Goal: Task Accomplishment & Management: Manage account settings

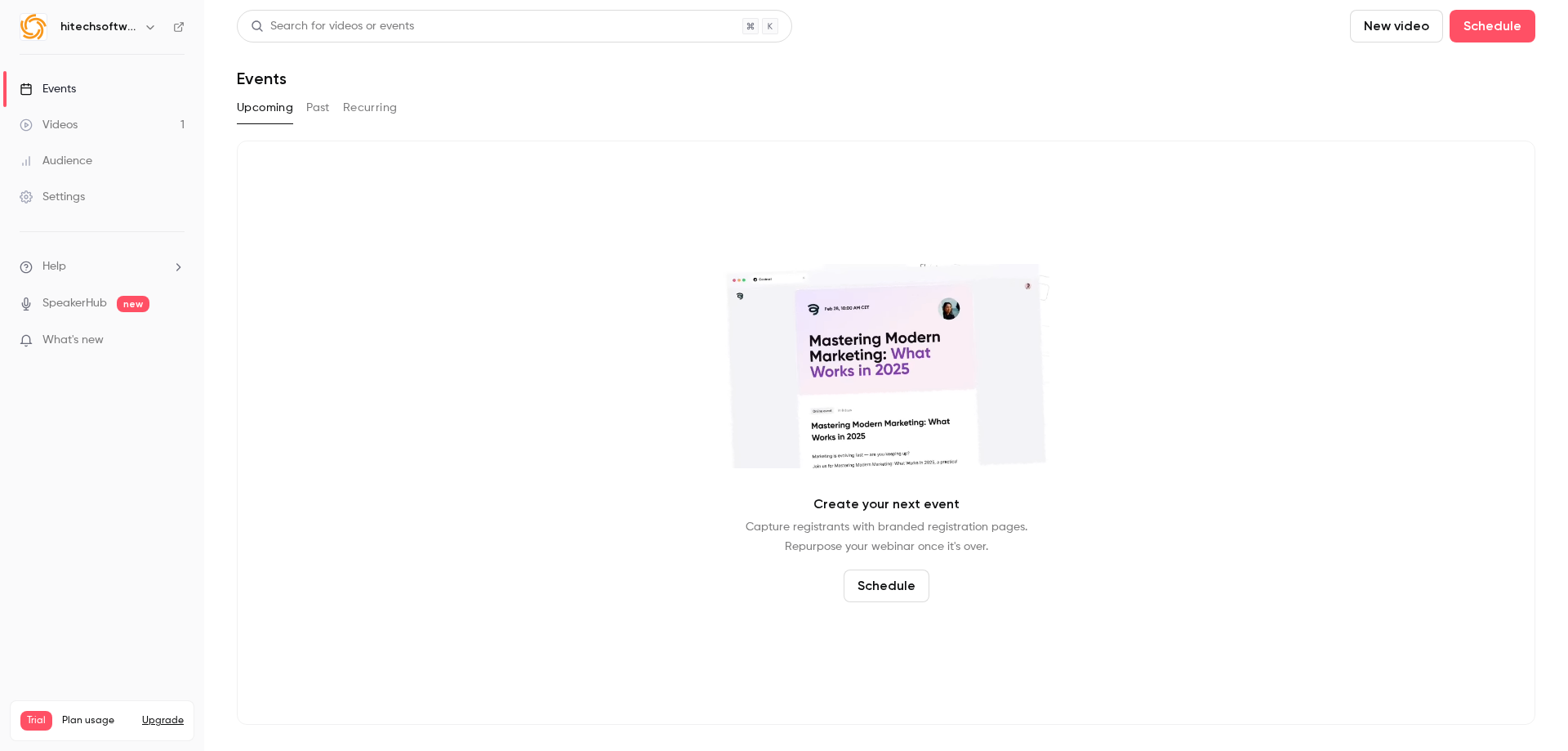
click at [322, 107] on button "Past" at bounding box center [318, 107] width 24 height 26
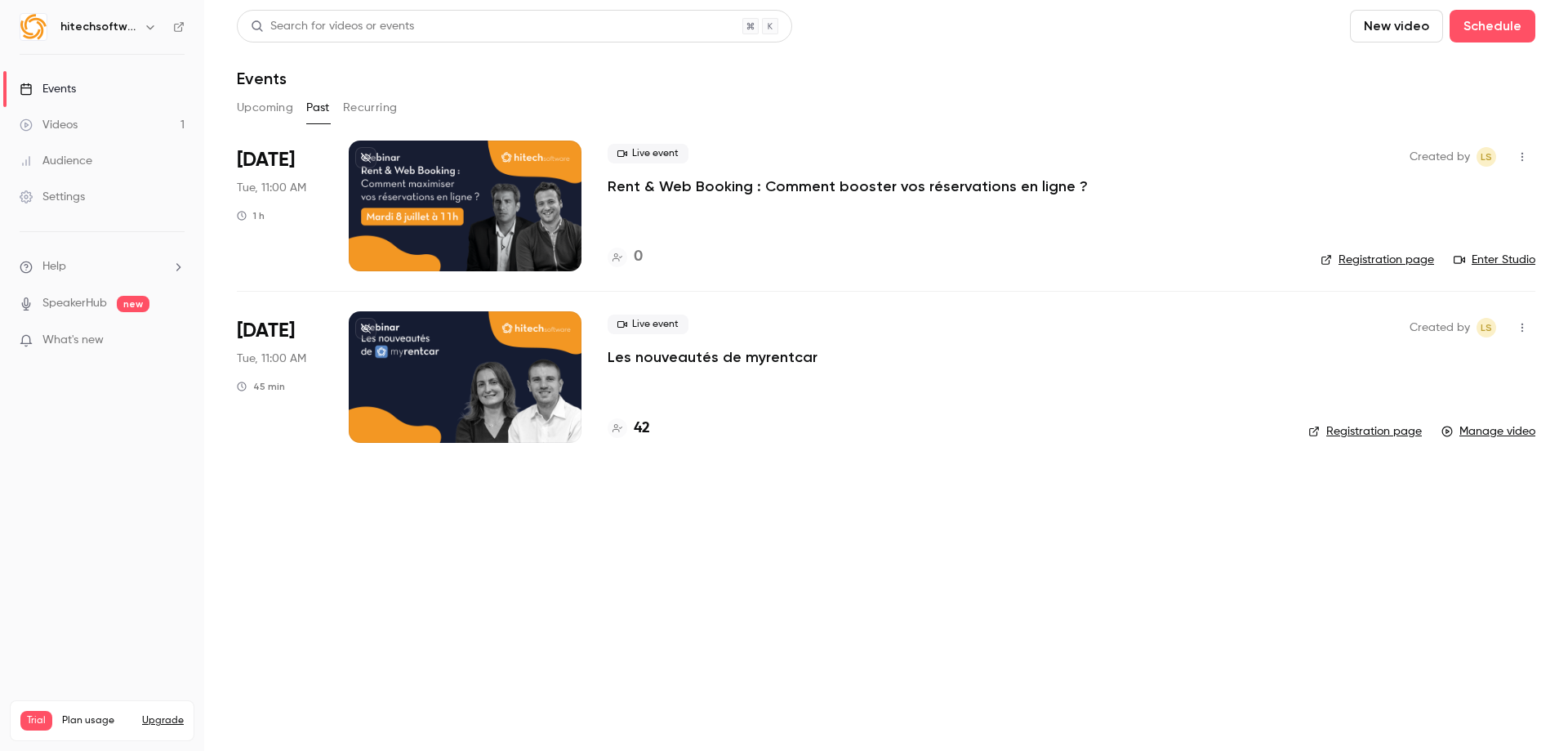
click at [490, 217] on div at bounding box center [465, 205] width 233 height 130
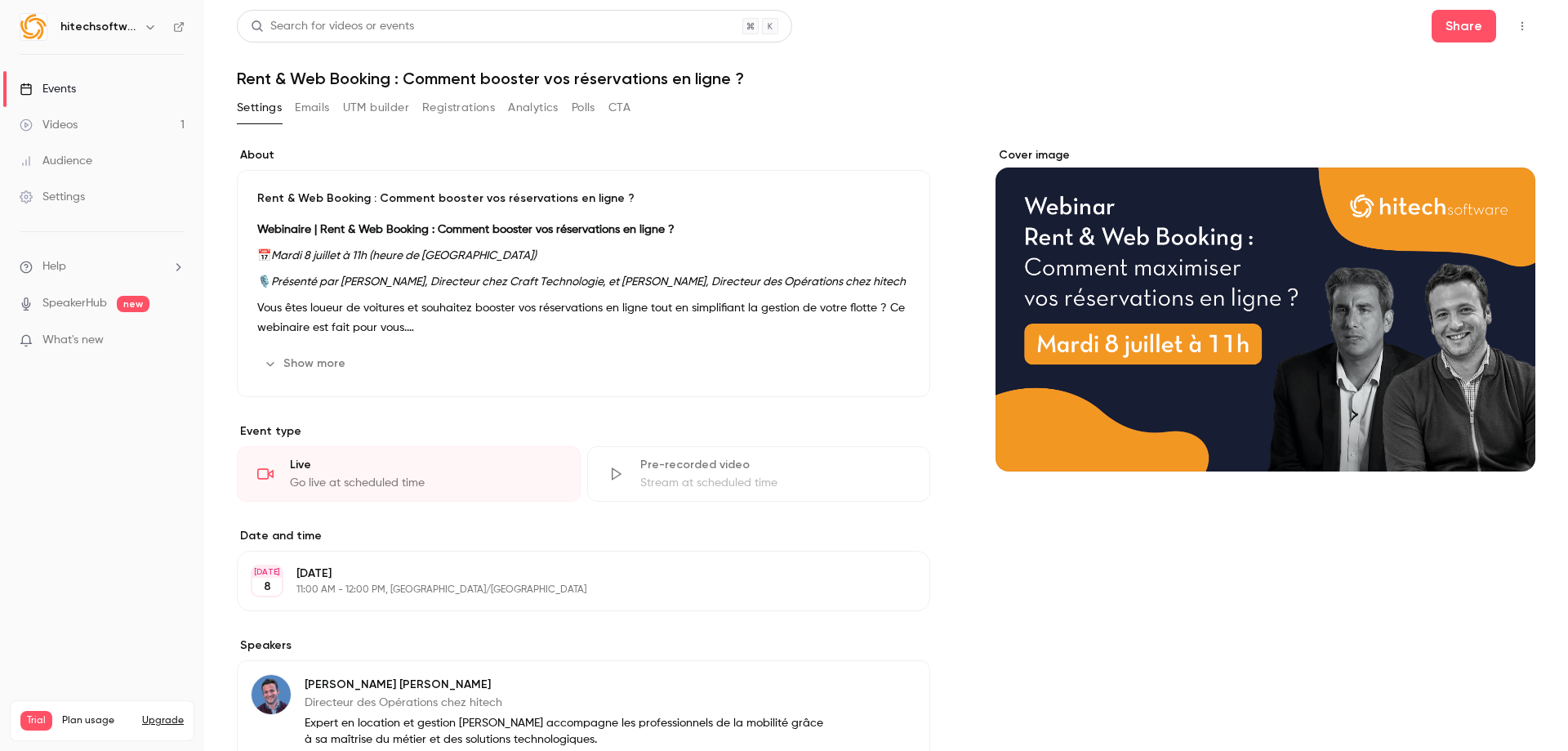
click at [352, 259] on em "Mardi 8 juillet à 11h (heure de Paris)" at bounding box center [404, 255] width 265 height 11
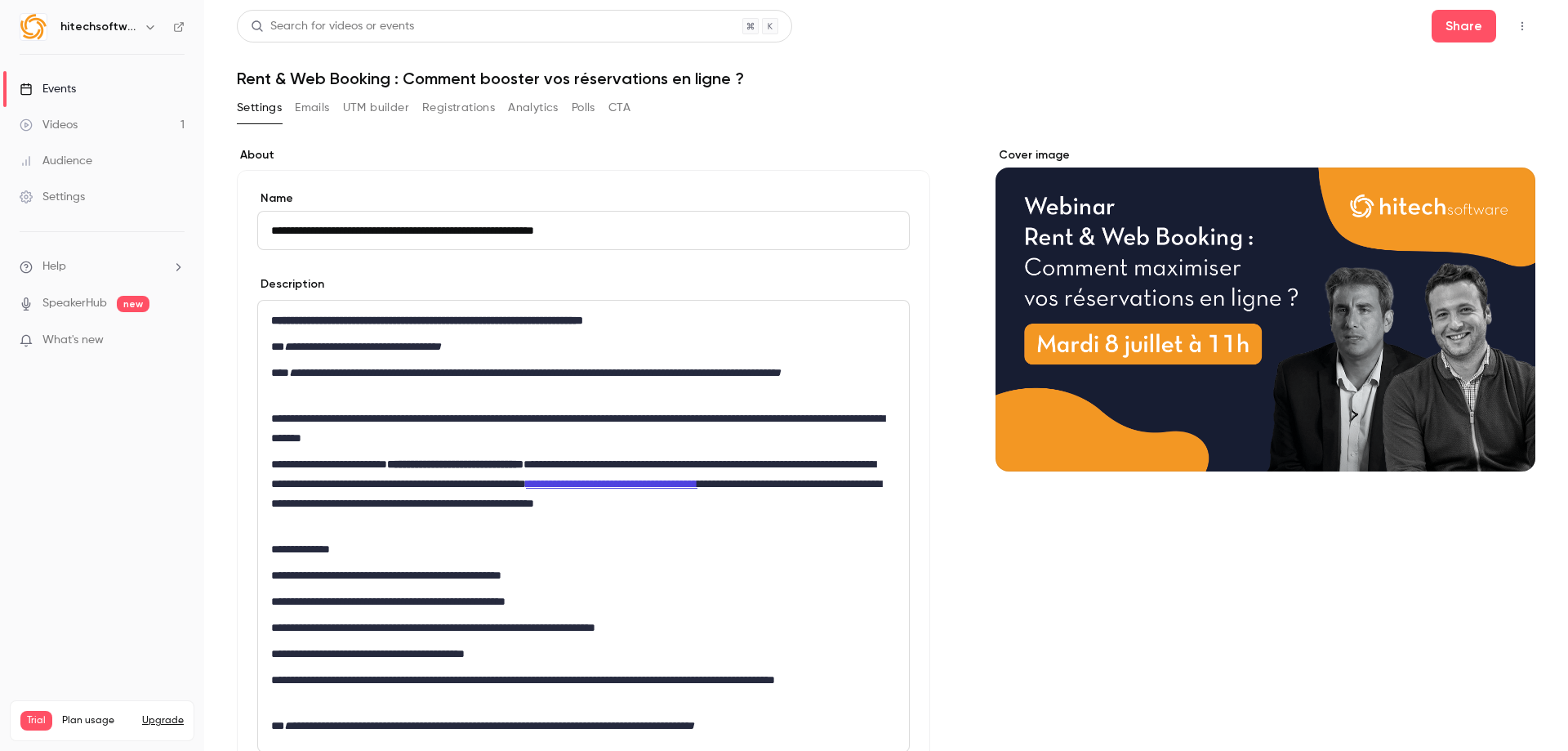
click at [355, 343] on em "**********" at bounding box center [363, 345] width 157 height 11
drag, startPoint x: 359, startPoint y: 345, endPoint x: 320, endPoint y: 340, distance: 39.3
click at [320, 340] on em "**********" at bounding box center [363, 345] width 157 height 11
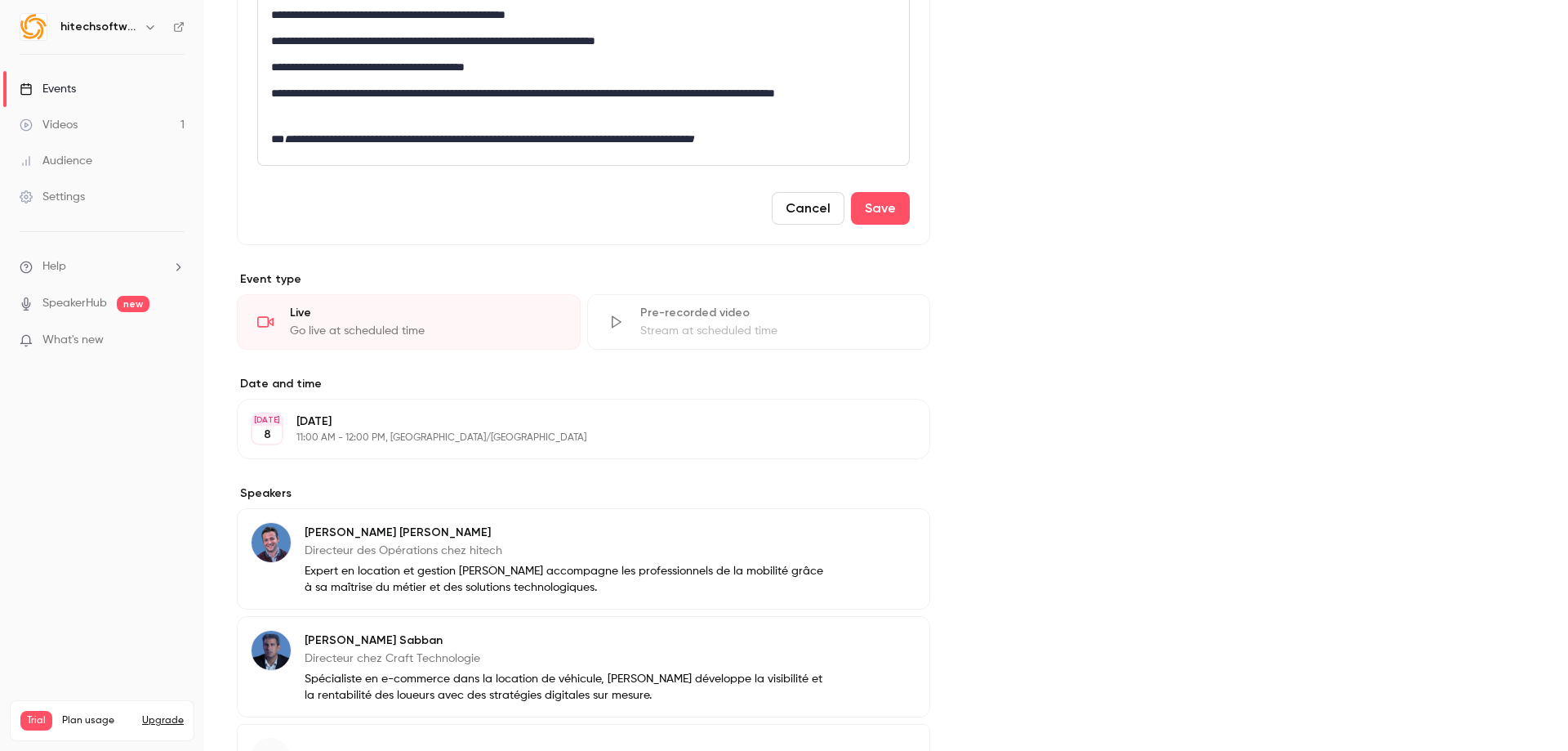
scroll to position [654, 0]
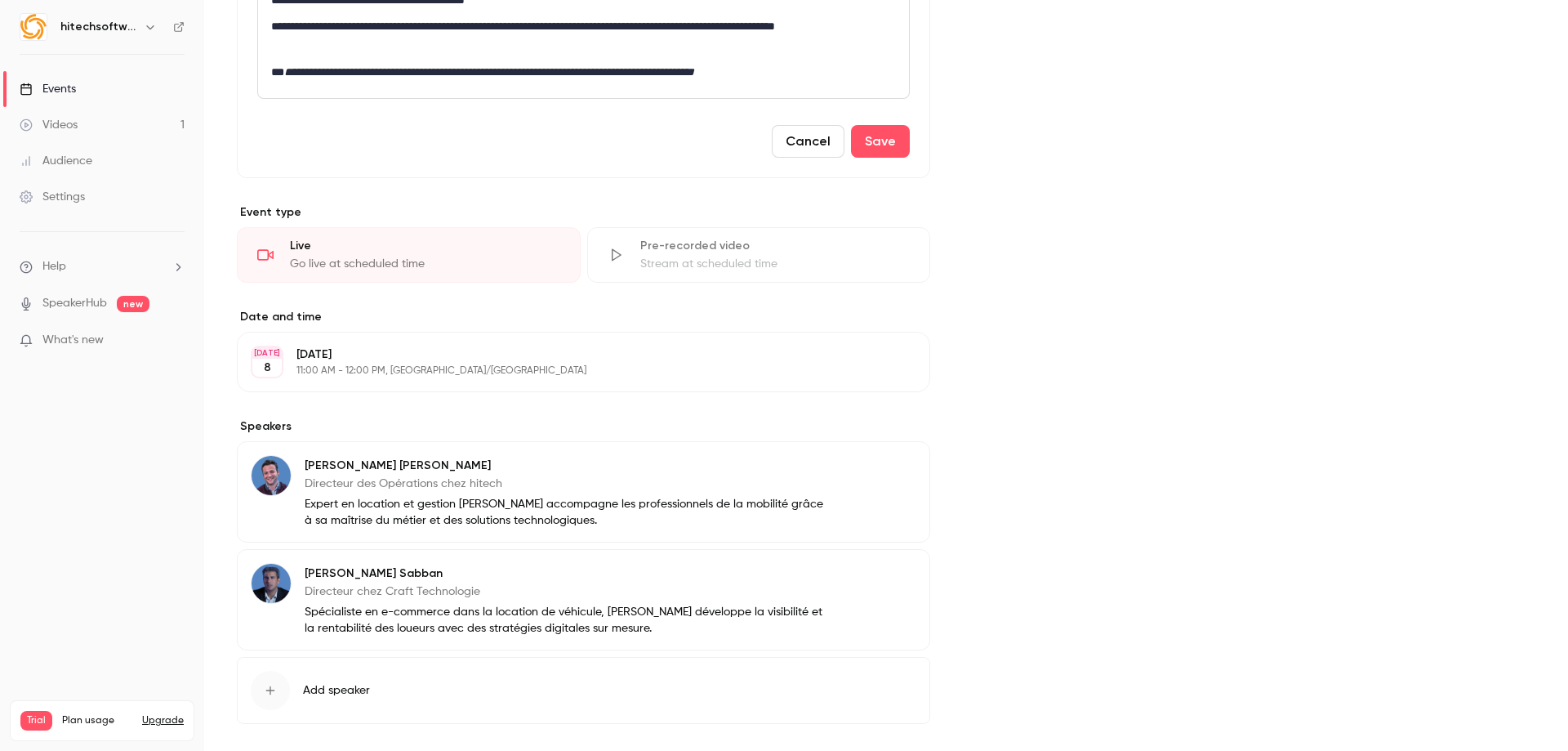
click at [489, 377] on p "11:00 AM - 12:00 PM, [GEOGRAPHIC_DATA]/[GEOGRAPHIC_DATA]" at bounding box center [570, 370] width 547 height 13
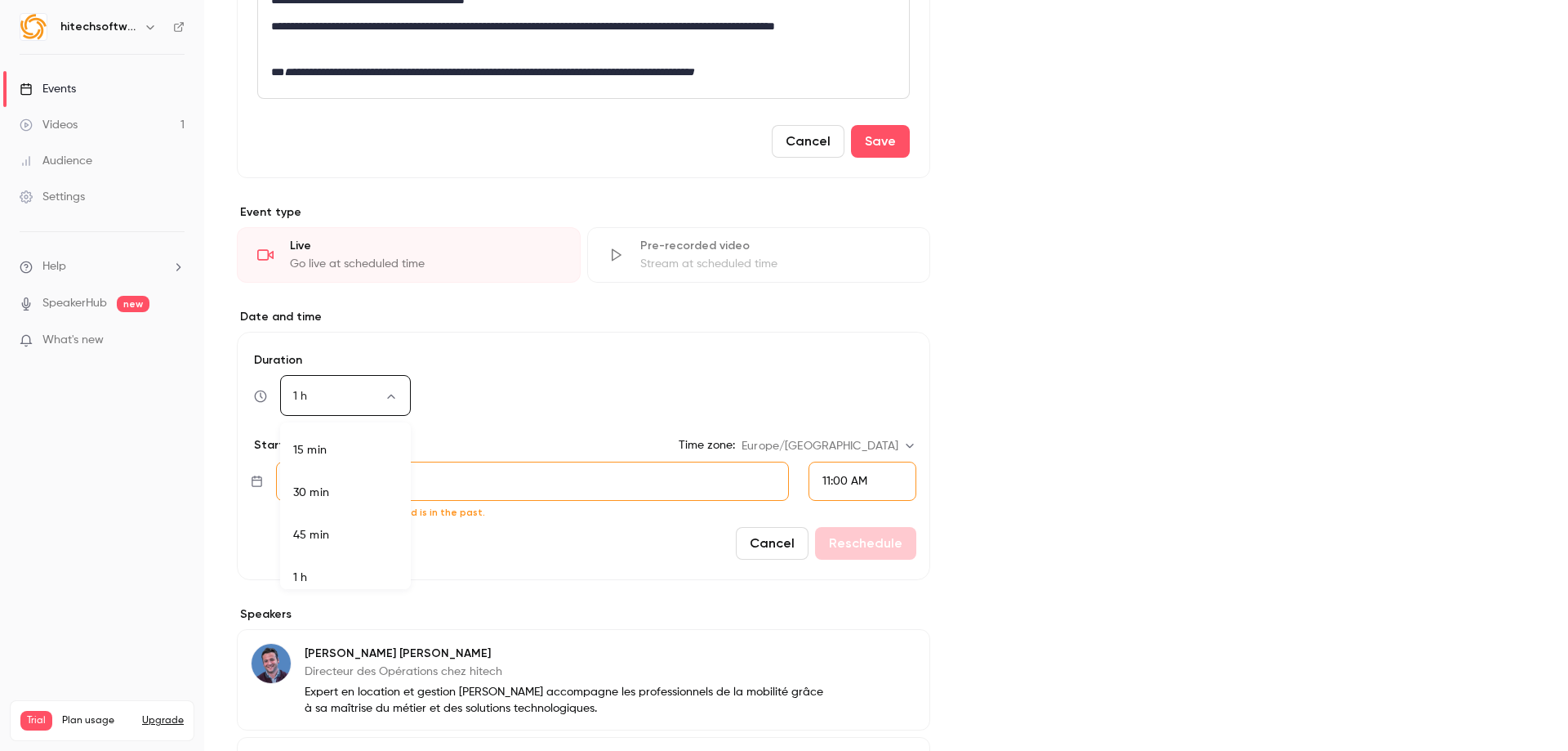
click at [376, 402] on body "**********" at bounding box center [784, 375] width 1568 height 751
click at [578, 391] on div at bounding box center [784, 375] width 1568 height 751
click at [526, 472] on input "**********" at bounding box center [533, 480] width 513 height 39
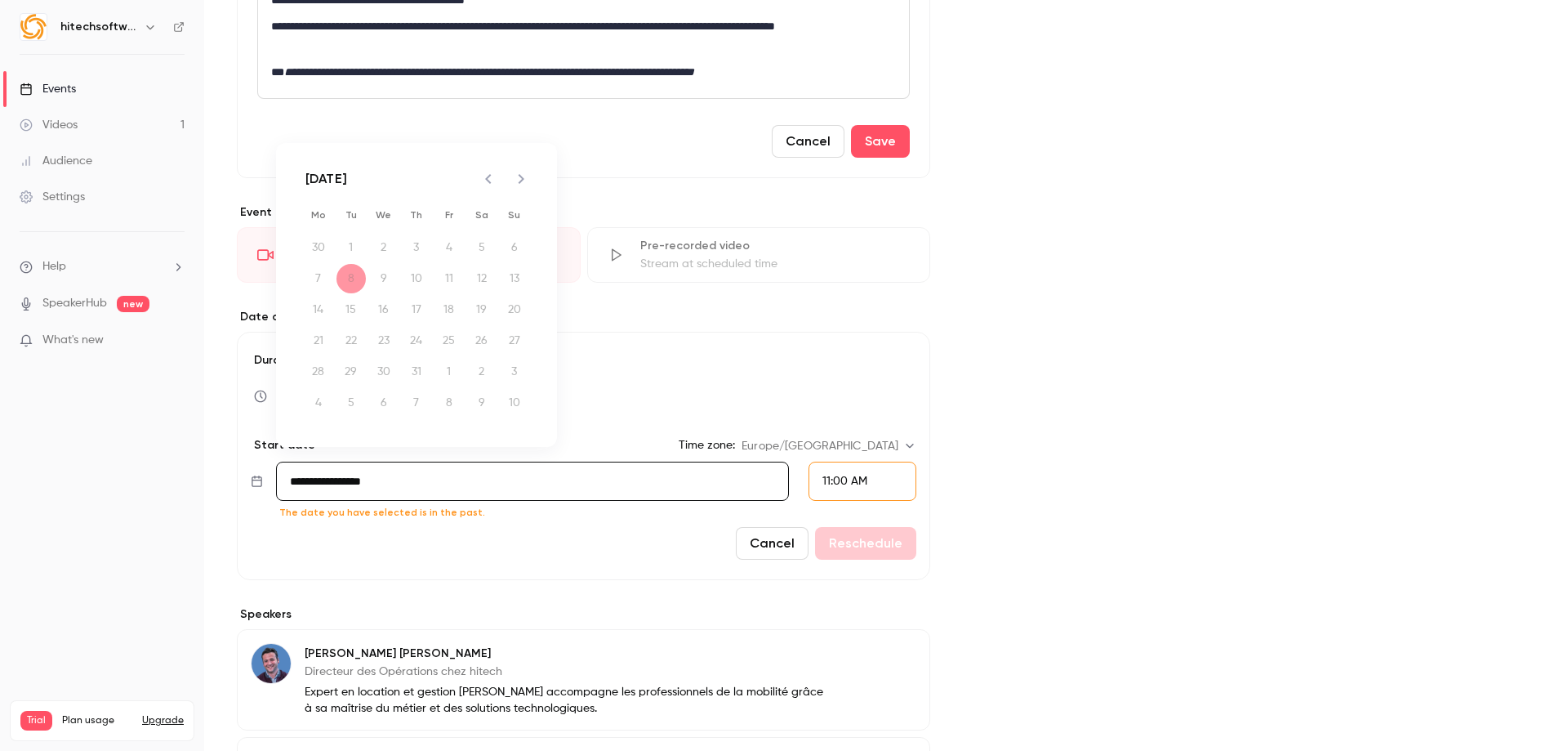
click at [515, 174] on icon "Next month" at bounding box center [521, 179] width 20 height 20
click at [514, 190] on button "Next month" at bounding box center [521, 178] width 33 height 33
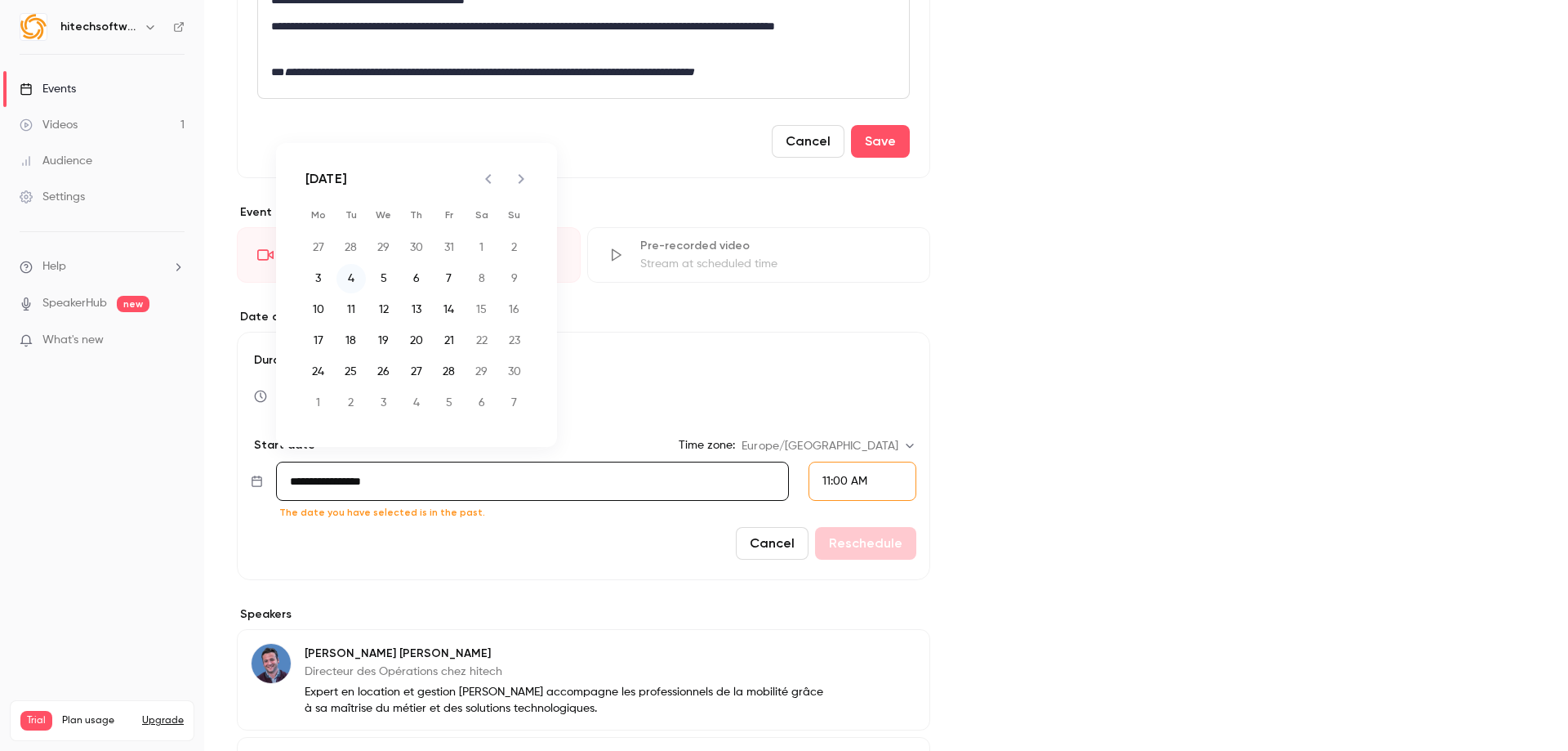
click at [347, 277] on button "4" at bounding box center [351, 279] width 30 height 30
type input "**********"
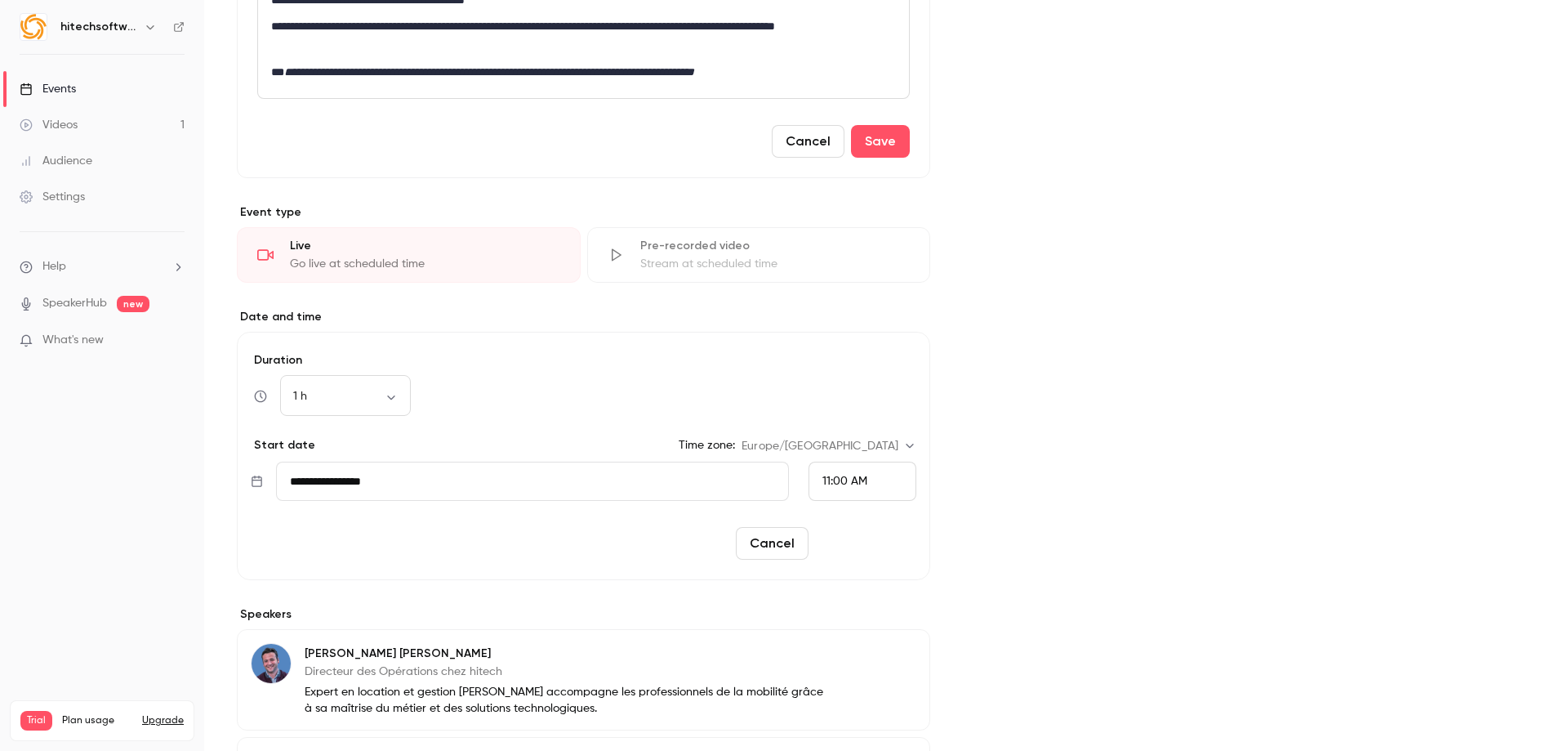
click at [864, 552] on button "Reschedule" at bounding box center [866, 543] width 101 height 33
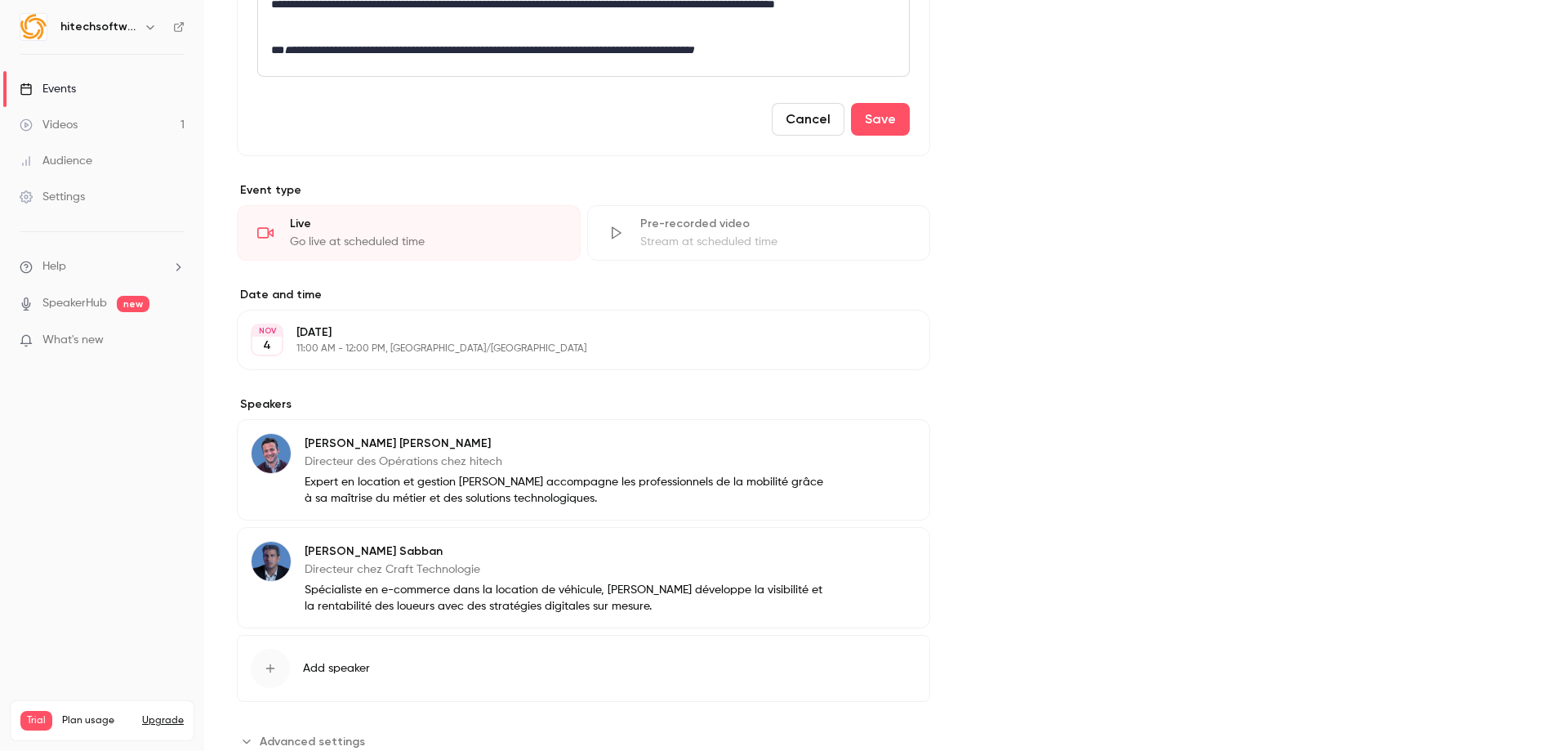
scroll to position [238, 0]
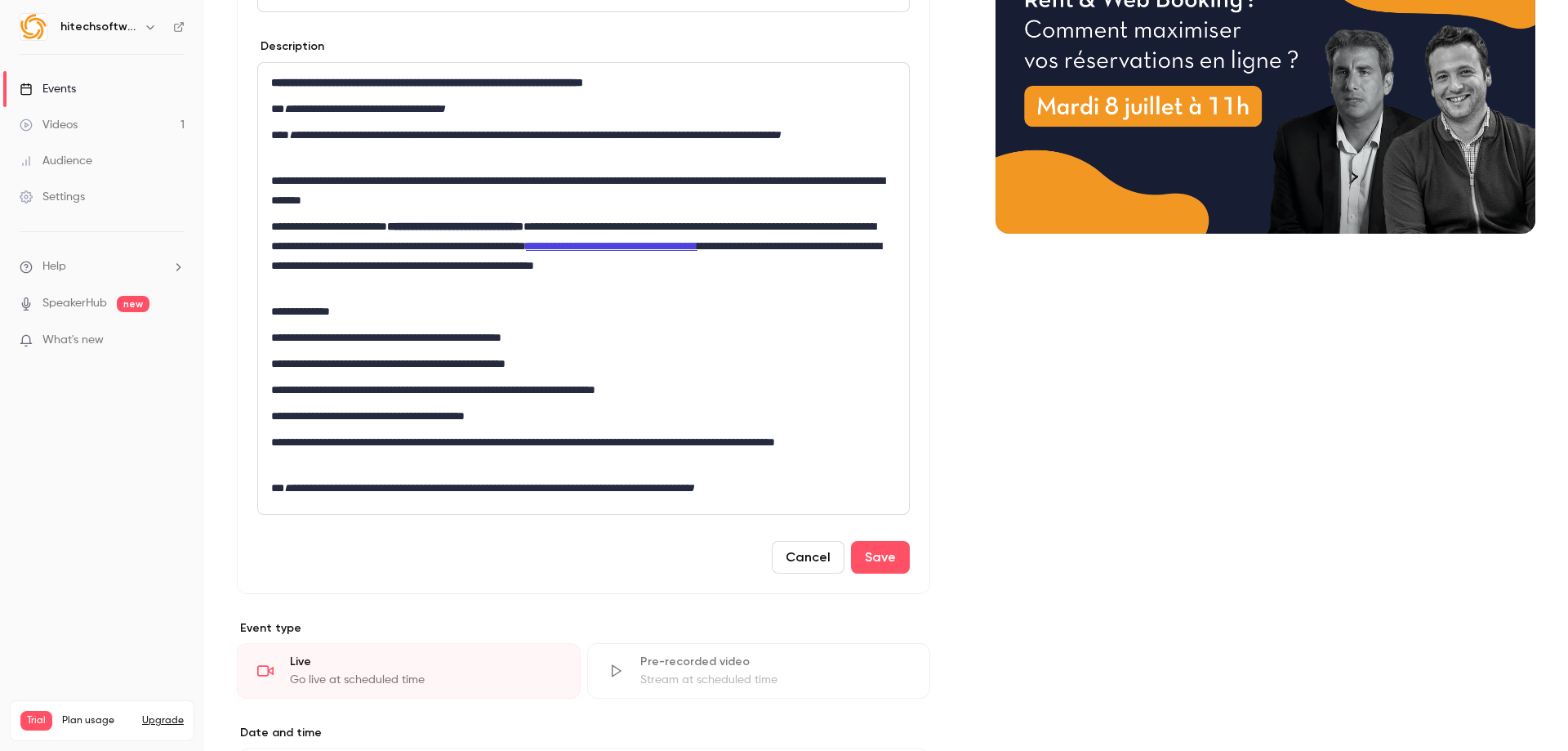
click at [487, 181] on p "**********" at bounding box center [581, 190] width 618 height 39
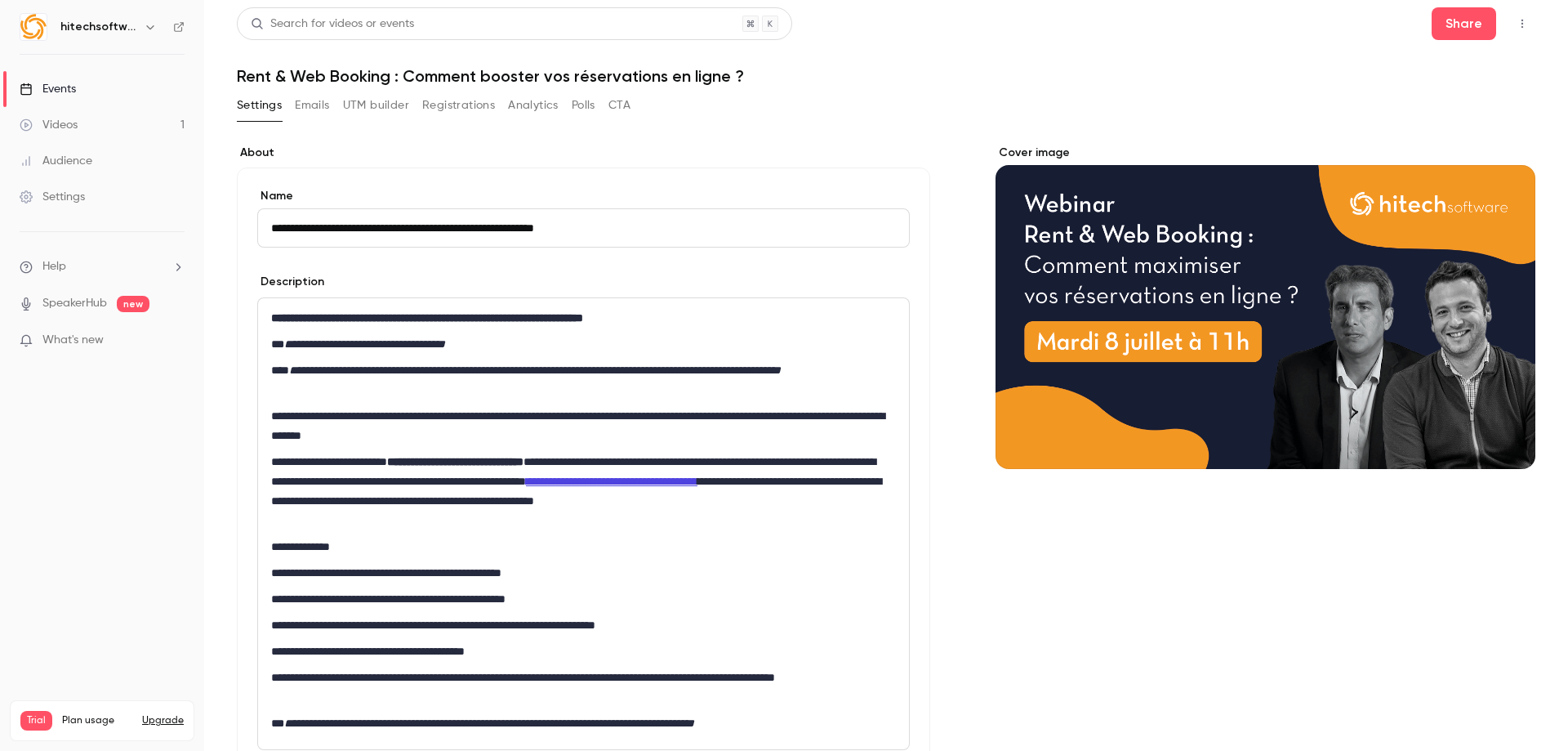
scroll to position [0, 0]
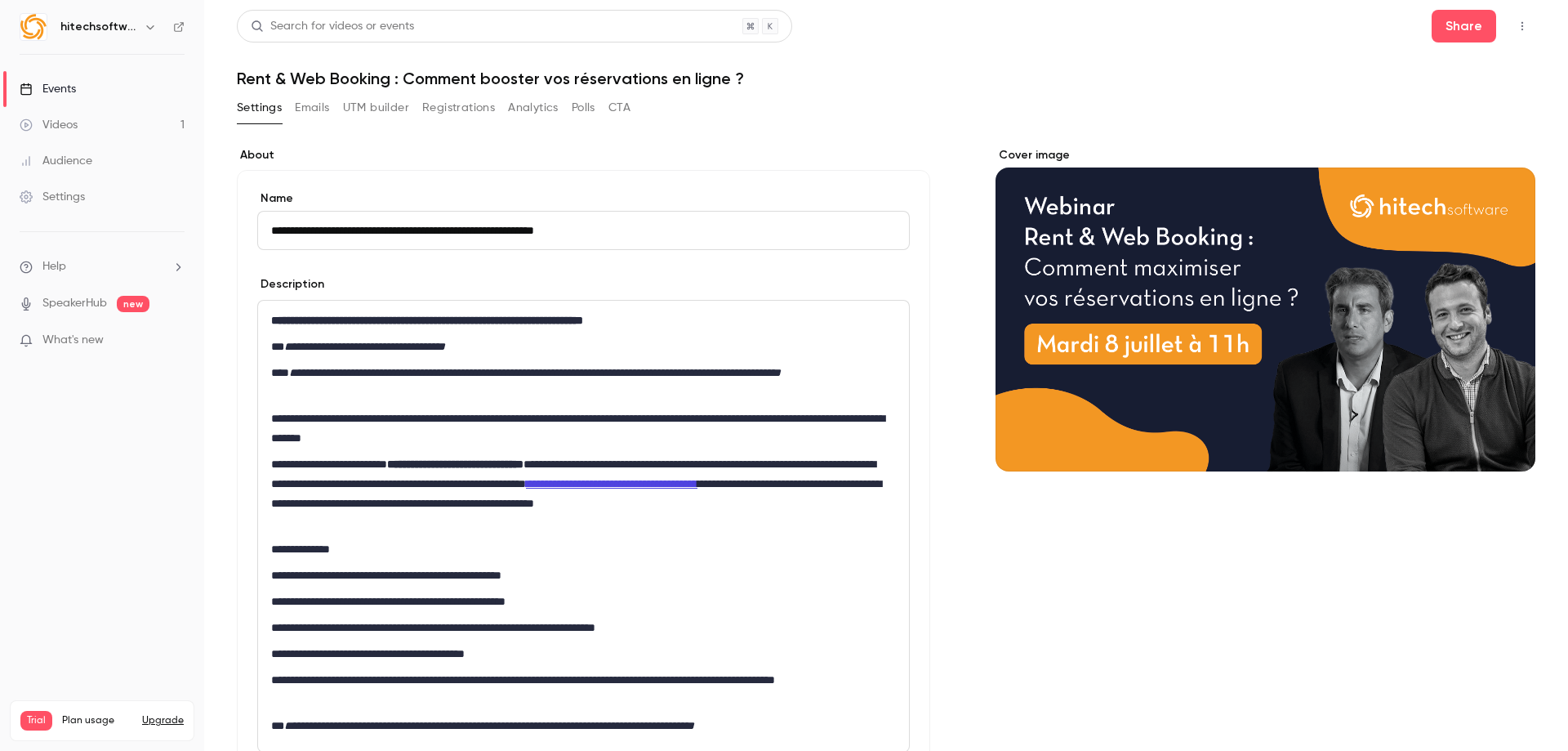
click at [1137, 336] on div "Cover image" at bounding box center [1265, 309] width 540 height 324
click at [0, 0] on input "Cover image" at bounding box center [0, 0] width 0 height 0
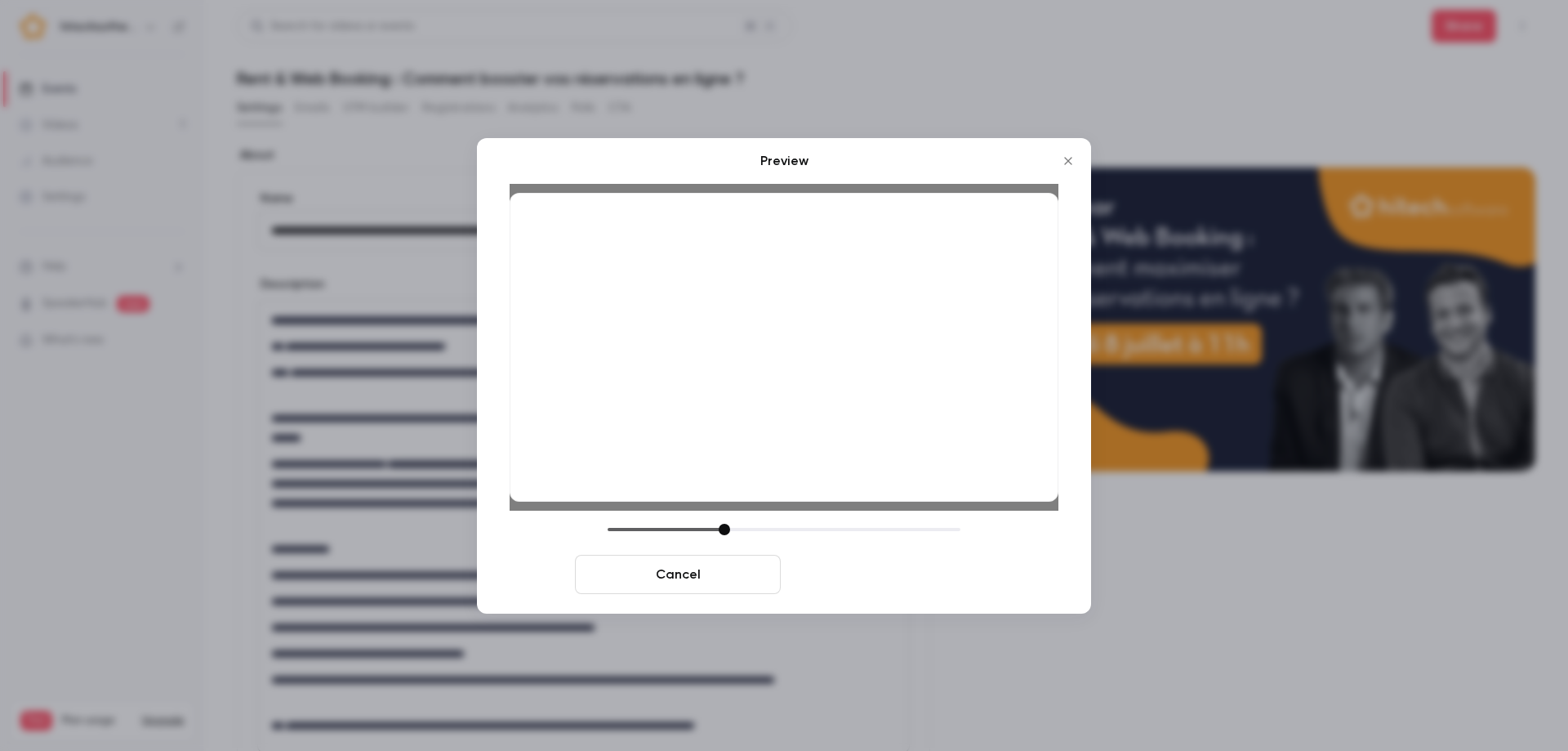
click at [855, 580] on button "Save cover" at bounding box center [890, 574] width 206 height 39
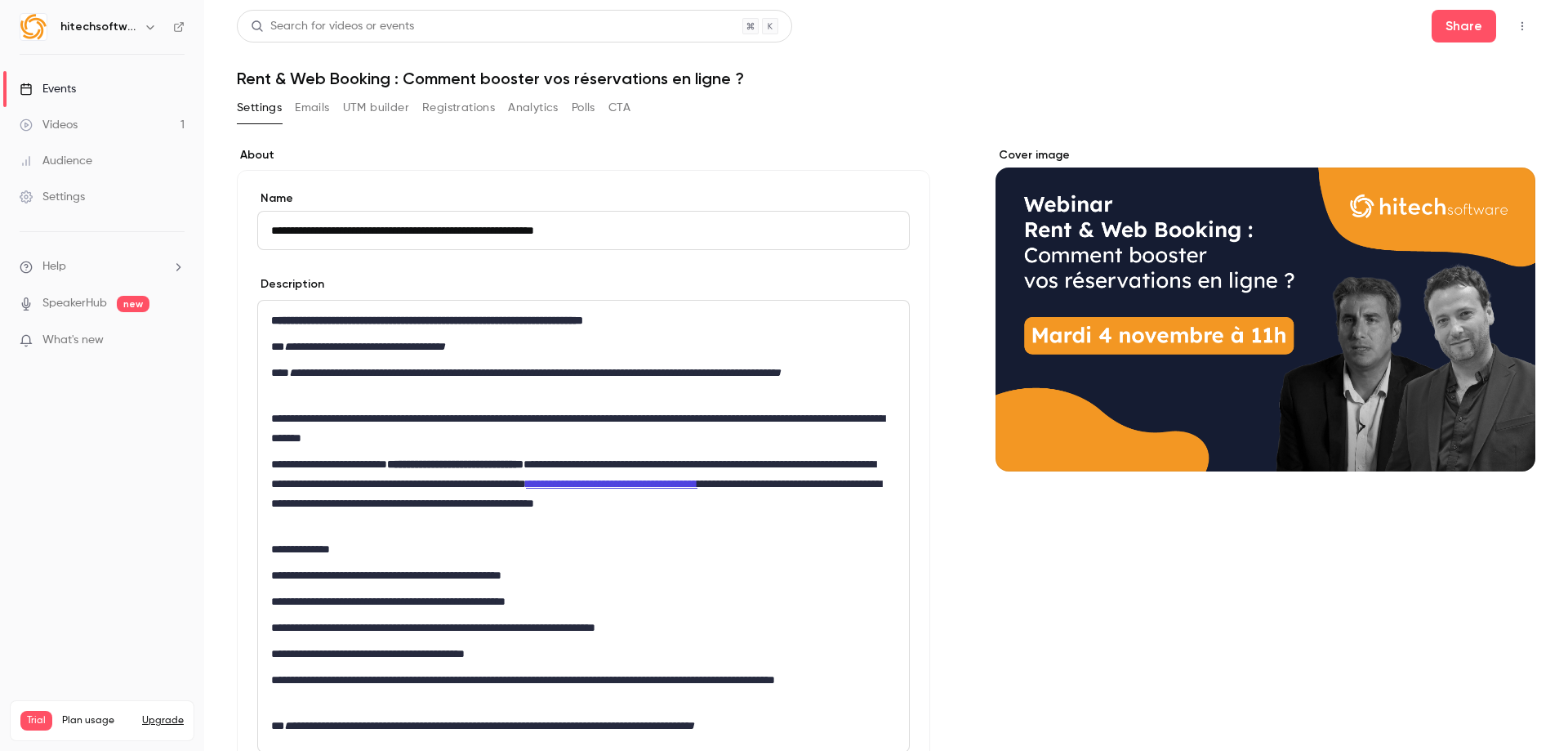
click at [531, 516] on p "**********" at bounding box center [581, 493] width 618 height 79
click at [315, 481] on p "**********" at bounding box center [581, 493] width 618 height 79
click at [668, 527] on p "**********" at bounding box center [581, 493] width 618 height 79
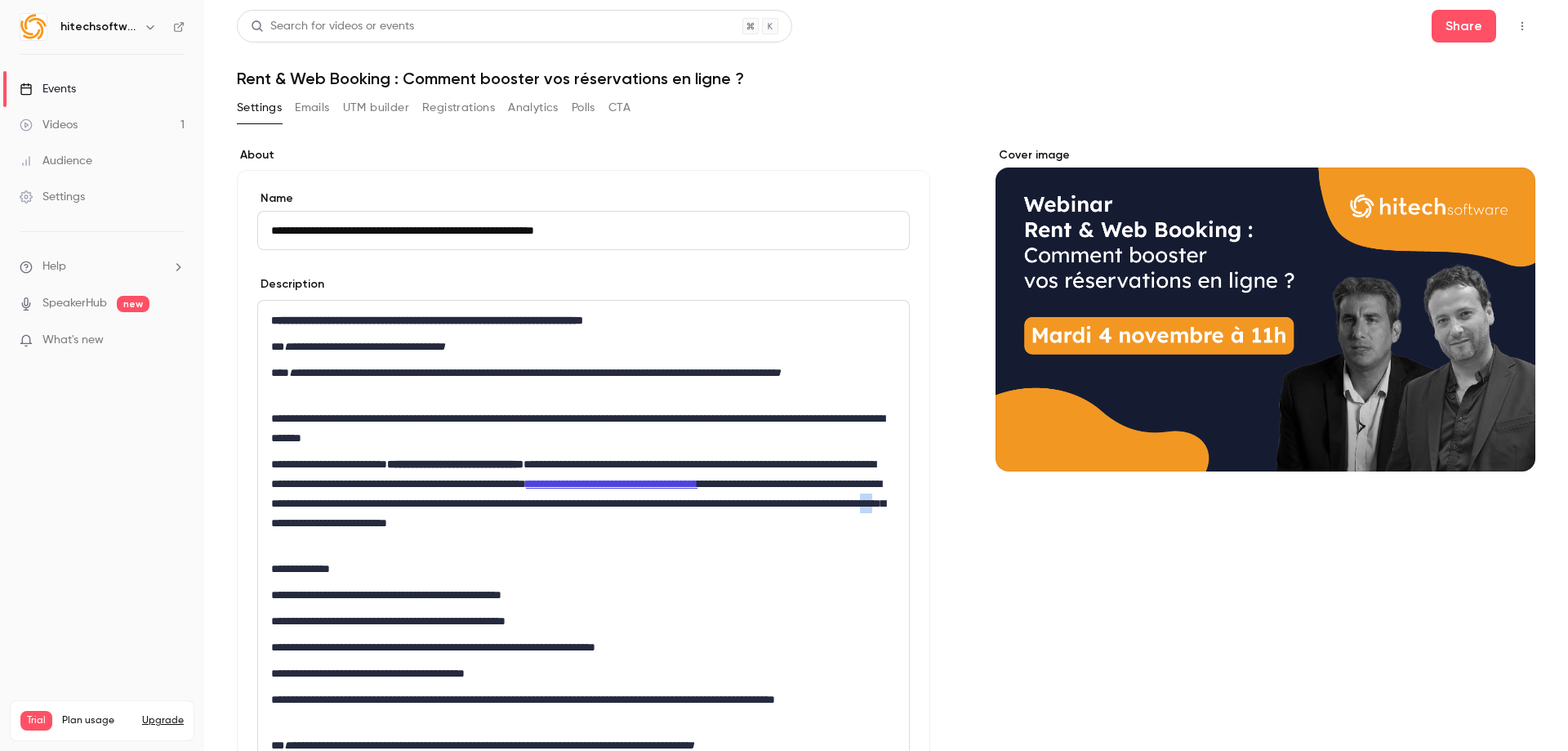
drag, startPoint x: 796, startPoint y: 525, endPoint x: 781, endPoint y: 525, distance: 15.0
click at [781, 525] on p "**********" at bounding box center [581, 503] width 618 height 98
click at [842, 523] on p "**********" at bounding box center [581, 503] width 618 height 98
drag, startPoint x: 861, startPoint y: 523, endPoint x: 782, endPoint y: 525, distance: 79.0
click at [782, 525] on p "**********" at bounding box center [581, 503] width 618 height 98
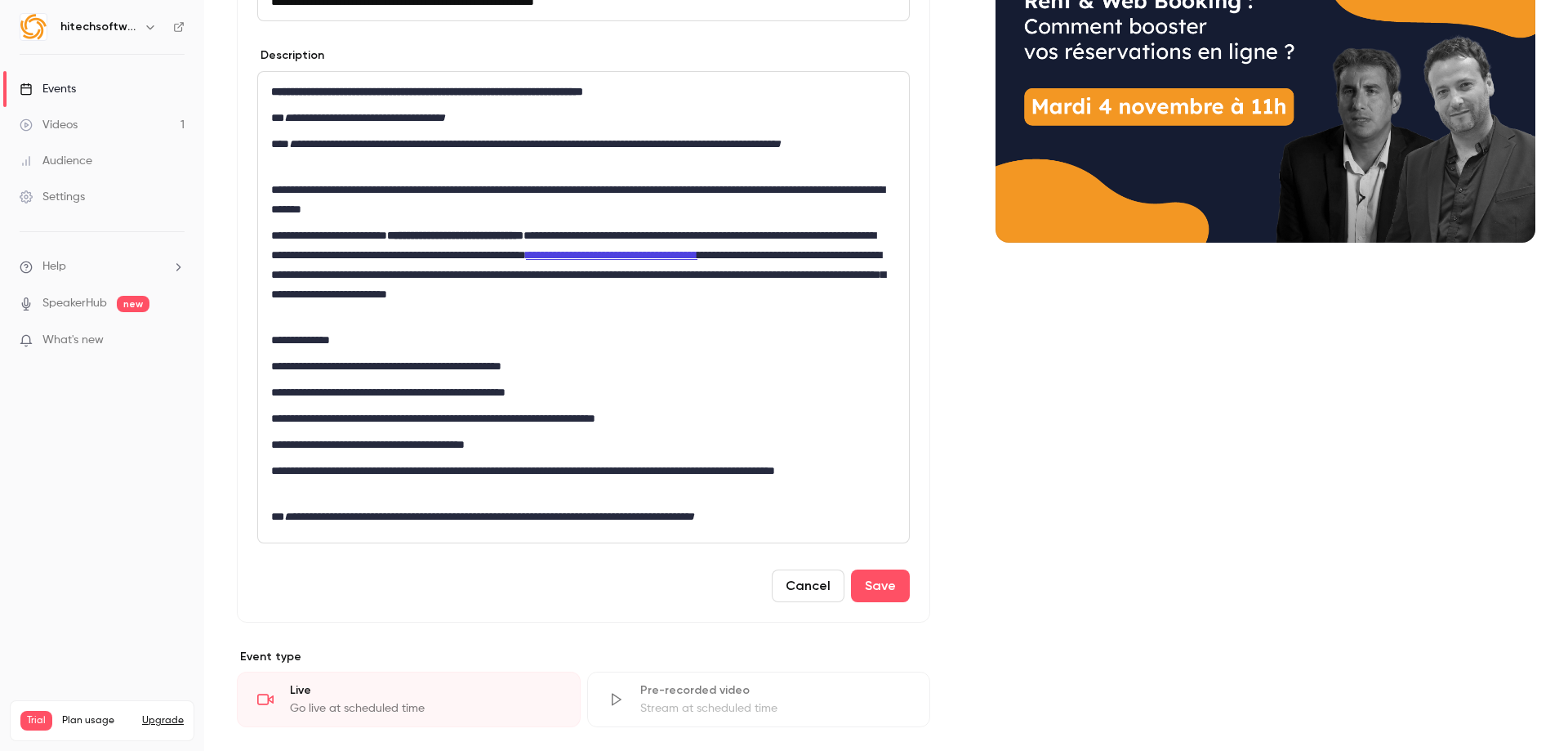
scroll to position [245, 0]
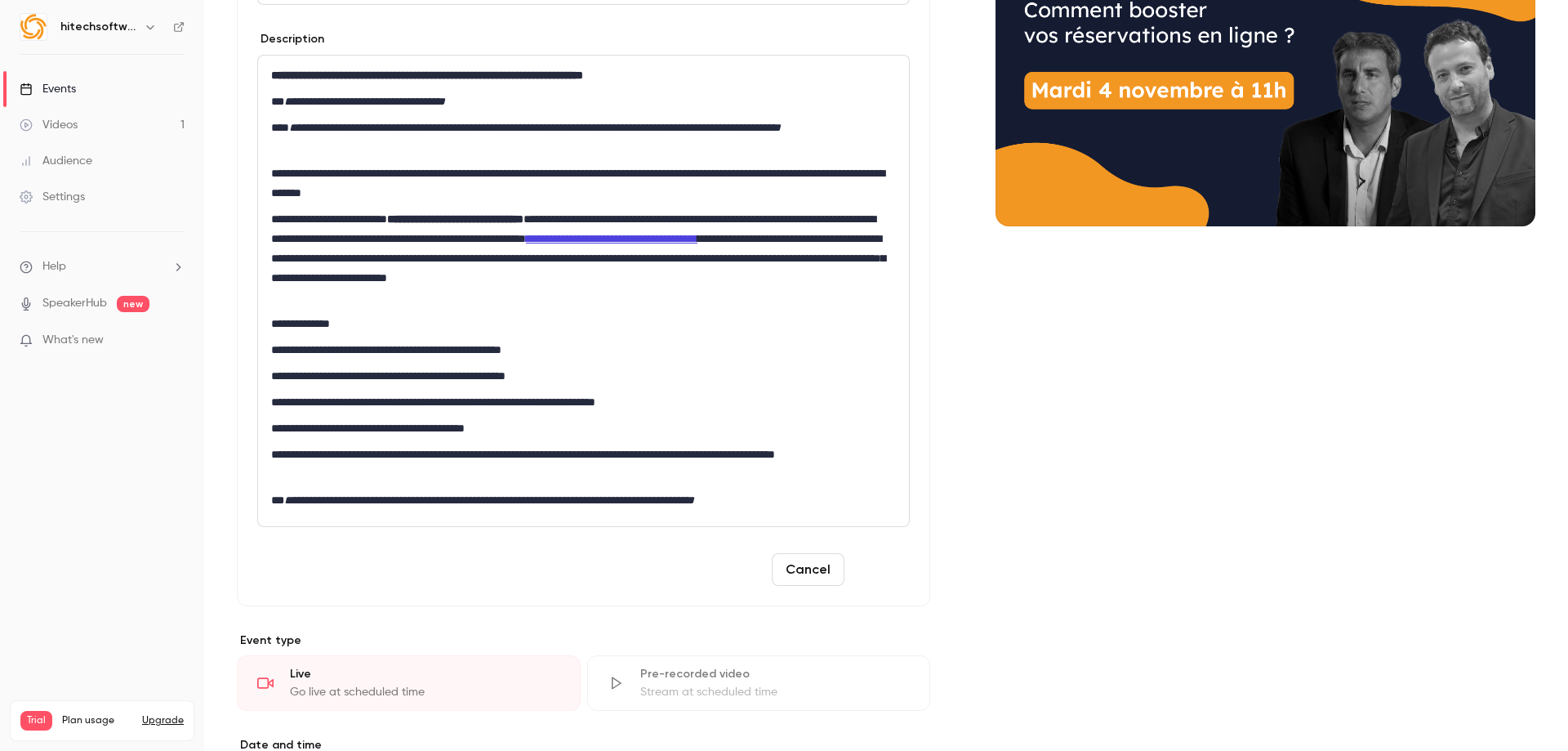
click at [879, 573] on button "Save" at bounding box center [880, 569] width 59 height 33
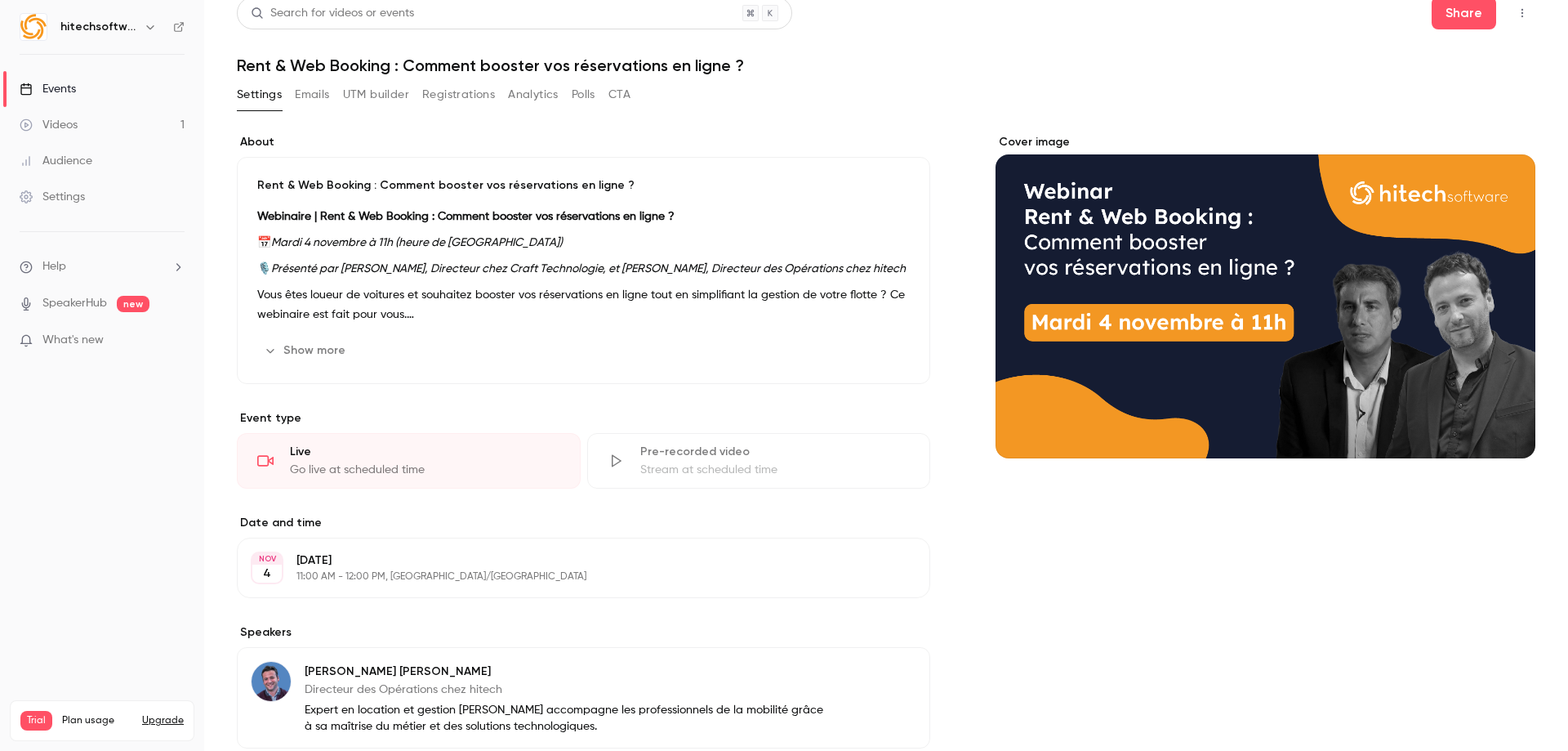
scroll to position [0, 0]
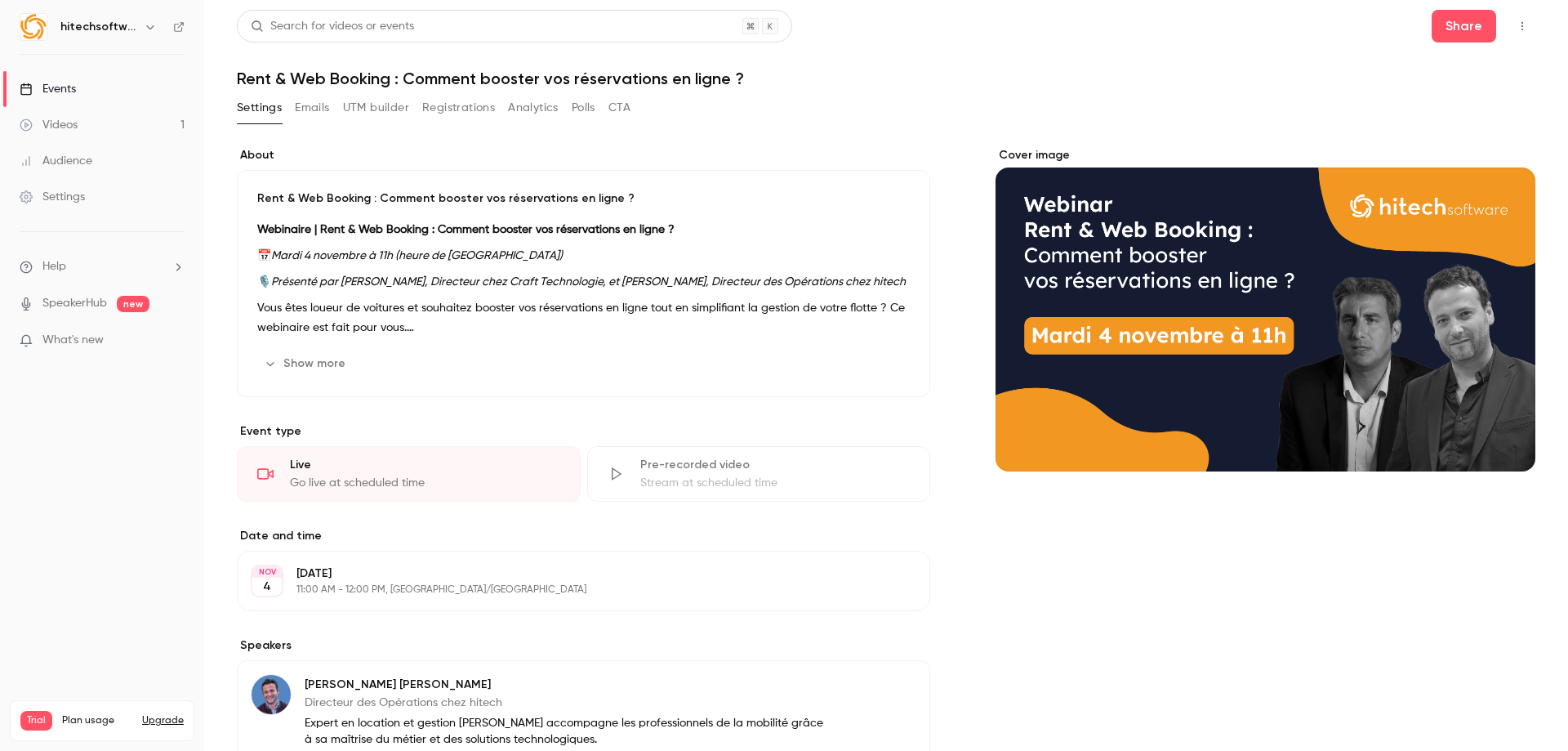
click at [322, 370] on button "Show more" at bounding box center [306, 363] width 98 height 26
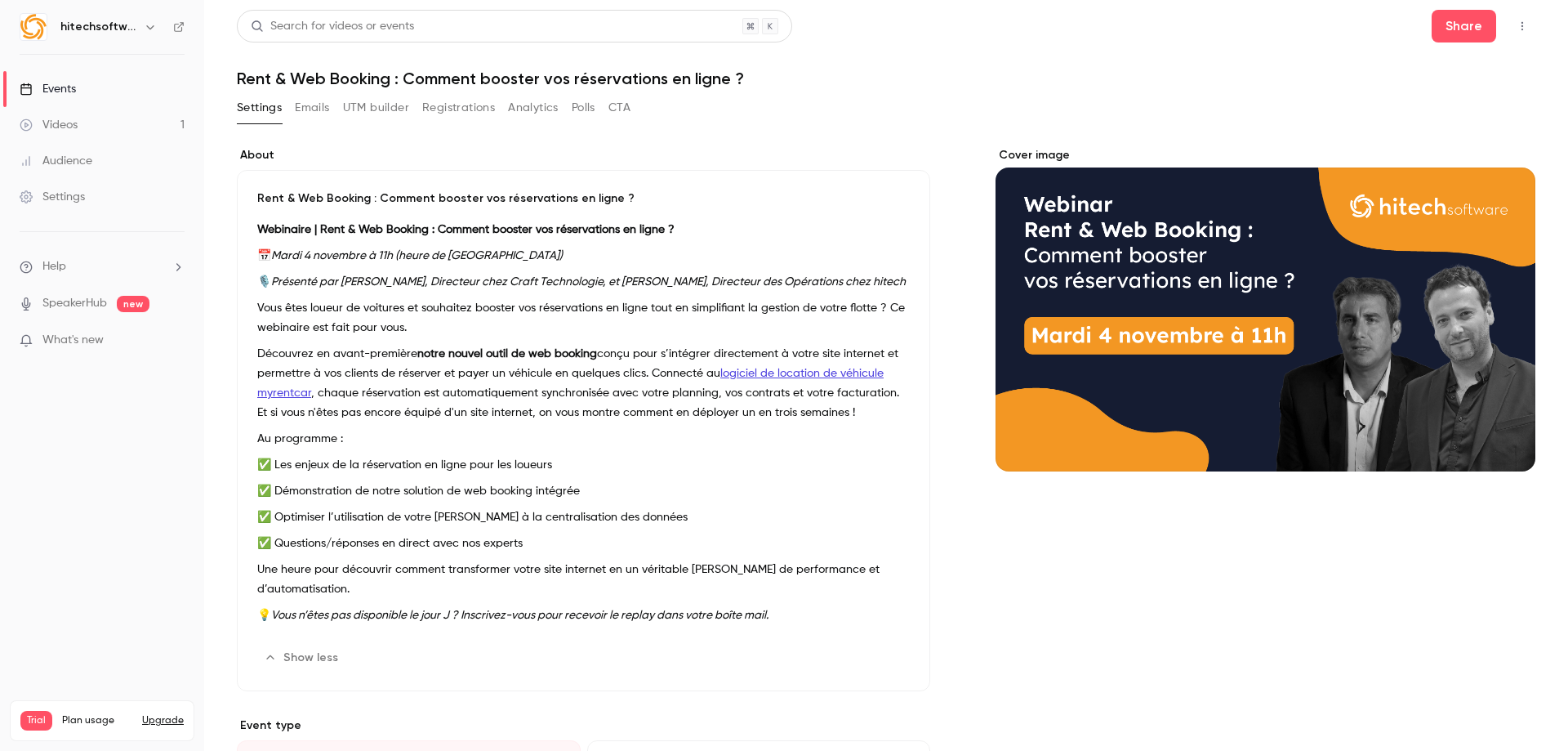
click at [322, 112] on button "Emails" at bounding box center [311, 107] width 34 height 26
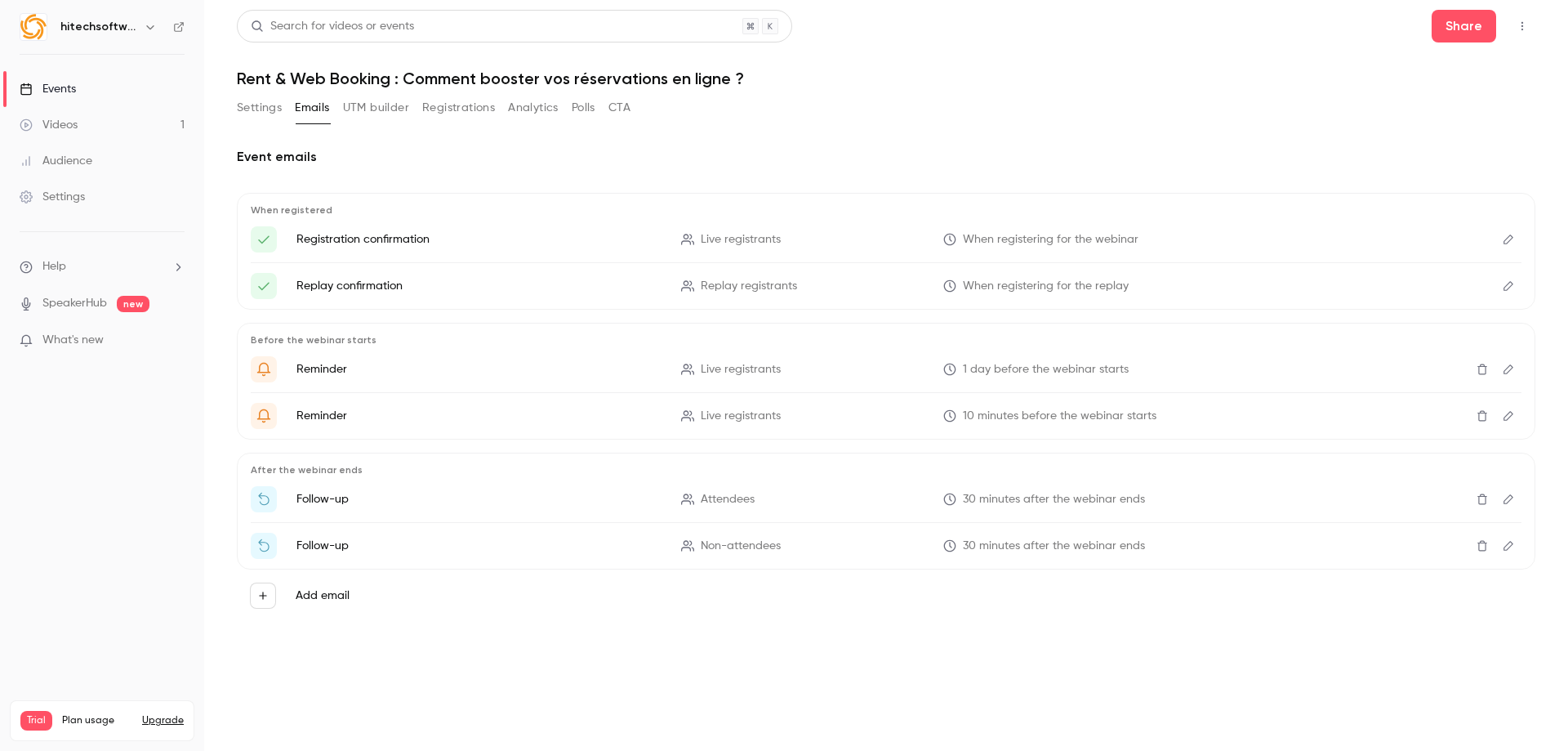
click at [378, 117] on button "UTM builder" at bounding box center [376, 107] width 67 height 26
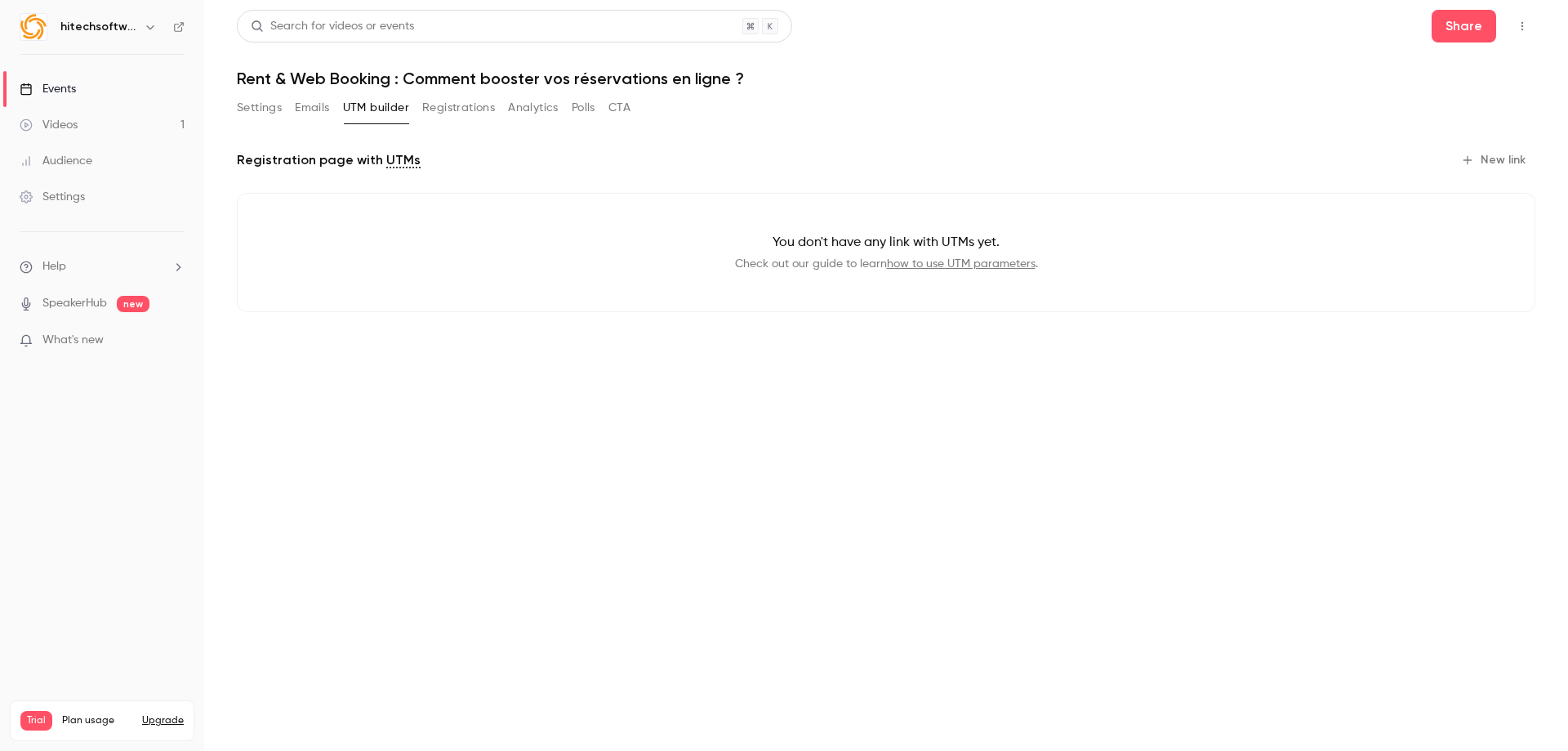
click at [444, 110] on button "Registrations" at bounding box center [458, 107] width 73 height 26
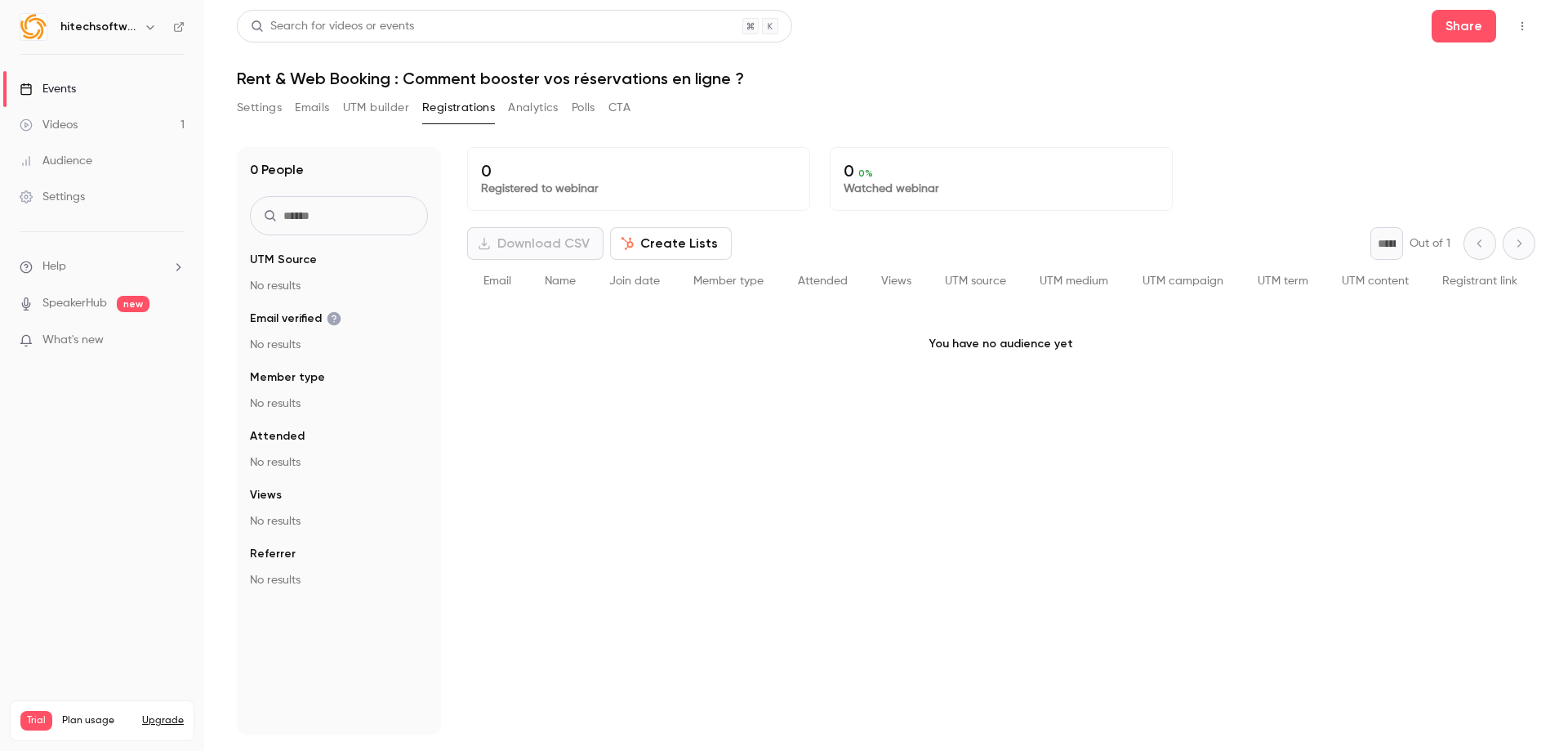
click at [514, 107] on button "Analytics" at bounding box center [533, 107] width 51 height 26
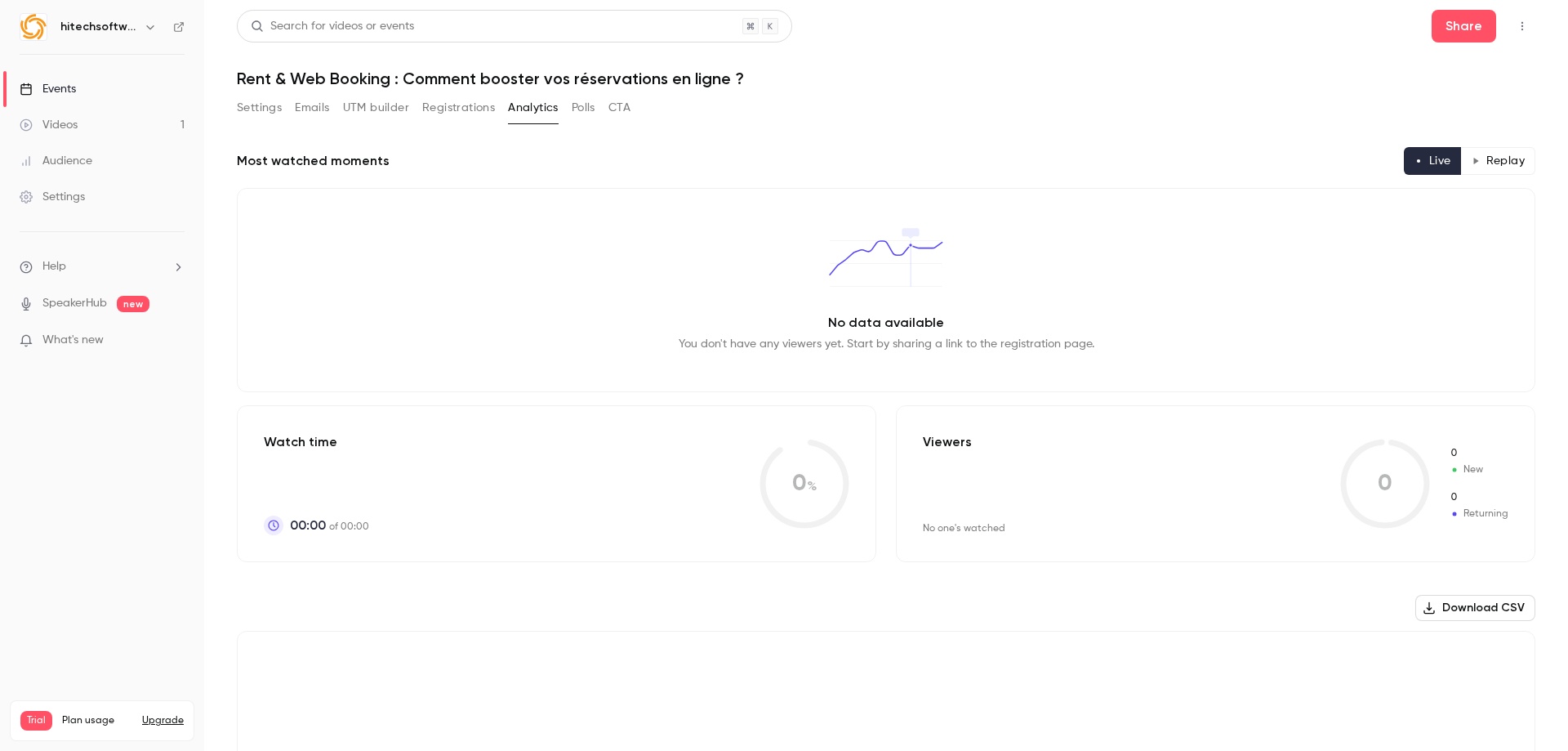
click at [577, 108] on button "Polls" at bounding box center [584, 107] width 24 height 26
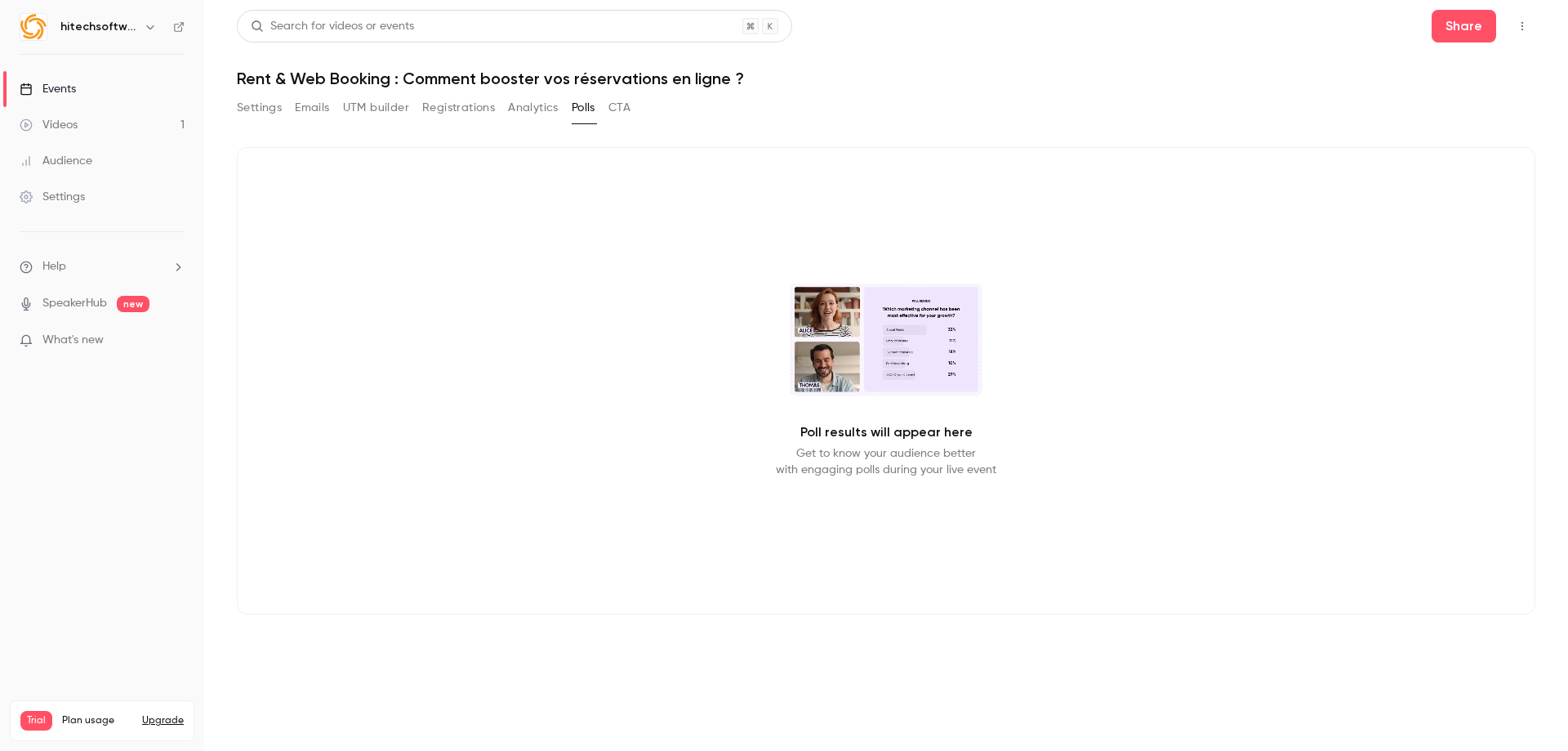
click at [623, 115] on button "CTA" at bounding box center [619, 107] width 22 height 26
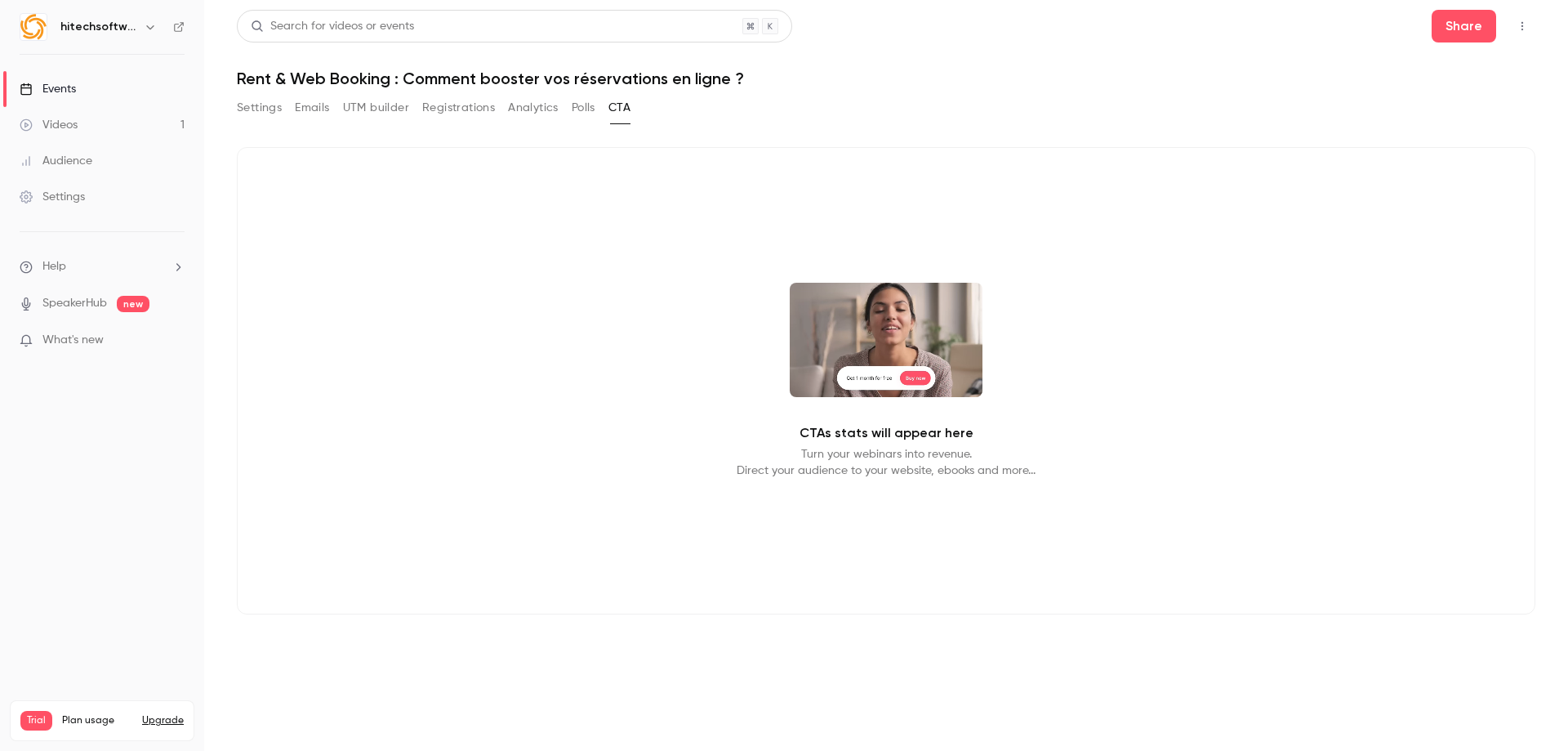
click at [259, 112] on button "Settings" at bounding box center [259, 107] width 45 height 26
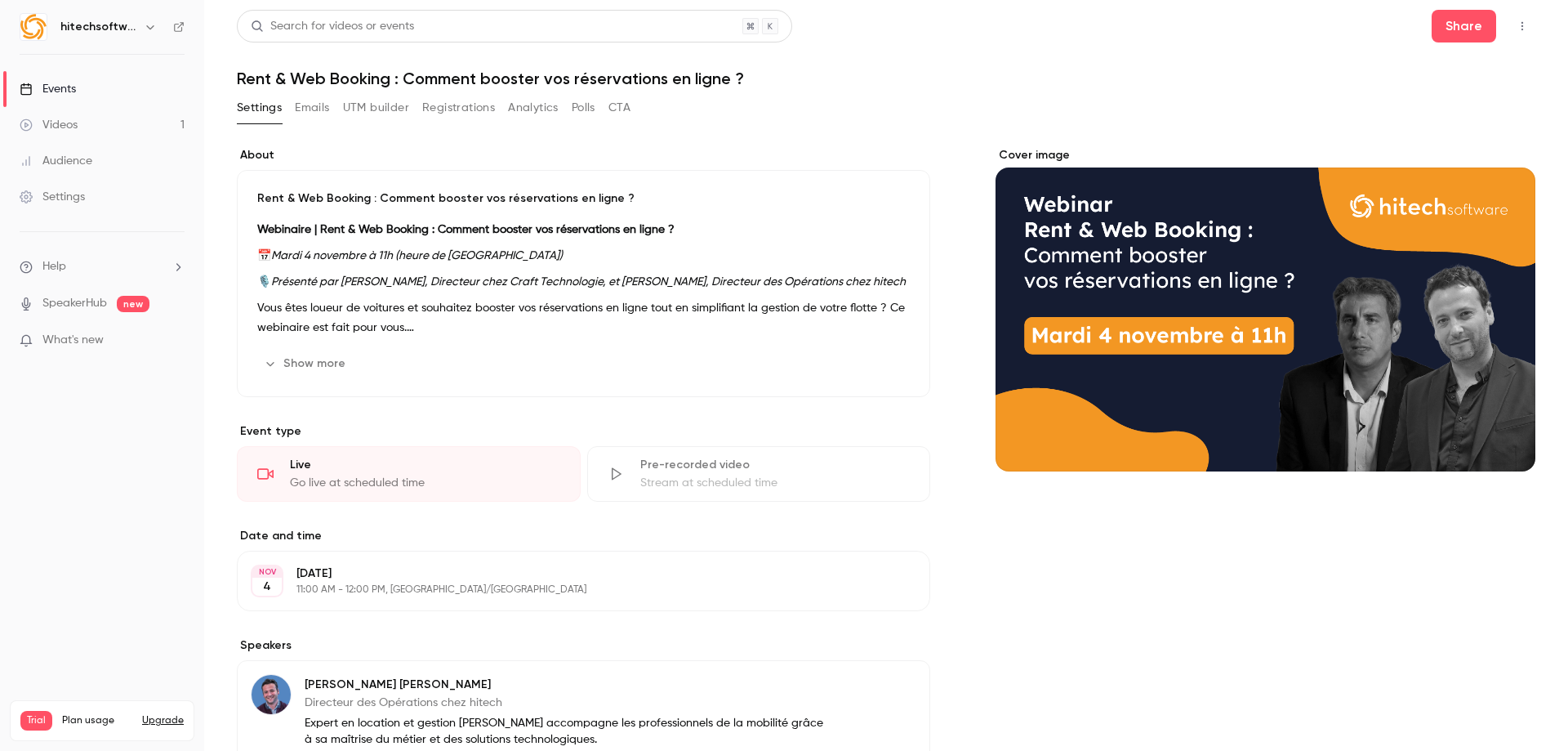
click at [392, 355] on div "Show more Edit" at bounding box center [584, 363] width 652 height 26
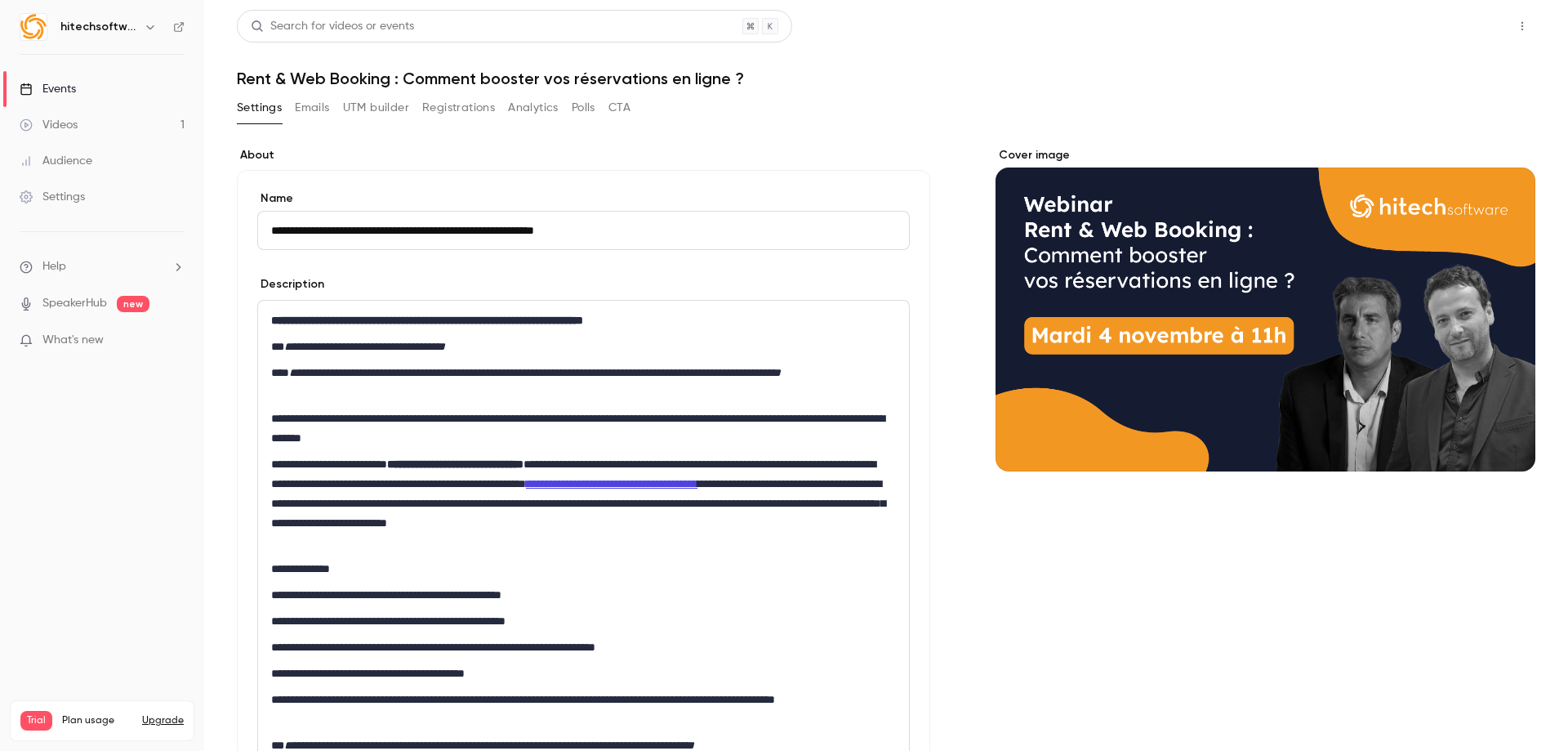
click at [1450, 39] on button "Share" at bounding box center [1464, 26] width 65 height 33
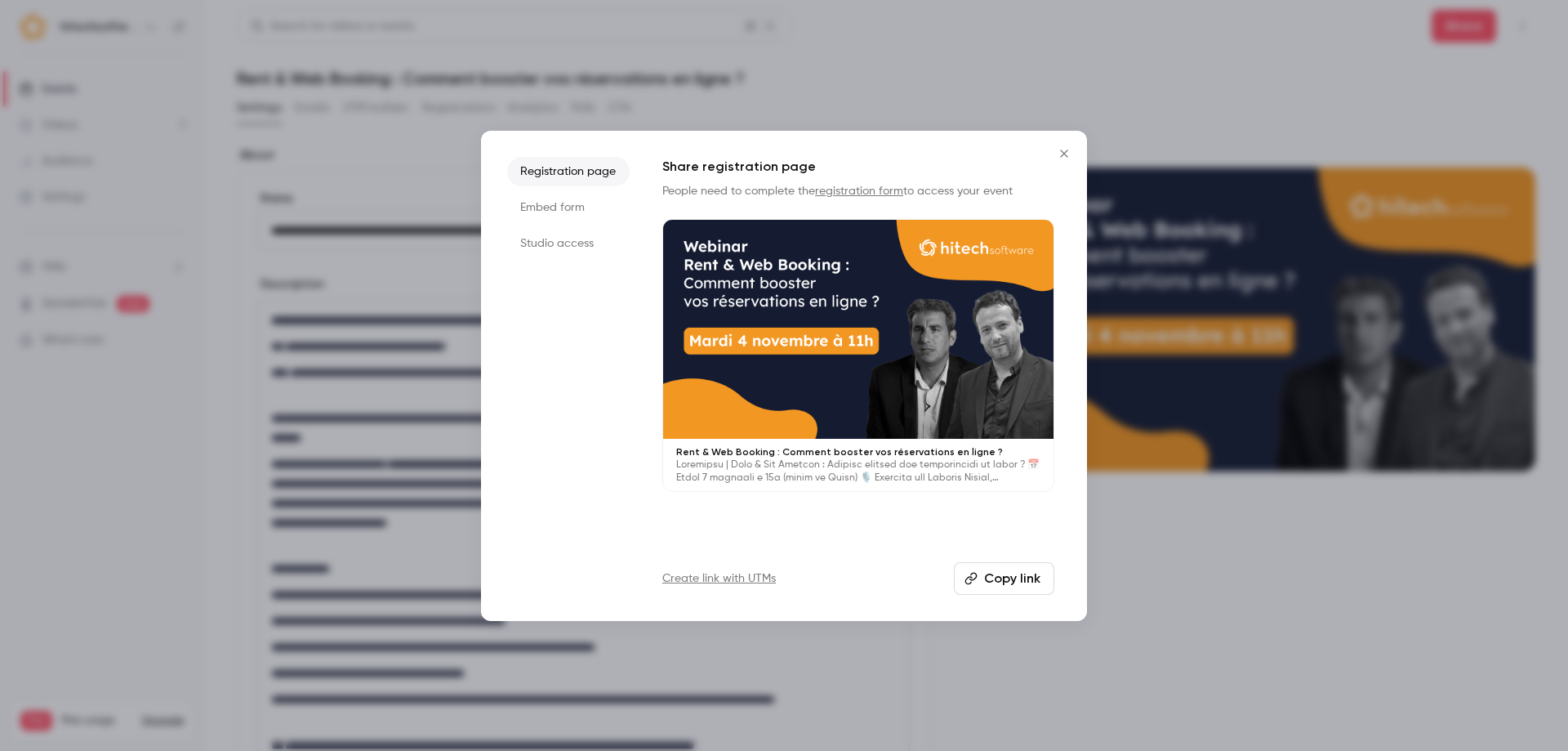
click at [996, 581] on button "Copy link" at bounding box center [1003, 578] width 100 height 33
click at [1062, 147] on icon "Close" at bounding box center [1064, 153] width 20 height 13
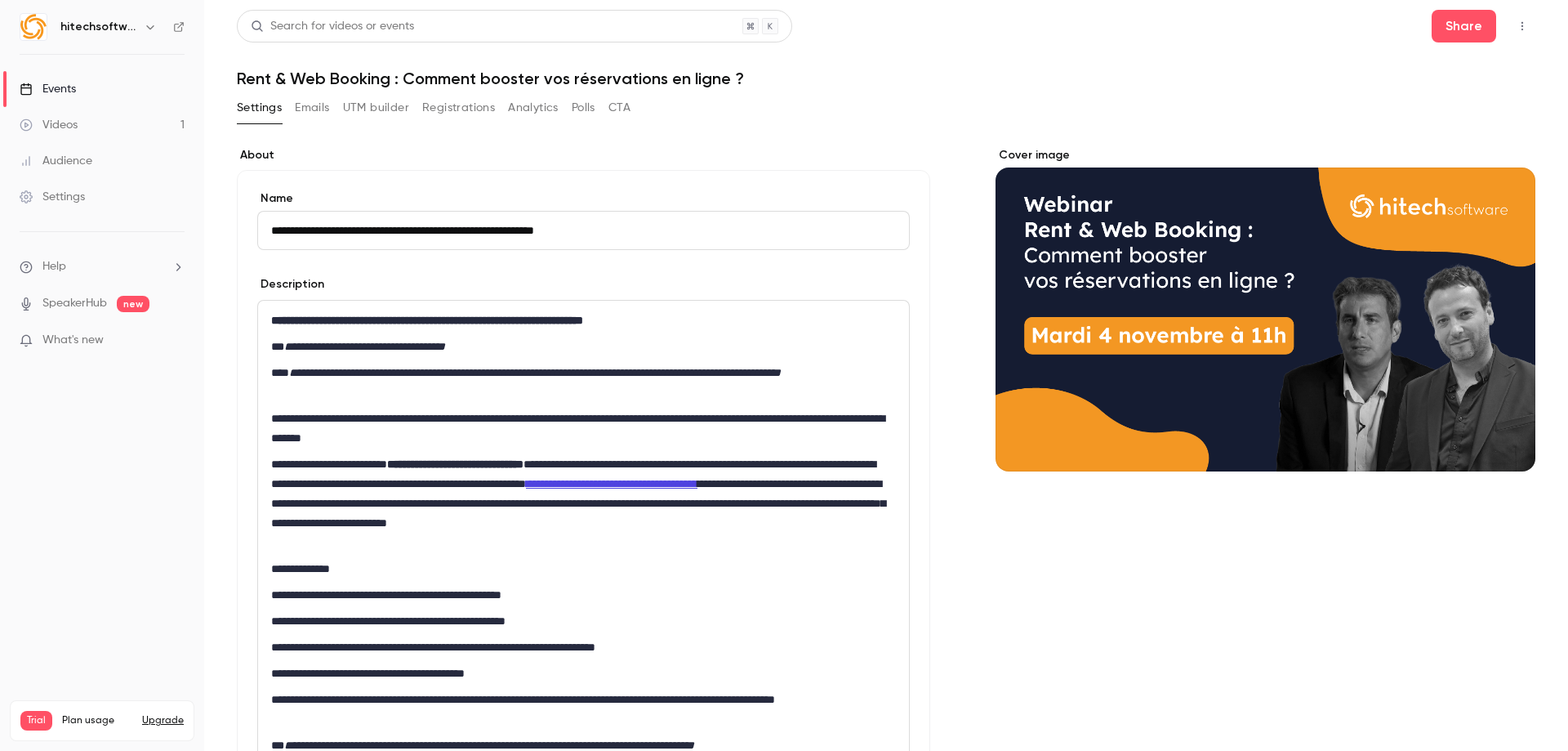
click at [627, 109] on button "CTA" at bounding box center [619, 107] width 22 height 26
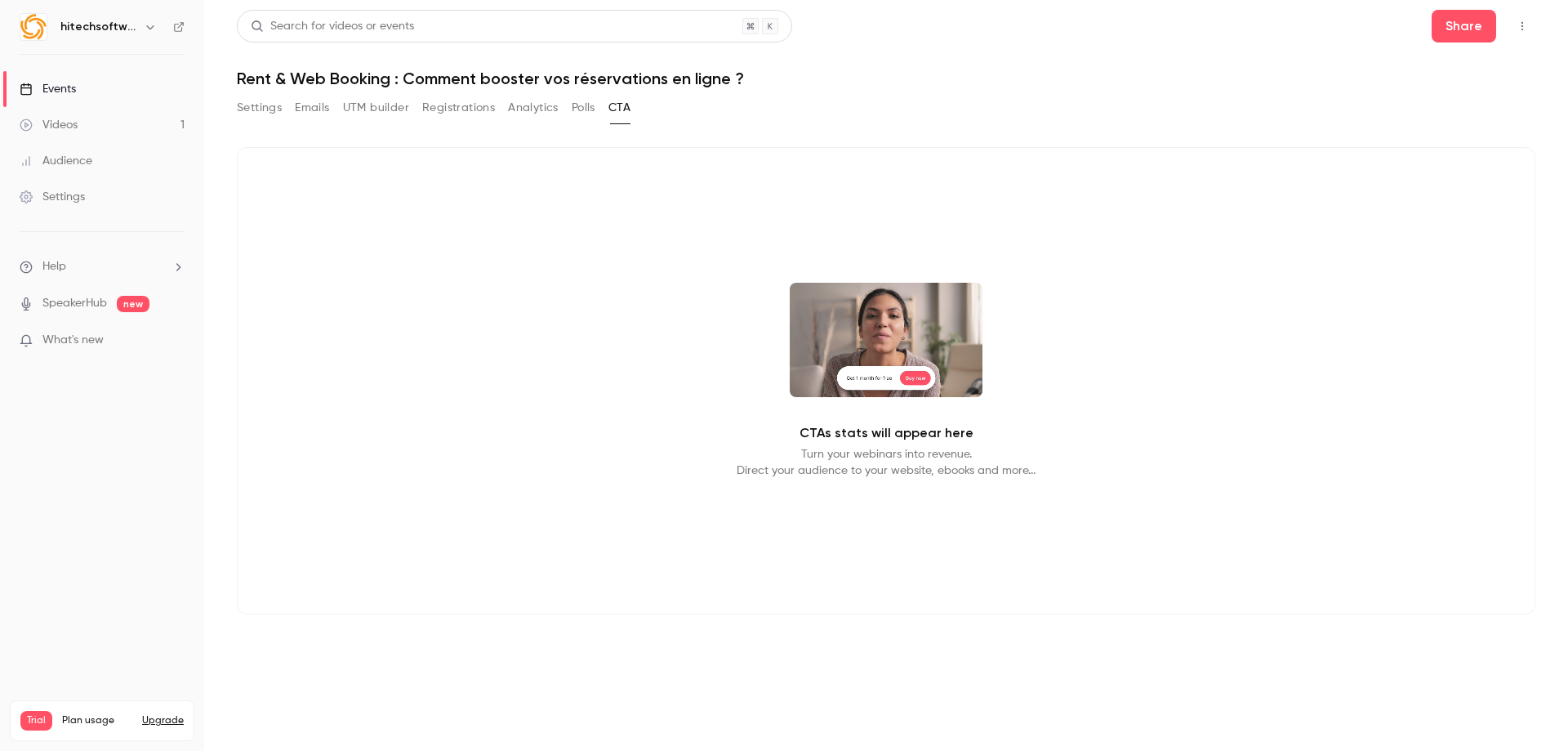
click at [868, 368] on video at bounding box center [886, 339] width 193 height 114
click at [958, 387] on video at bounding box center [886, 339] width 193 height 114
click at [592, 111] on button "Polls" at bounding box center [584, 107] width 24 height 26
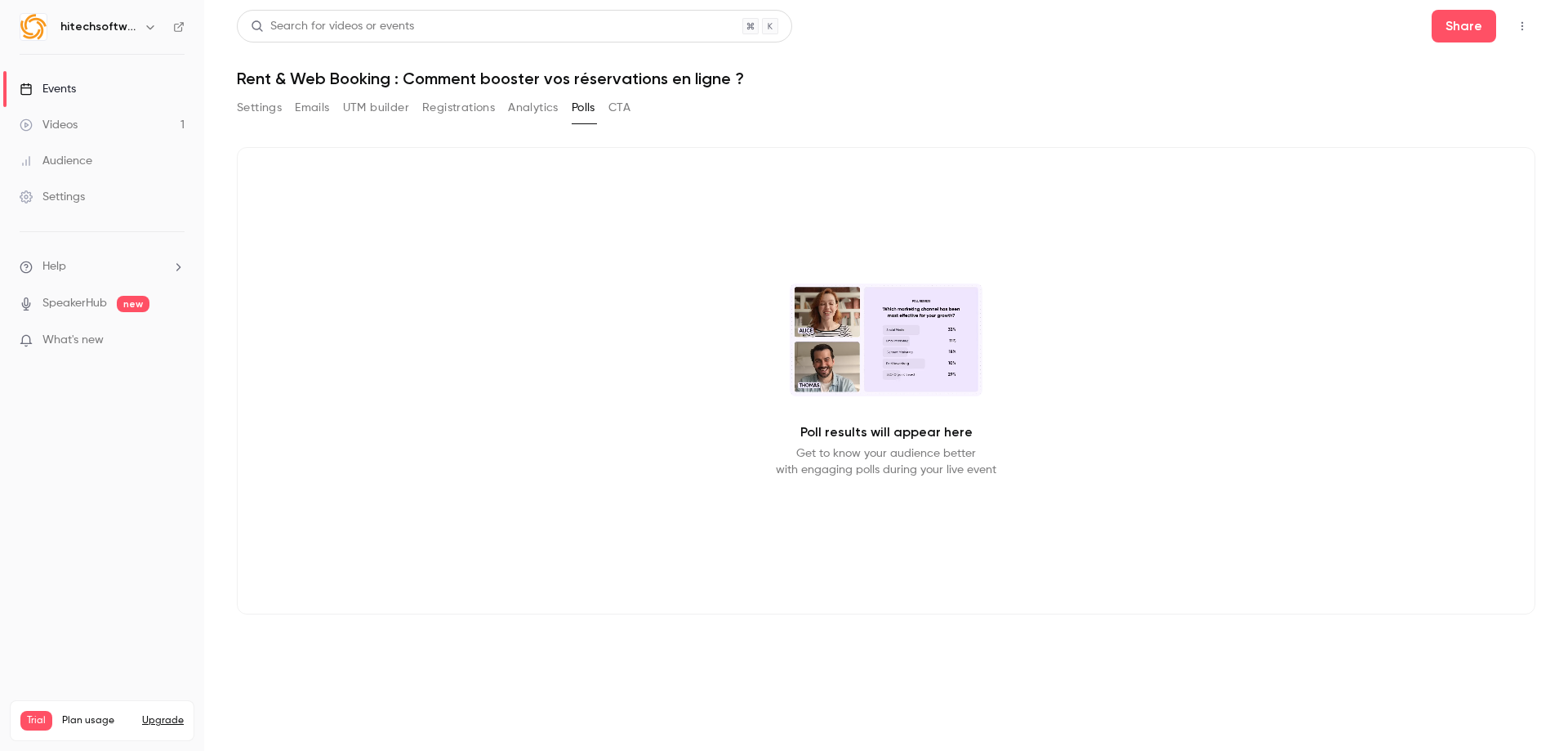
click at [531, 120] on button "Analytics" at bounding box center [533, 107] width 51 height 26
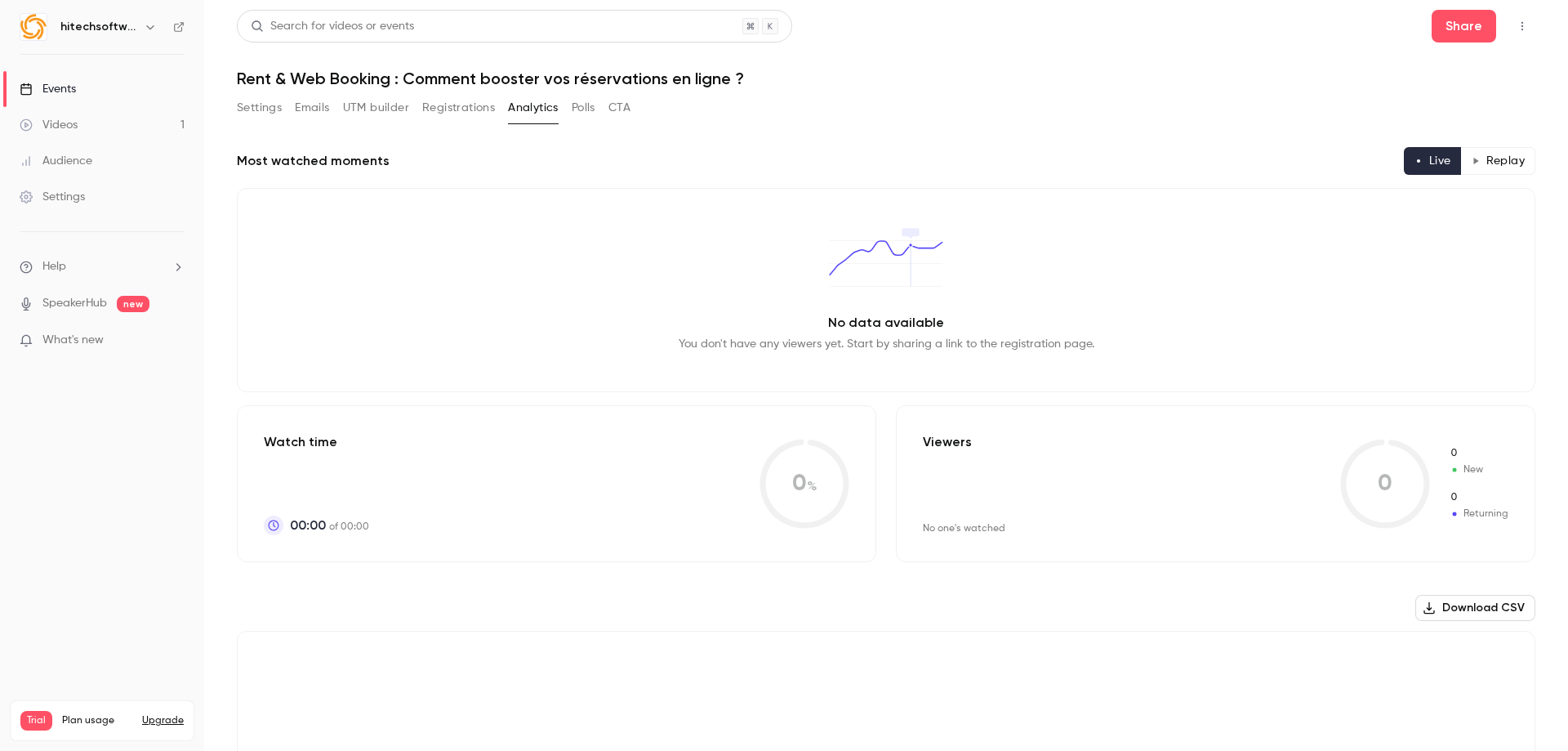
click at [457, 133] on div "Most watched moments Live Replay No data available You don't have any viewers y…" at bounding box center [886, 619] width 1299 height 984
click at [465, 110] on button "Registrations" at bounding box center [458, 107] width 73 height 26
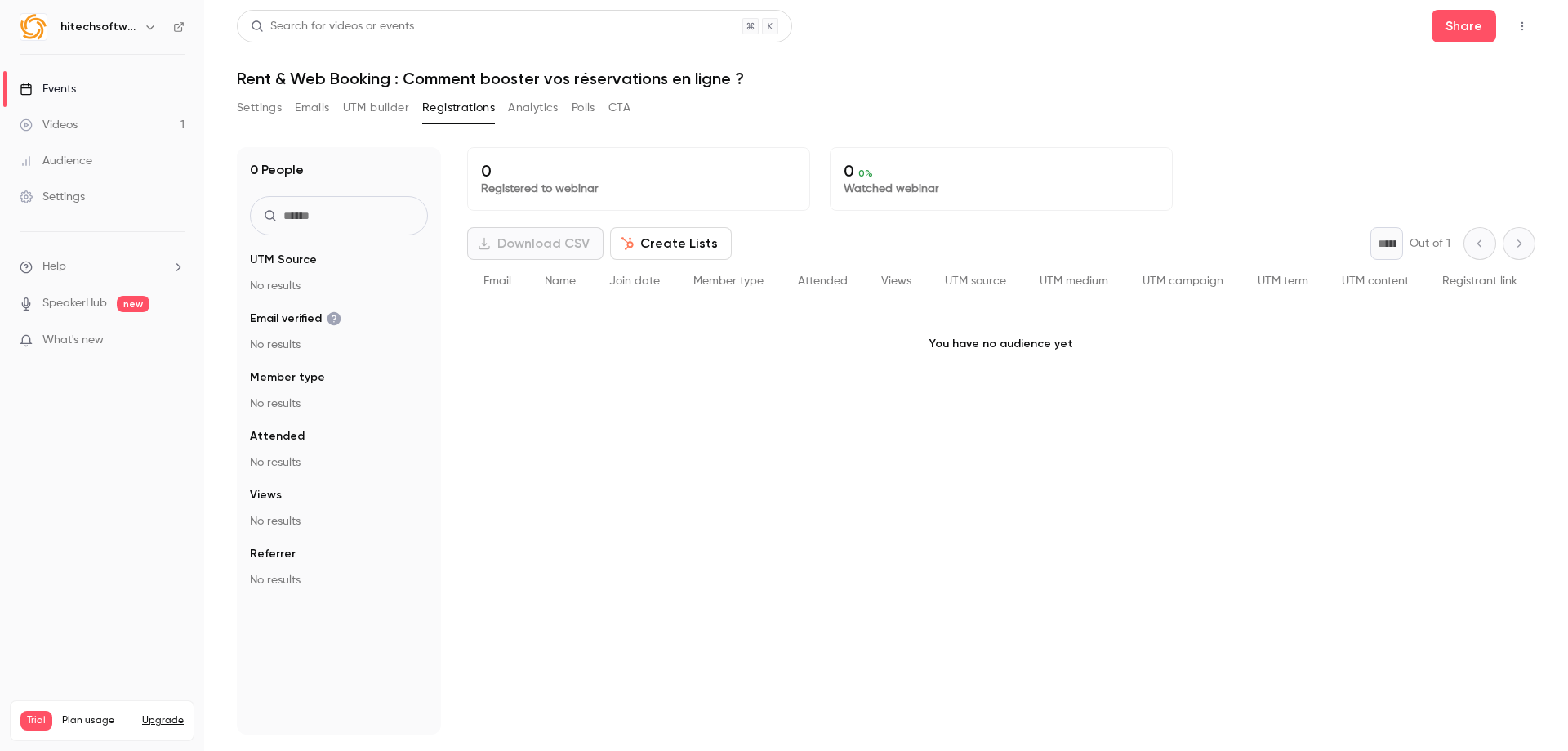
click at [373, 120] on button "UTM builder" at bounding box center [376, 107] width 67 height 26
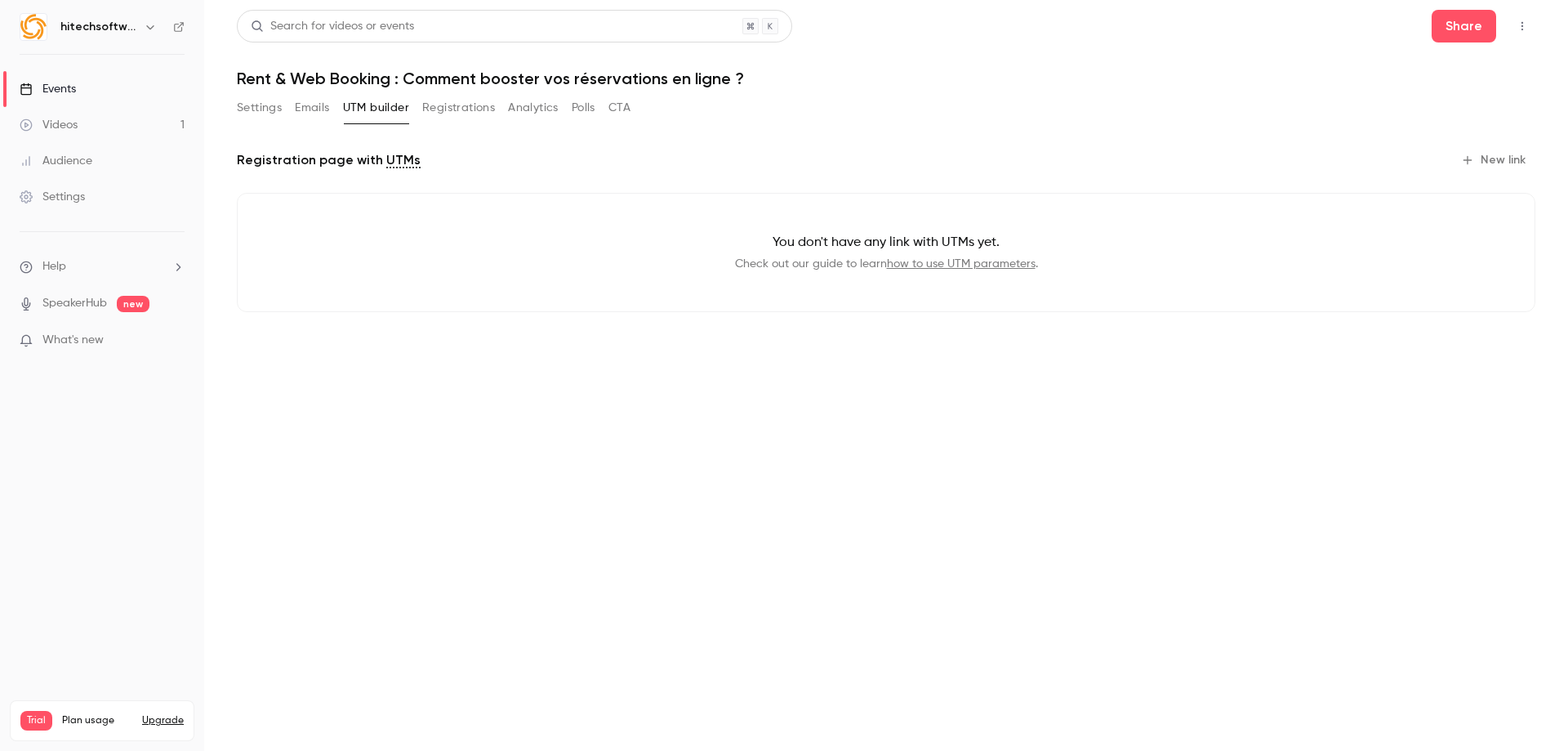
click at [313, 120] on button "Emails" at bounding box center [311, 107] width 34 height 26
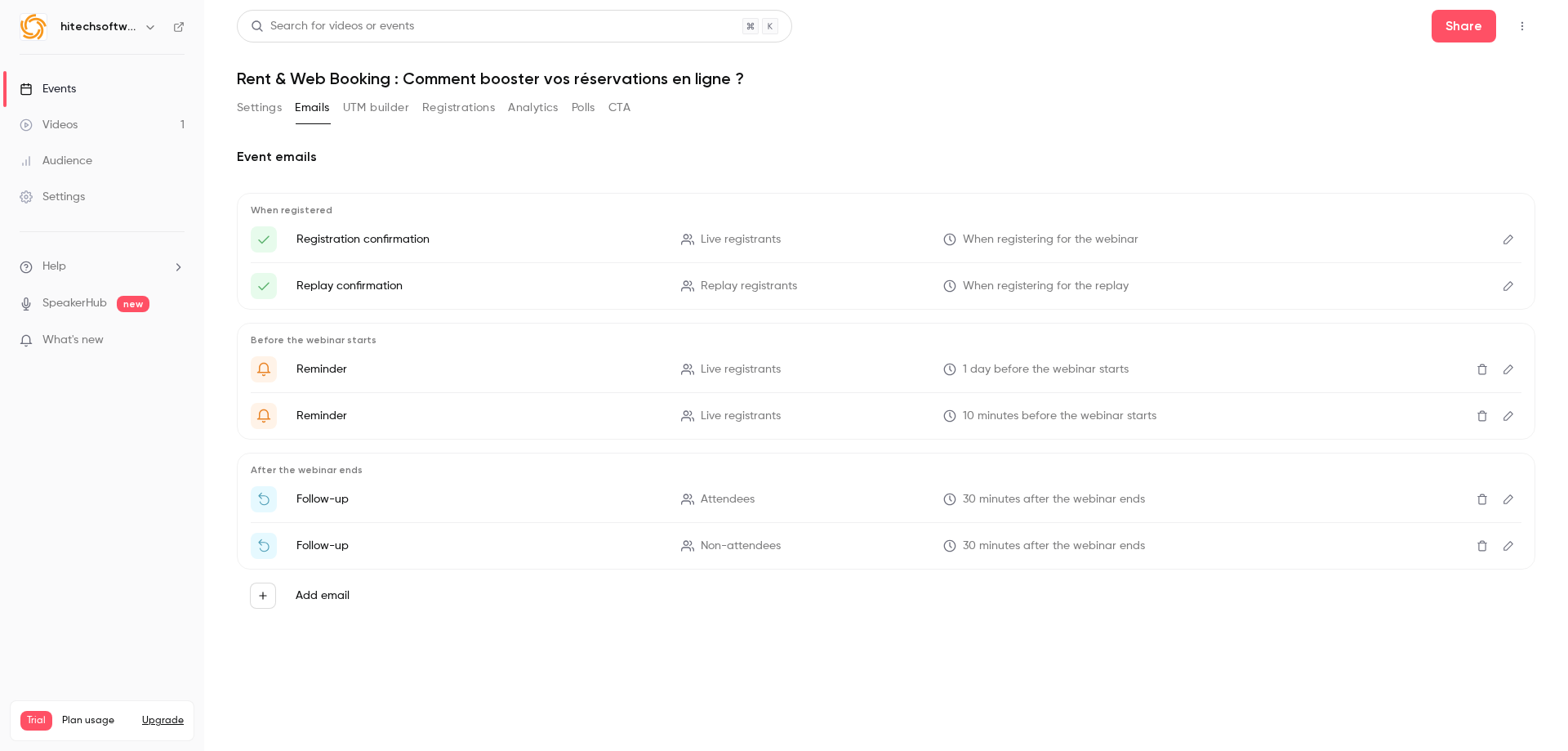
click at [243, 113] on button "Settings" at bounding box center [259, 107] width 45 height 26
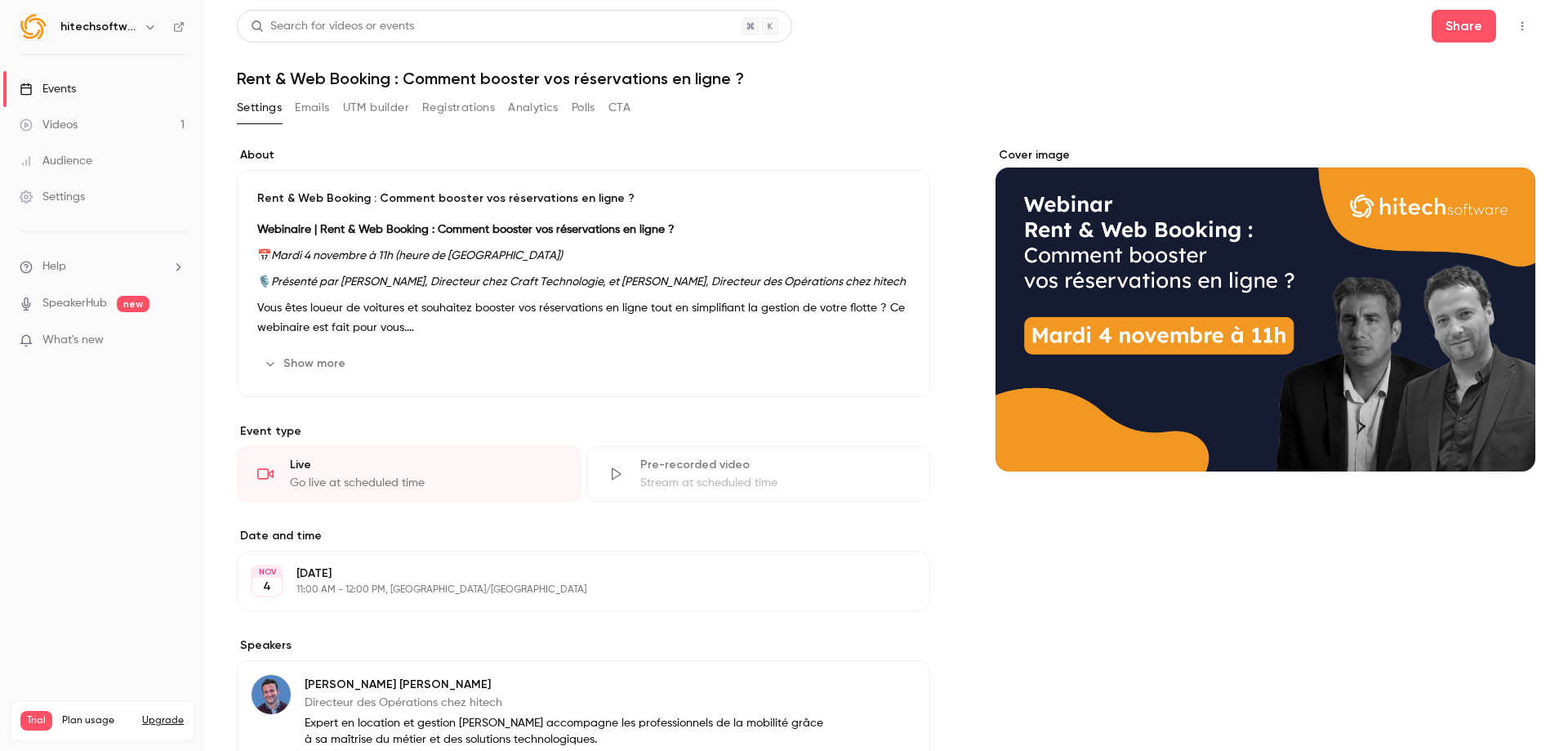
click at [76, 123] on div "Videos" at bounding box center [49, 124] width 58 height 16
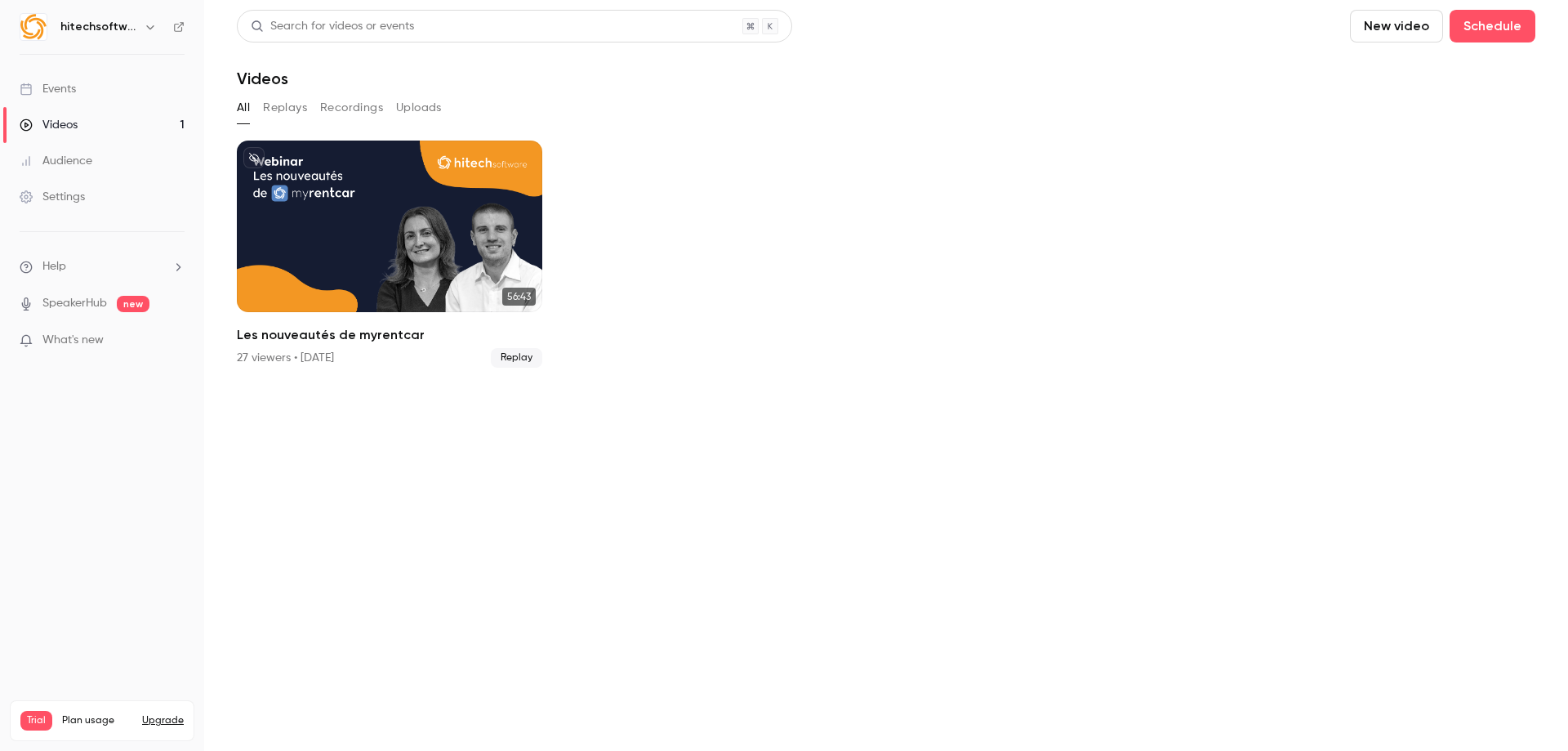
click at [269, 113] on button "Replays" at bounding box center [284, 107] width 44 height 26
click at [245, 113] on button "All" at bounding box center [243, 107] width 13 height 26
click at [112, 97] on link "Events" at bounding box center [101, 89] width 204 height 36
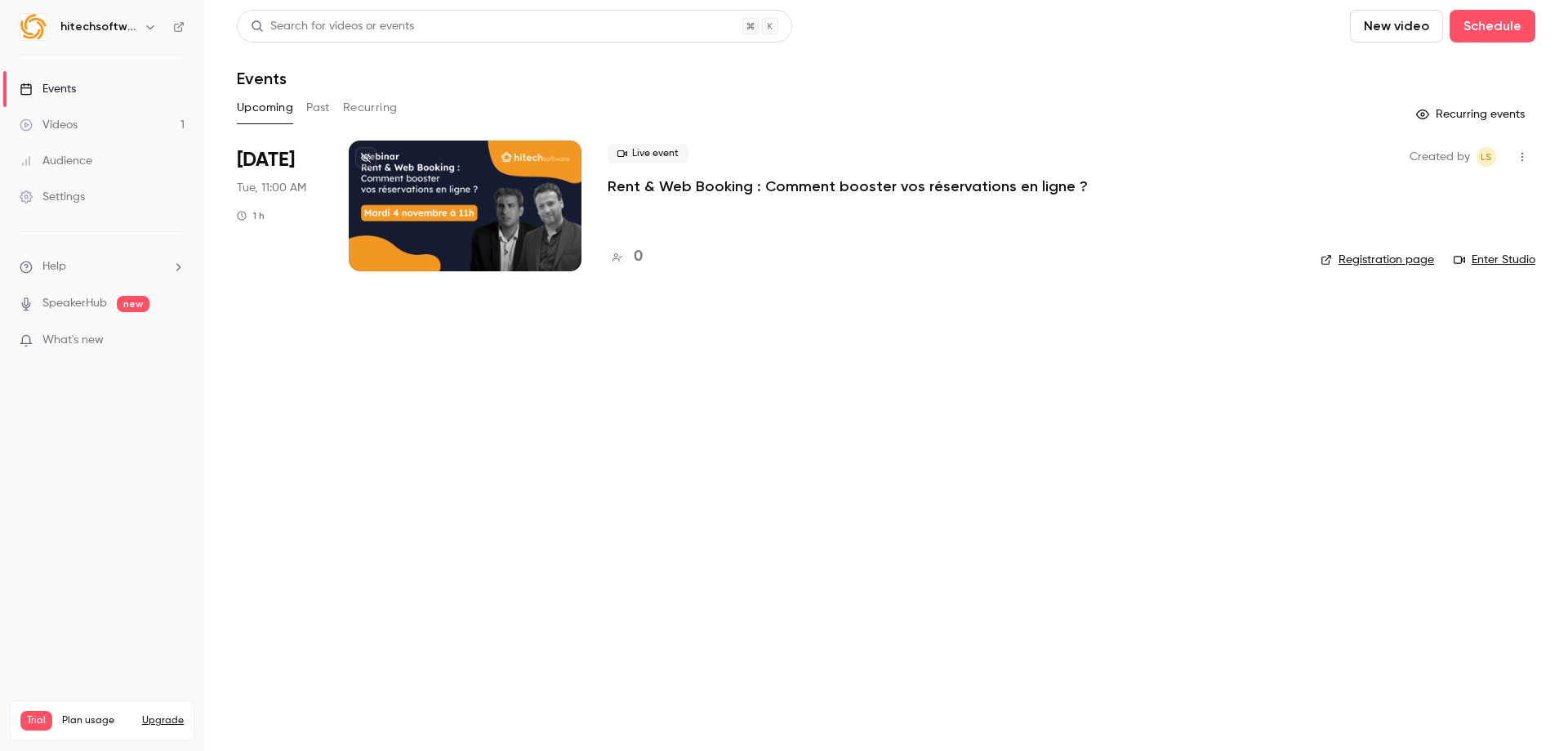
click at [1520, 153] on icon "button" at bounding box center [1521, 156] width 13 height 11
click at [1361, 476] on div at bounding box center [784, 375] width 1568 height 751
click at [313, 116] on button "Past" at bounding box center [318, 107] width 24 height 26
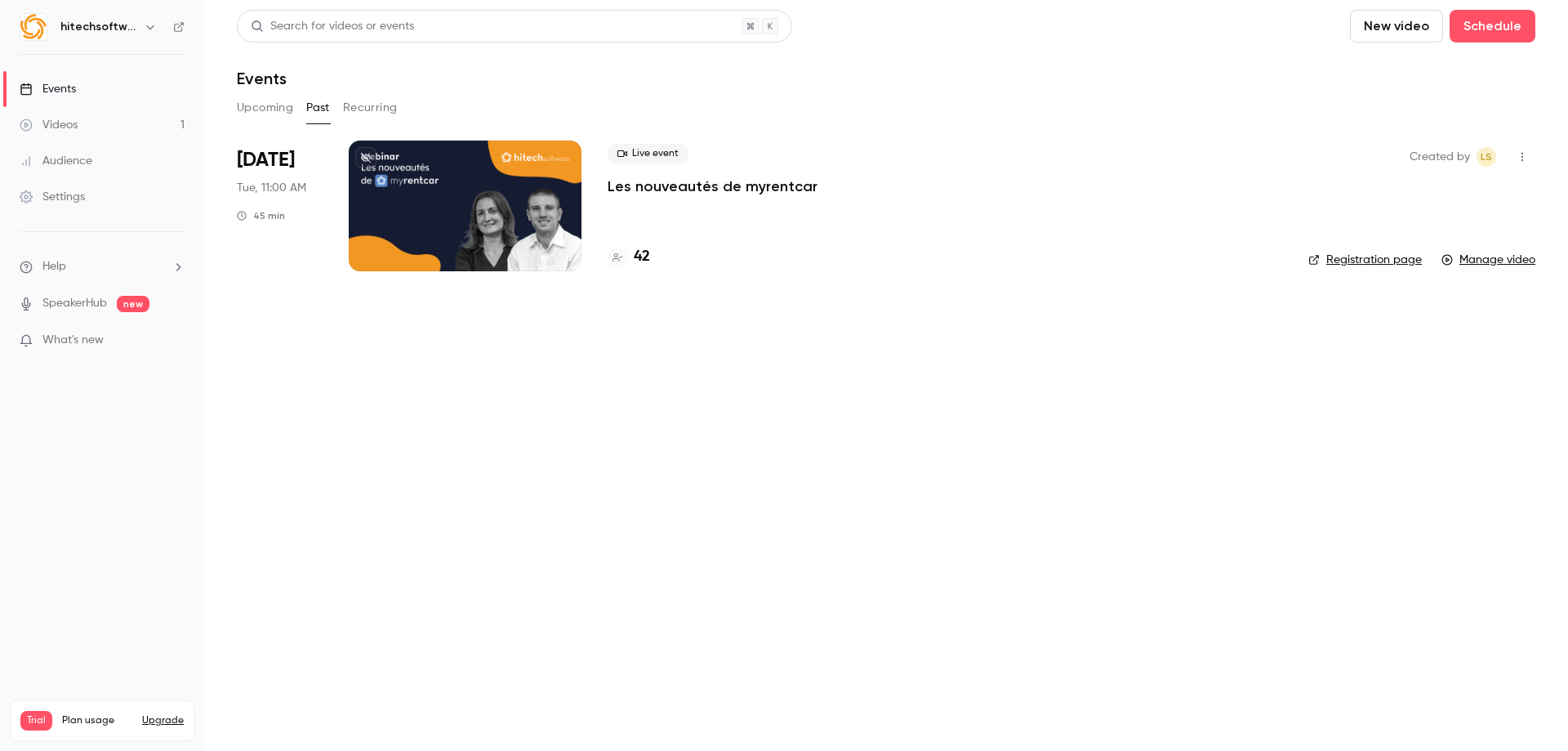
click at [246, 98] on button "Upcoming" at bounding box center [264, 107] width 57 height 26
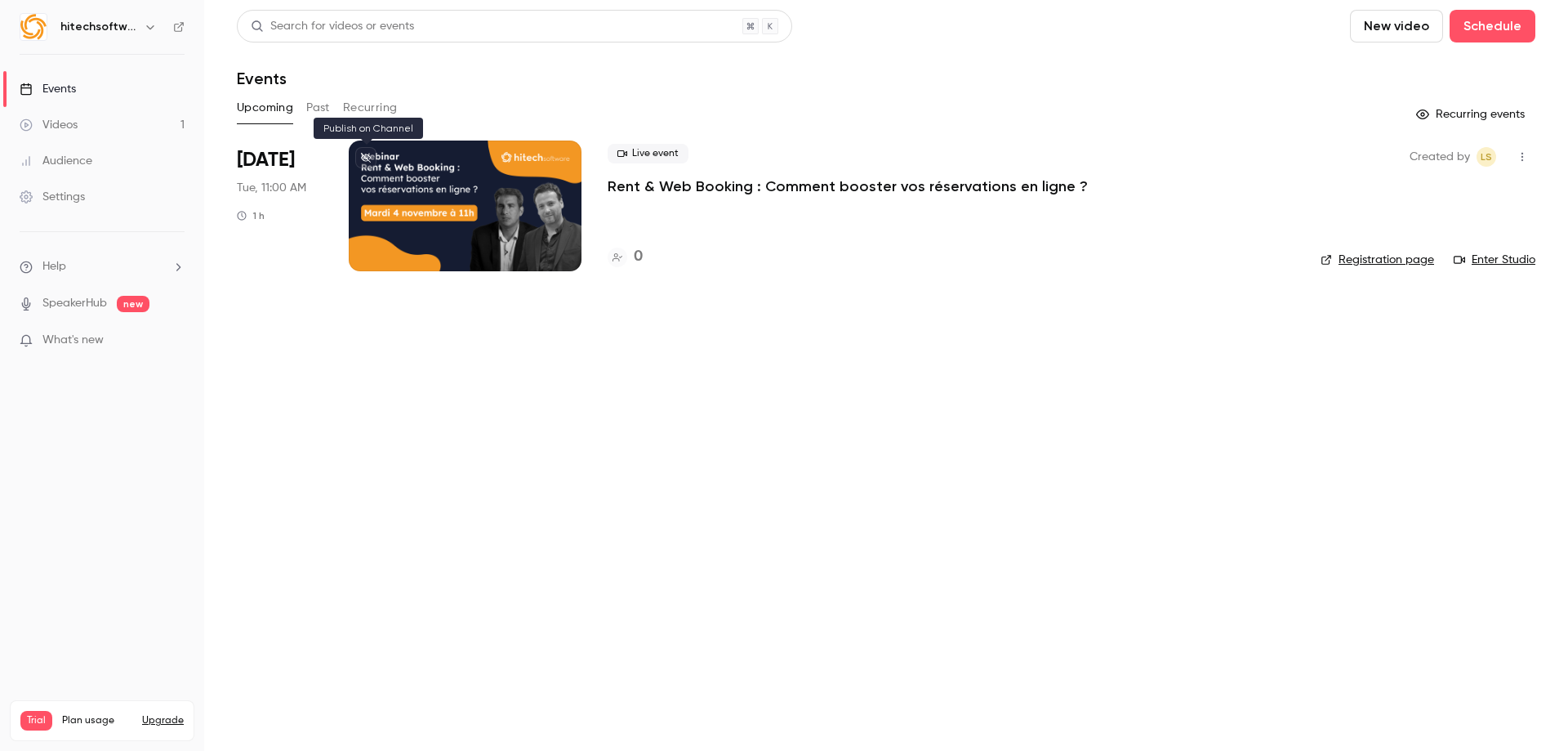
click at [370, 157] on icon at bounding box center [366, 158] width 10 height 10
click at [664, 179] on p "Rent & Web Booking : Comment booster vos réservations en ligne ?" at bounding box center [847, 186] width 480 height 20
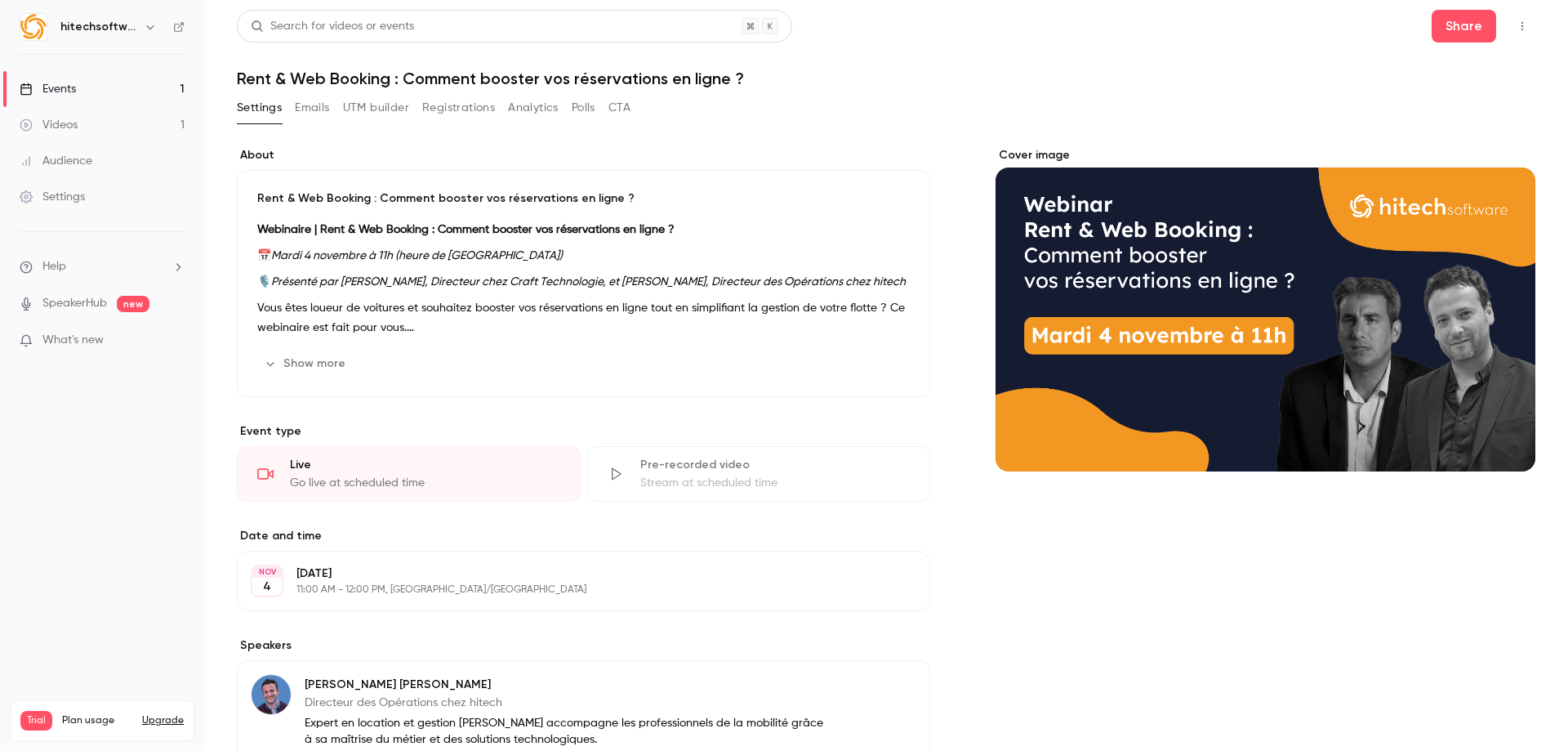
click at [325, 353] on button "Show more" at bounding box center [306, 363] width 98 height 26
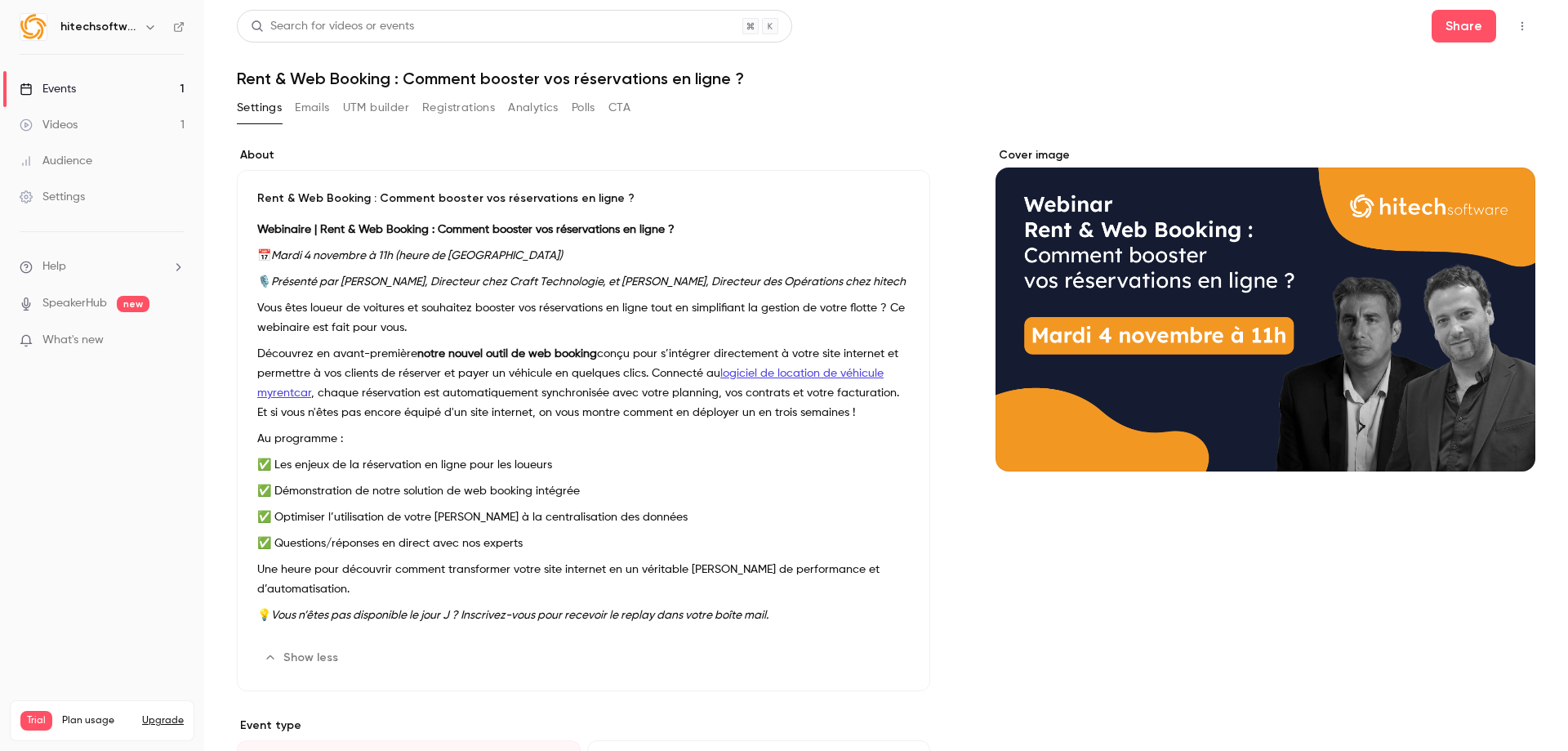
click at [886, 414] on p "Découvrez en avant-première notre nouvel outil de web booking conçu pour s’inté…" at bounding box center [584, 383] width 652 height 79
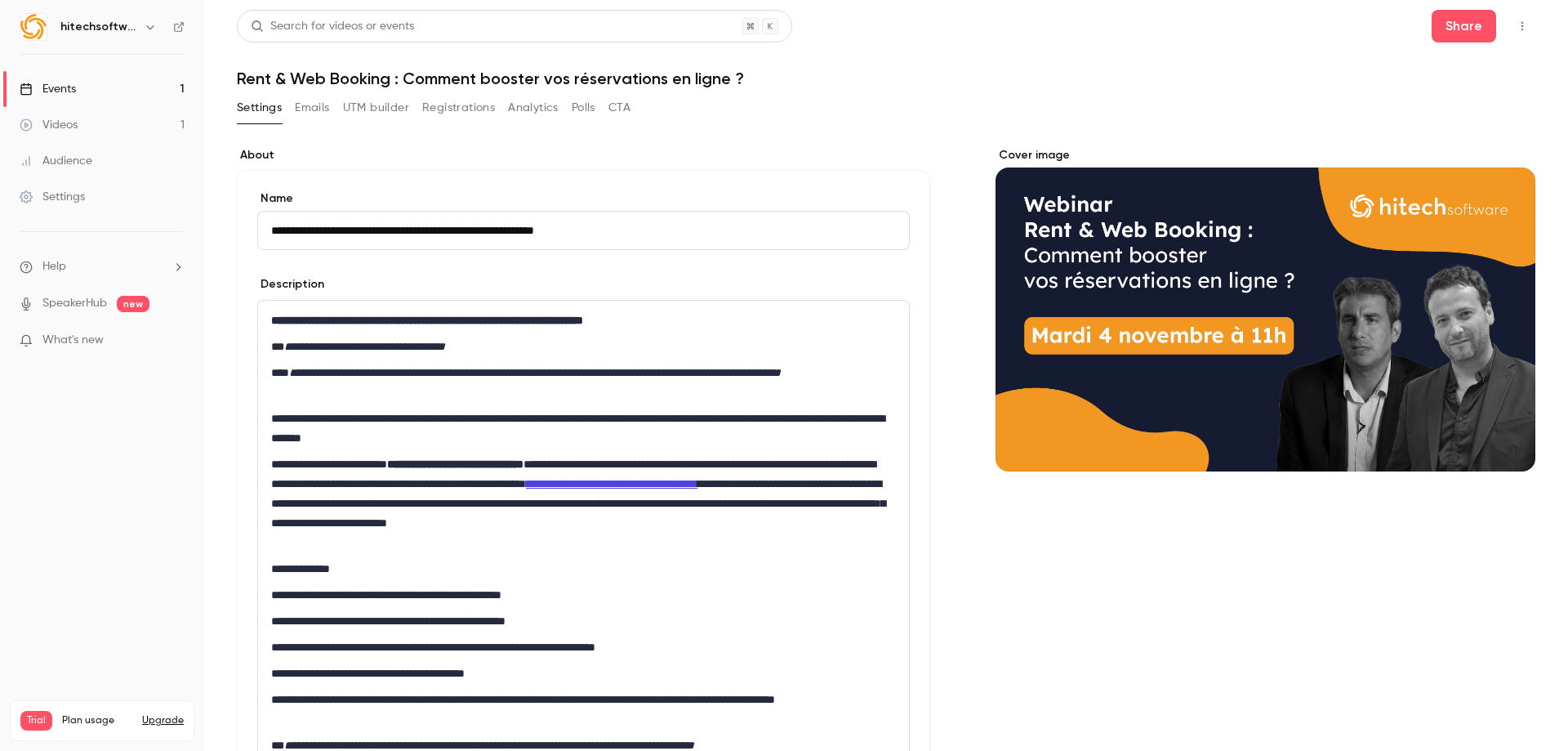
click at [366, 524] on p "**********" at bounding box center [581, 503] width 618 height 98
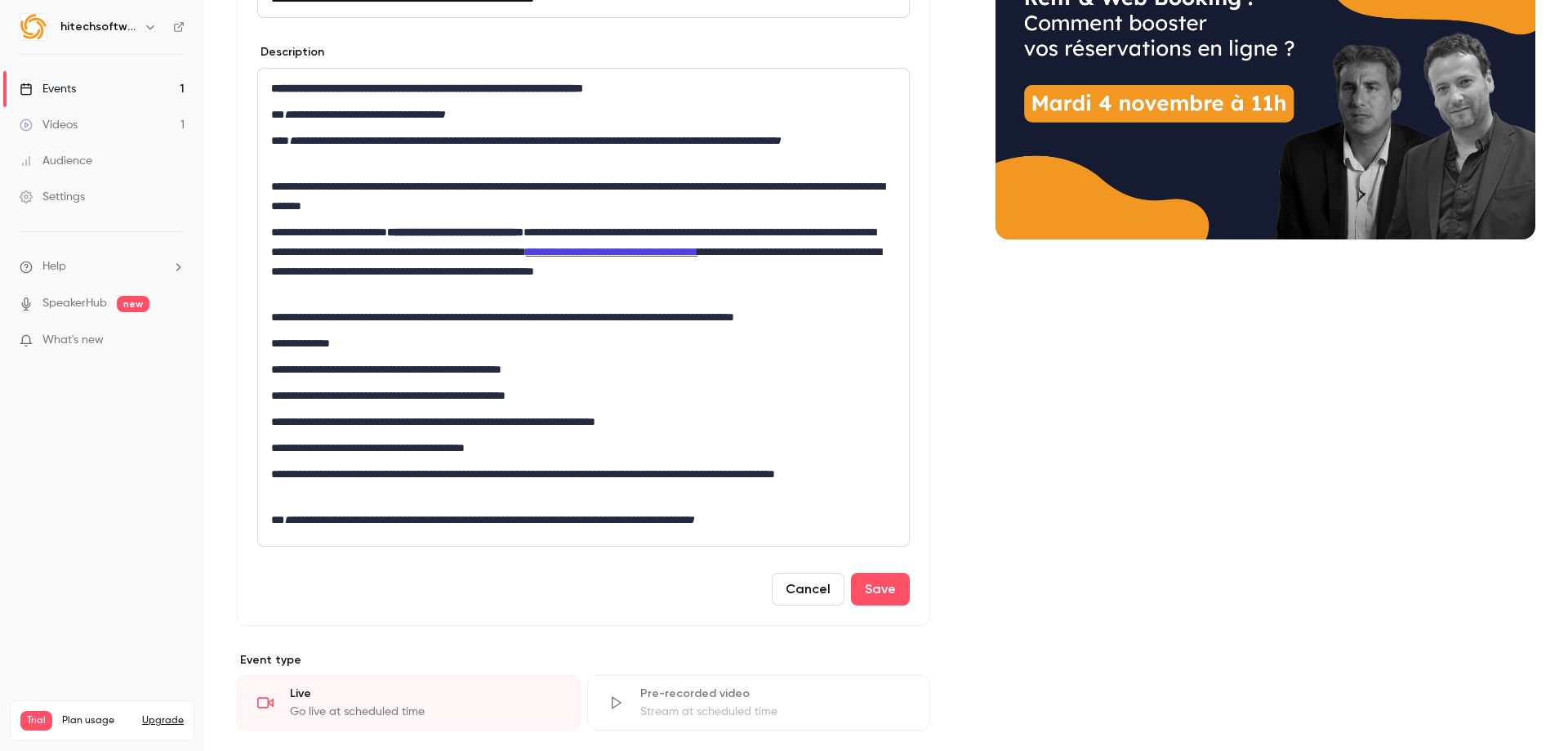
scroll to position [490, 0]
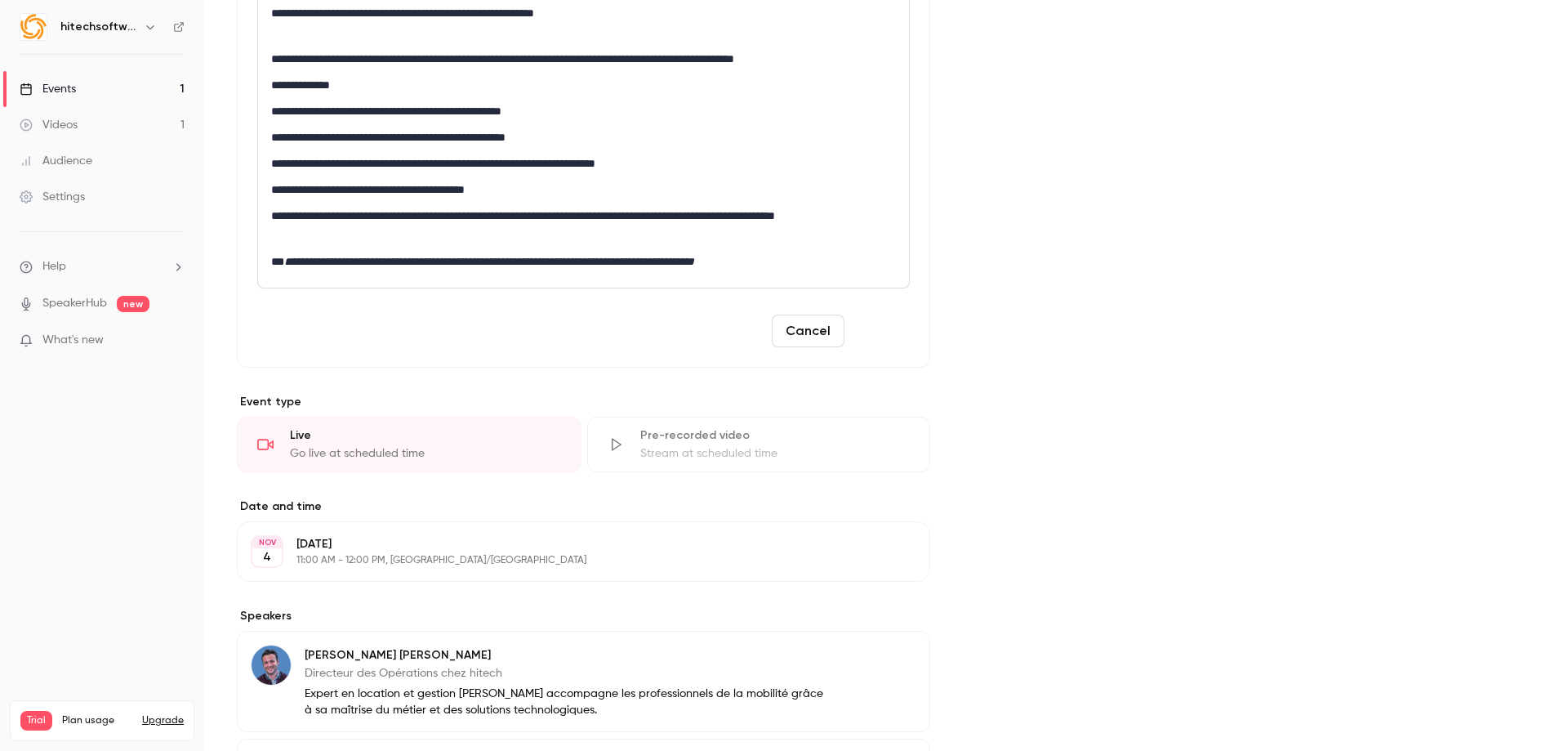
click at [883, 326] on button "Save" at bounding box center [880, 330] width 59 height 33
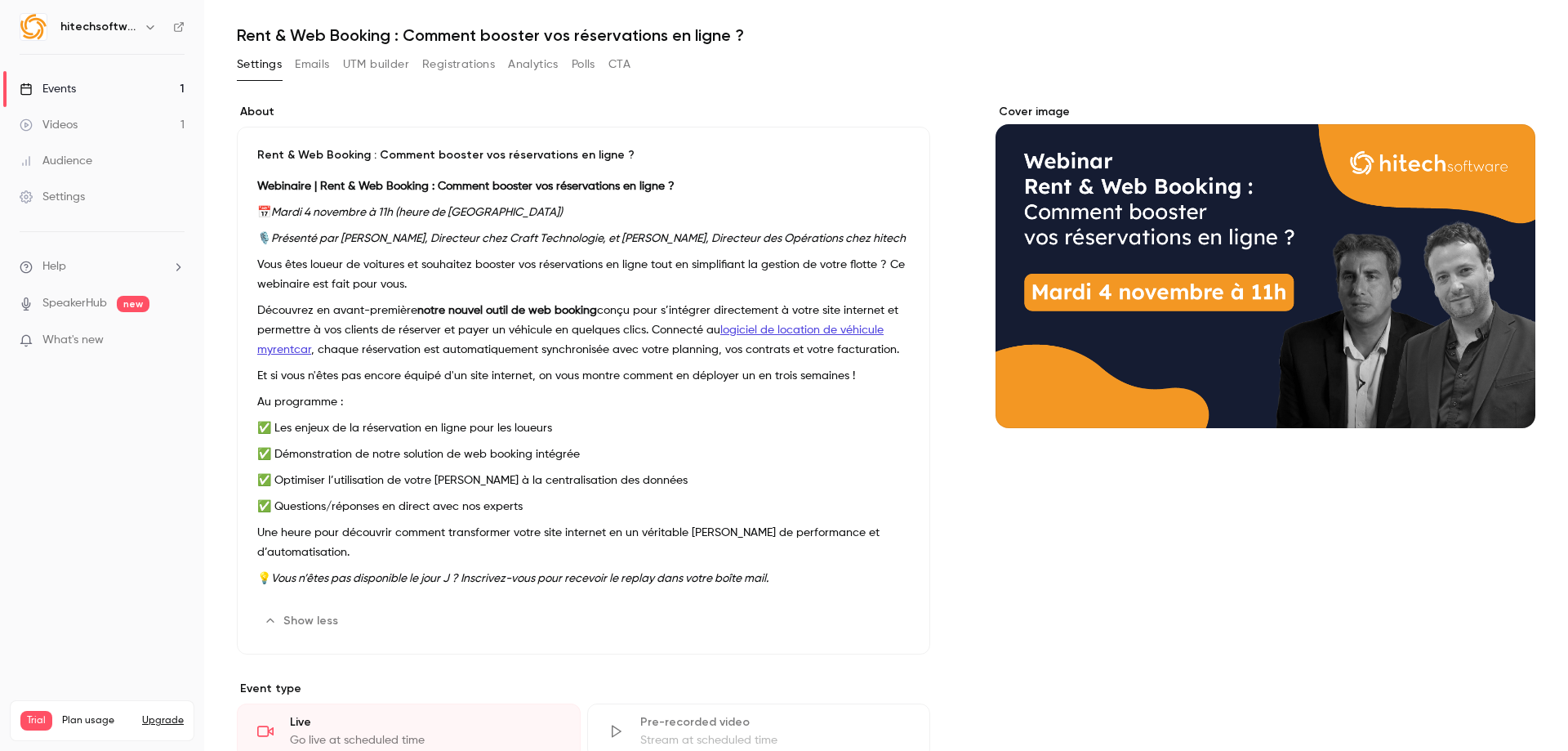
scroll to position [0, 0]
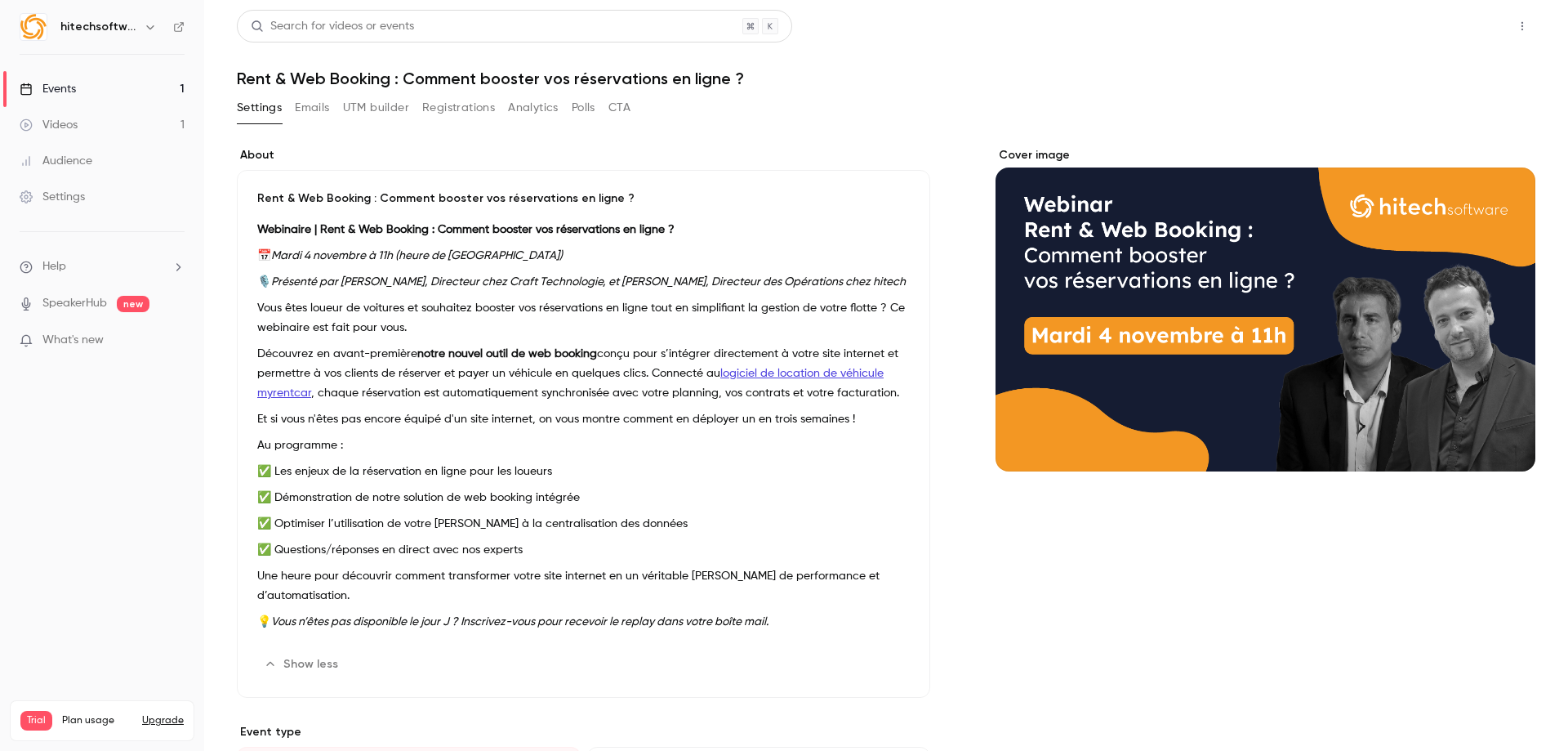
click at [1452, 15] on button "Share" at bounding box center [1464, 26] width 65 height 33
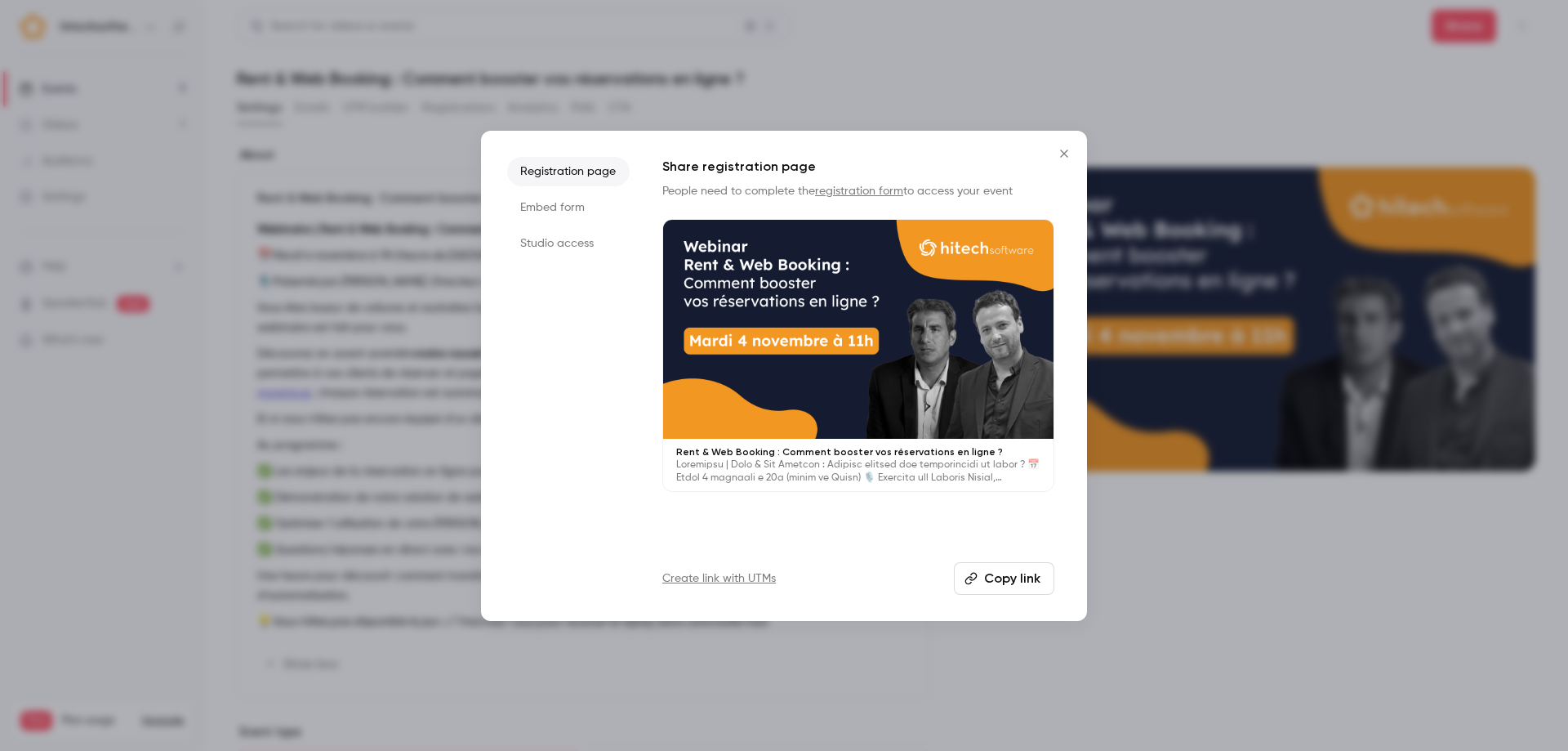
click at [1012, 585] on button "Copy link" at bounding box center [1003, 578] width 100 height 33
click at [1062, 159] on icon "Close" at bounding box center [1064, 153] width 20 height 13
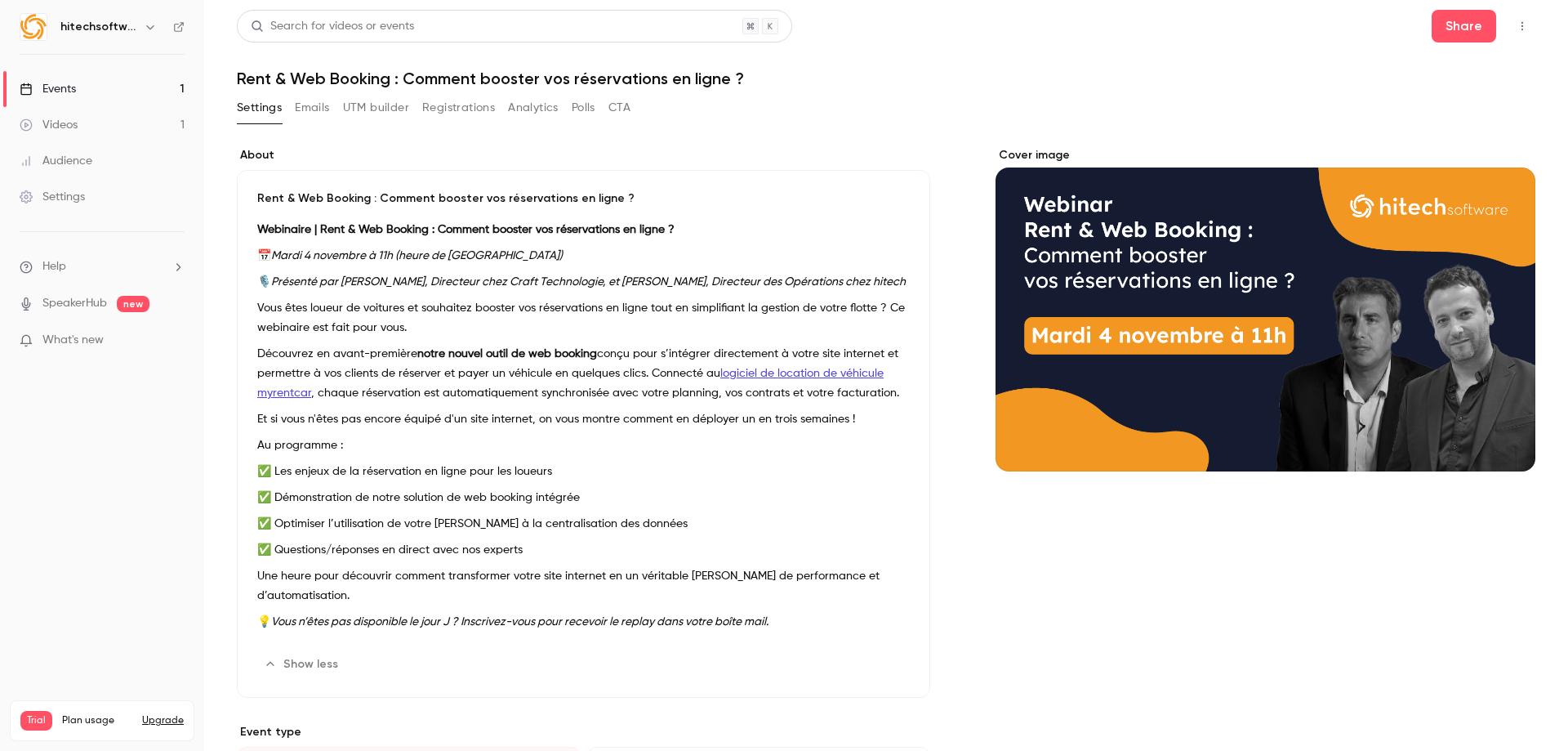
click at [317, 110] on button "Emails" at bounding box center [311, 107] width 34 height 26
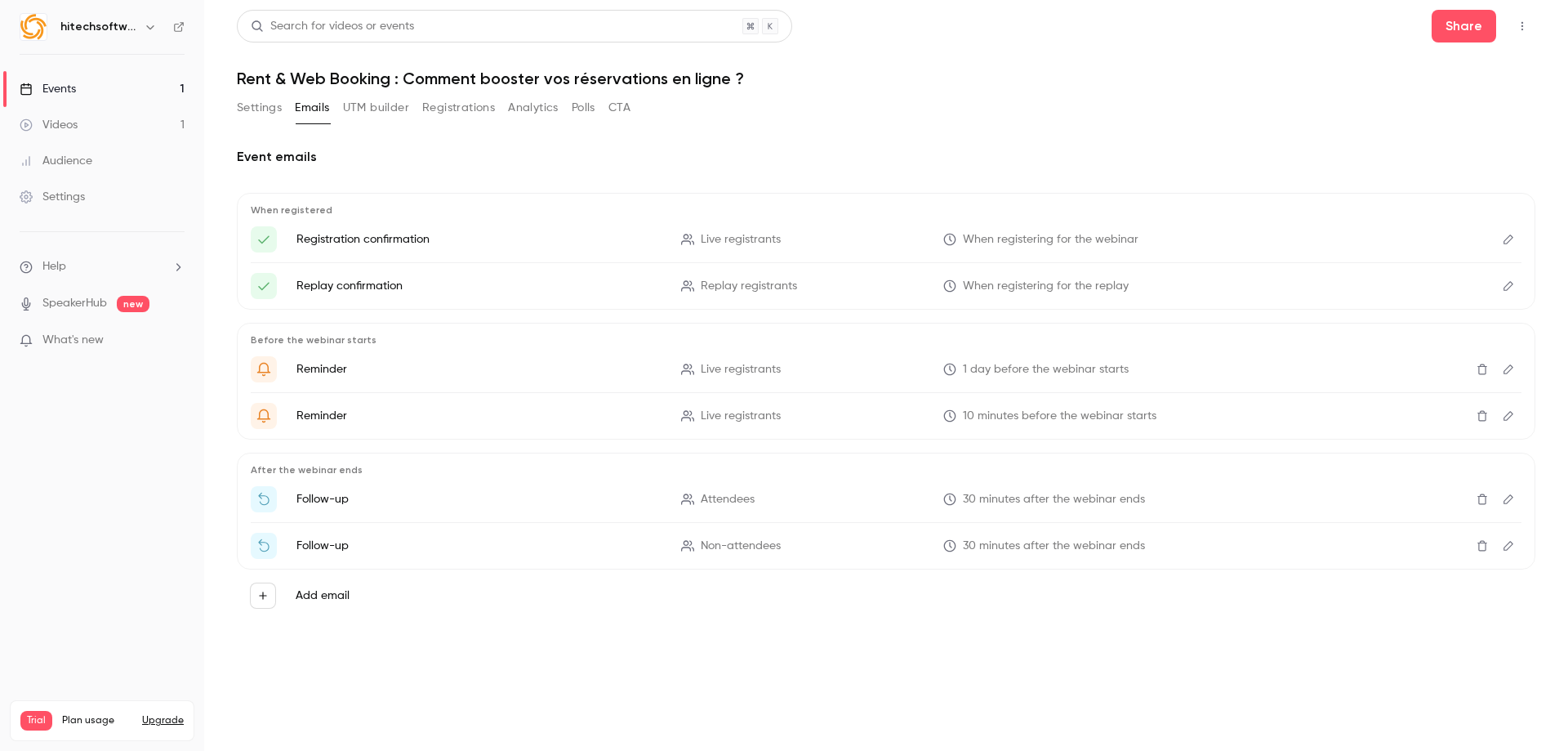
click at [404, 112] on button "UTM builder" at bounding box center [376, 107] width 67 height 26
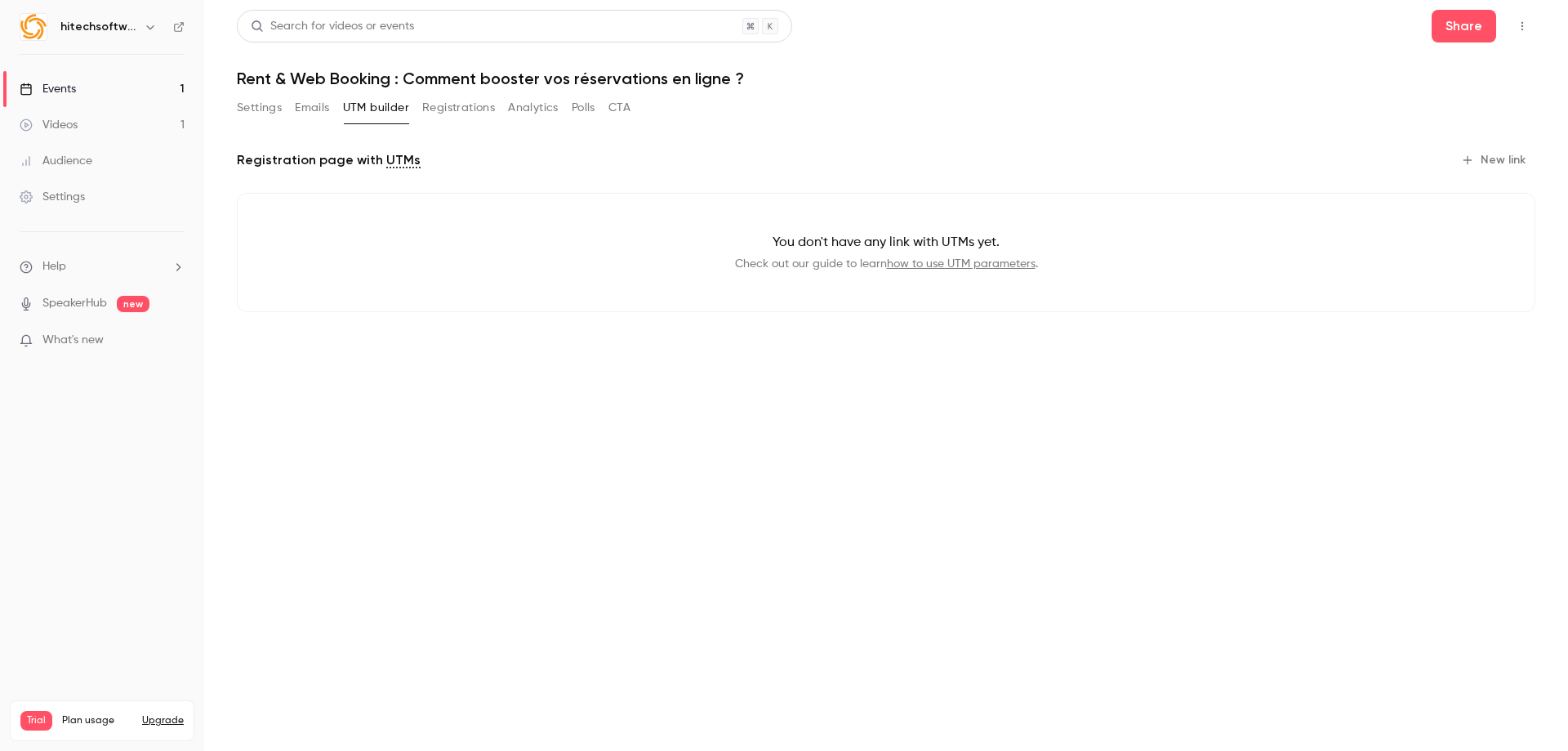
click at [482, 112] on button "Registrations" at bounding box center [458, 107] width 73 height 26
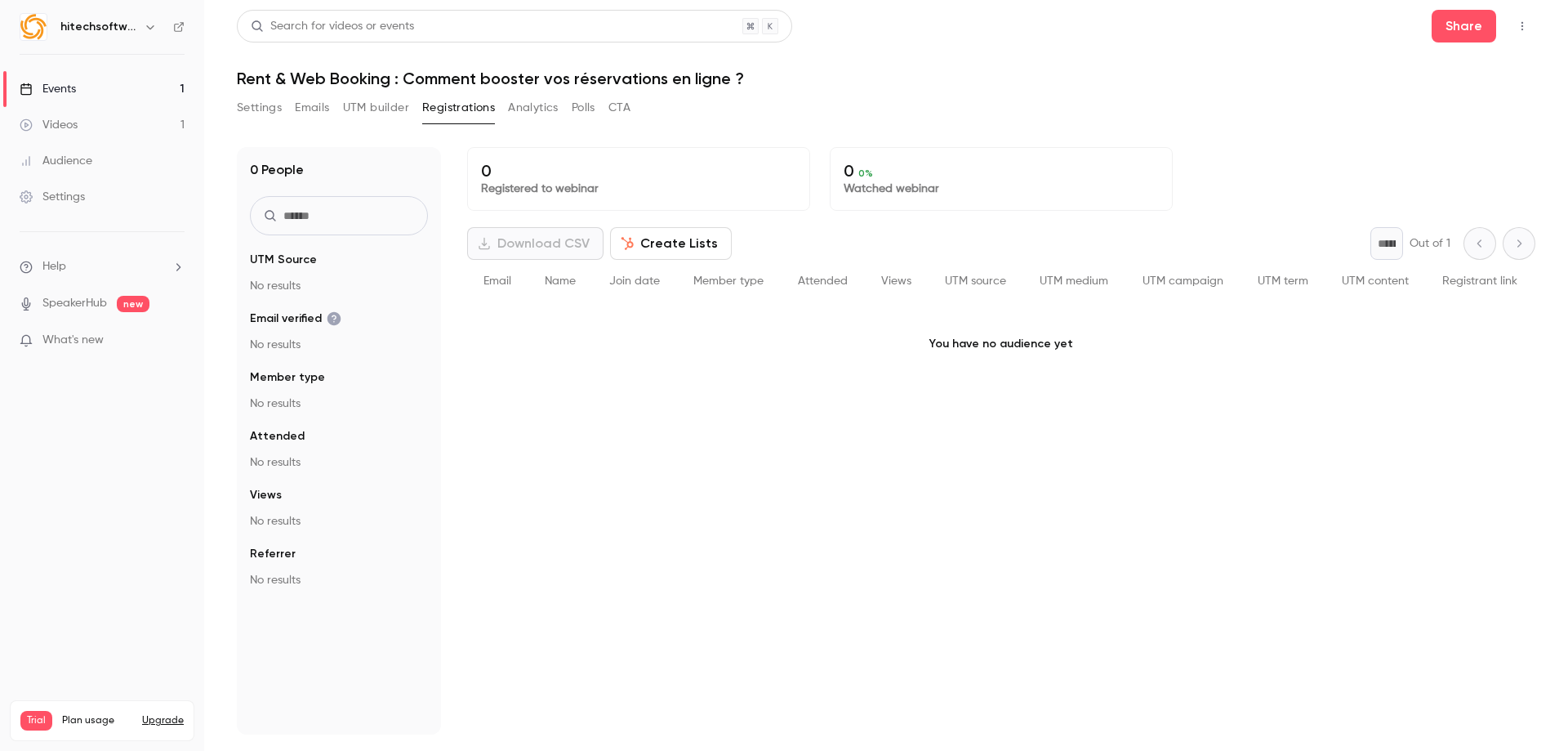
click at [533, 112] on button "Analytics" at bounding box center [533, 107] width 51 height 26
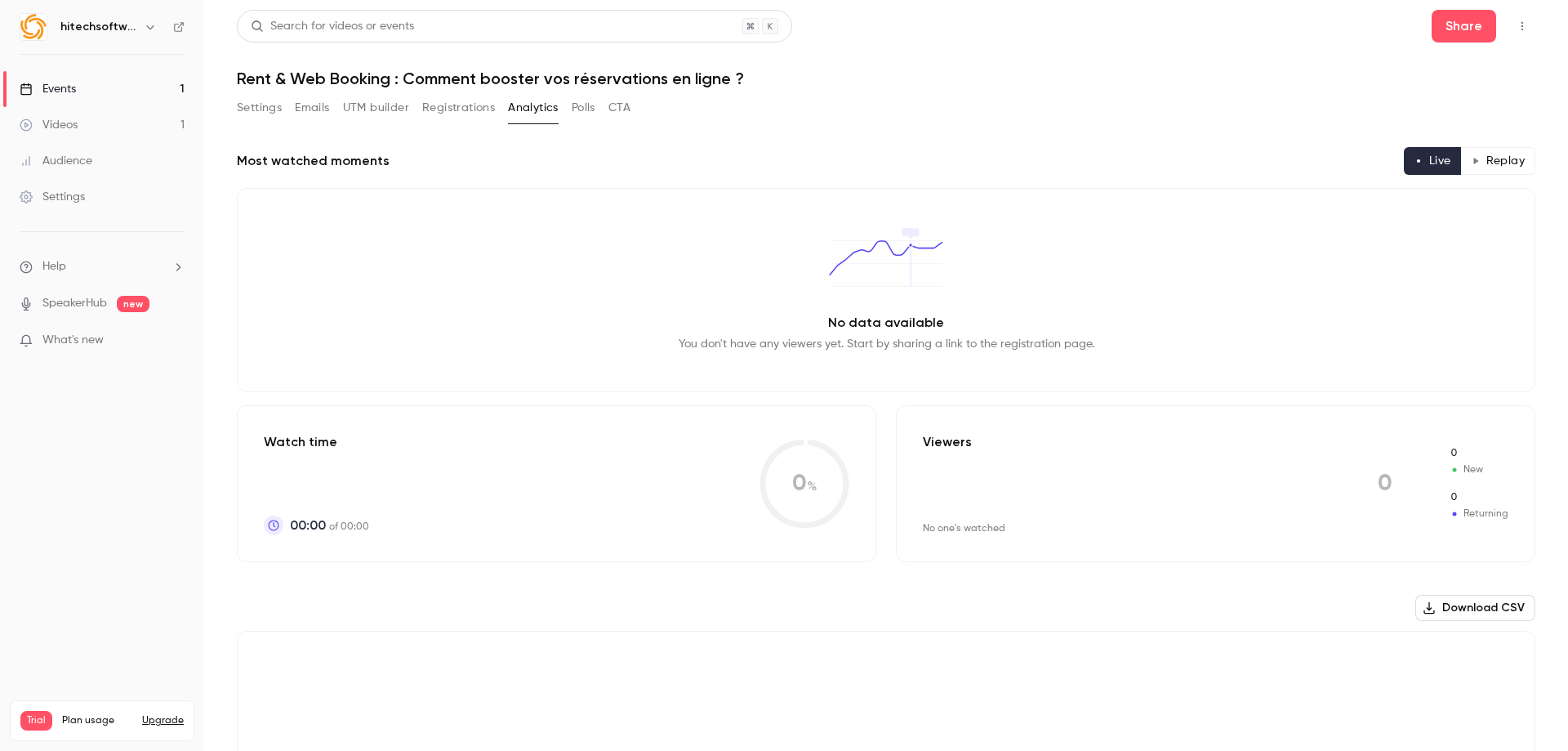
click at [606, 112] on div "Settings Emails UTM builder Registrations Analytics Polls CTA" at bounding box center [434, 107] width 394 height 26
click at [580, 111] on button "Polls" at bounding box center [584, 107] width 24 height 26
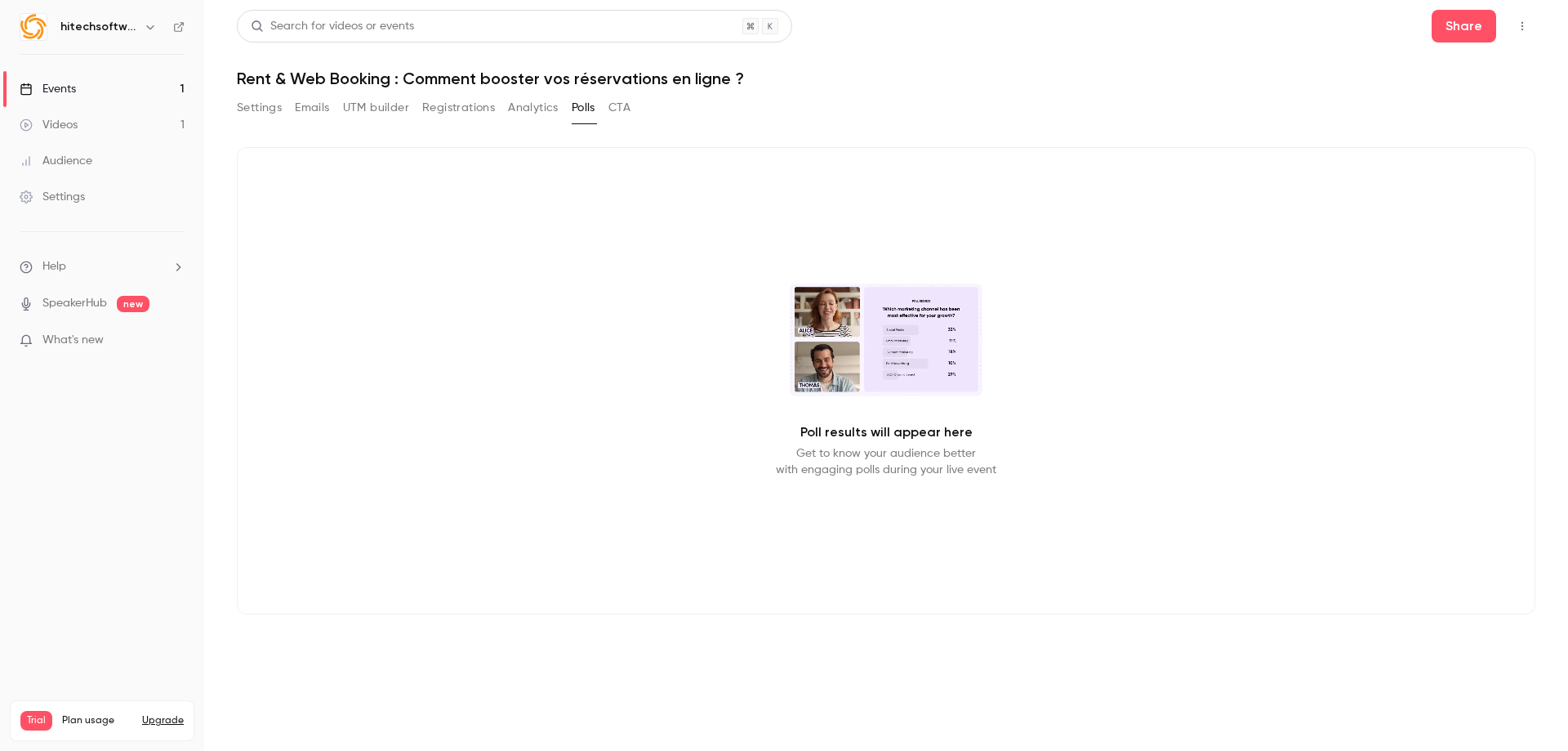
click at [316, 110] on button "Emails" at bounding box center [311, 107] width 34 height 26
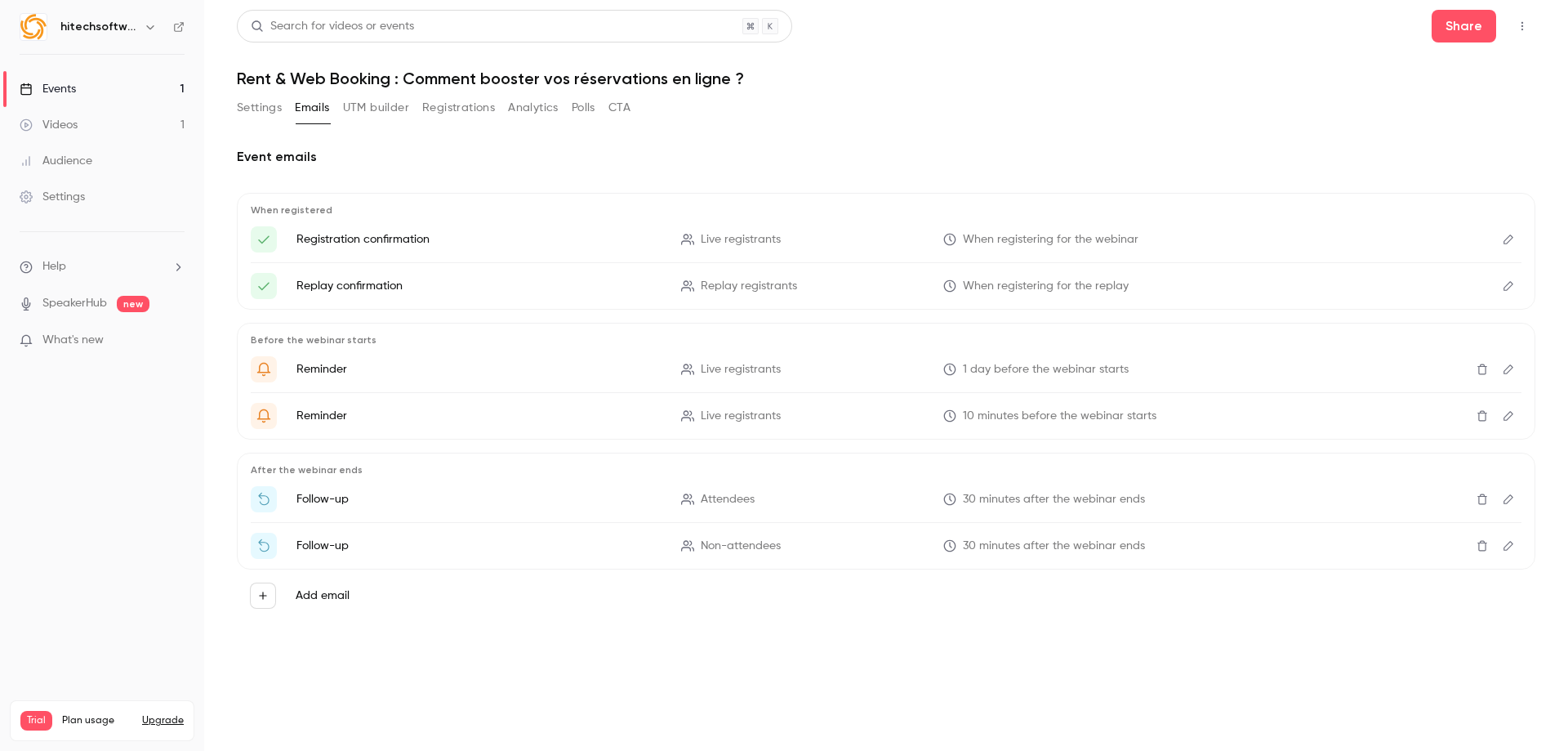
click at [262, 111] on button "Settings" at bounding box center [259, 107] width 45 height 26
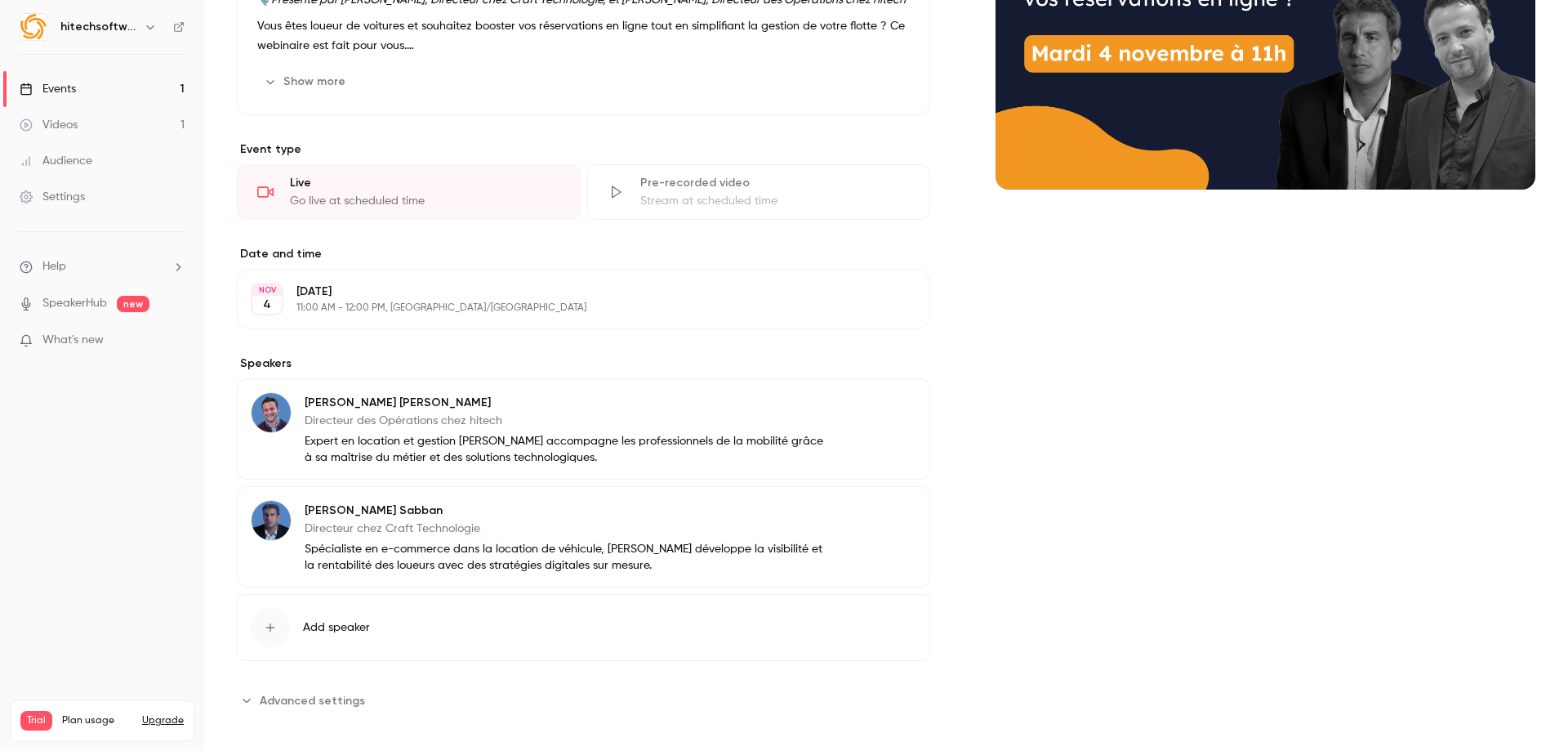
scroll to position [293, 0]
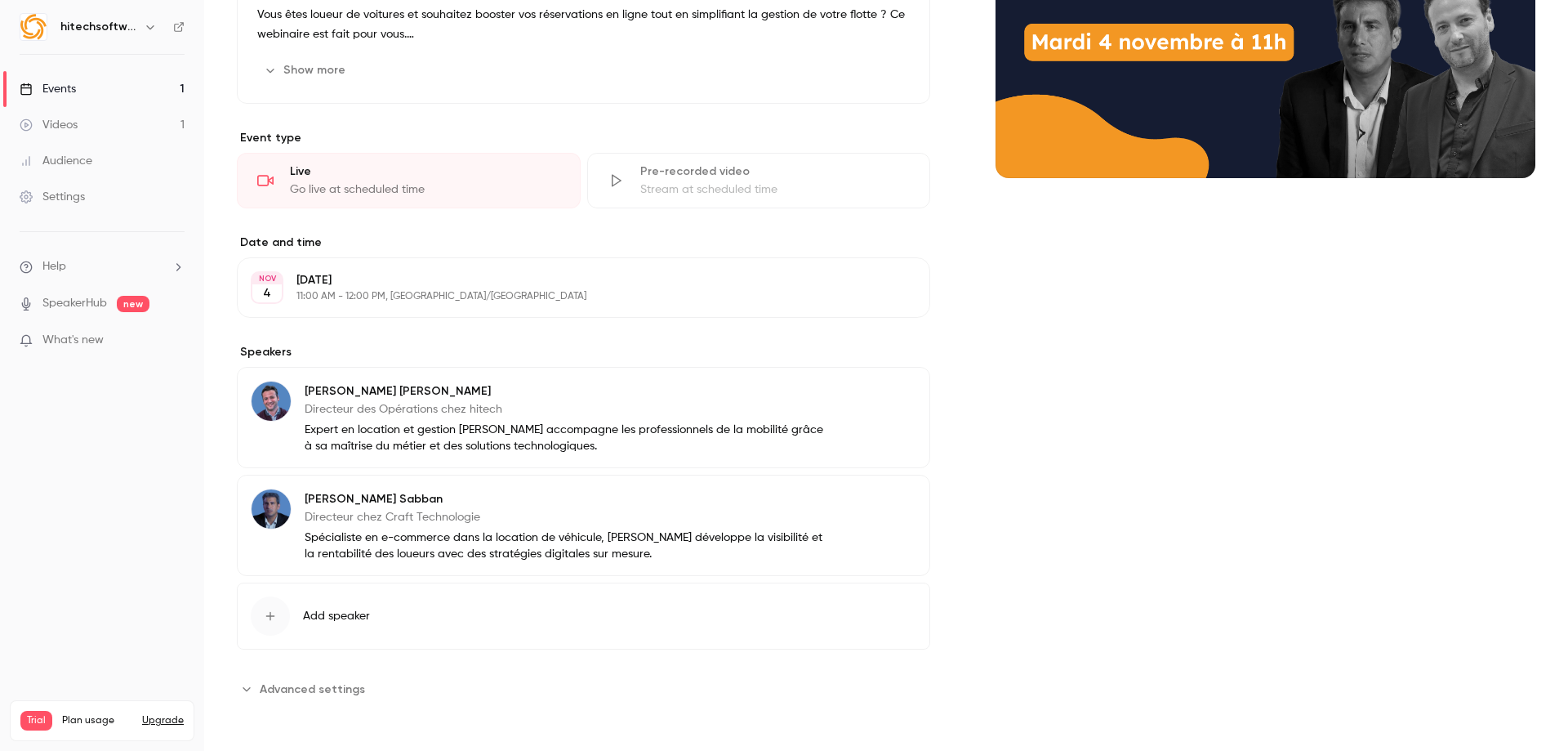
click at [314, 688] on span "Advanced settings" at bounding box center [312, 688] width 105 height 17
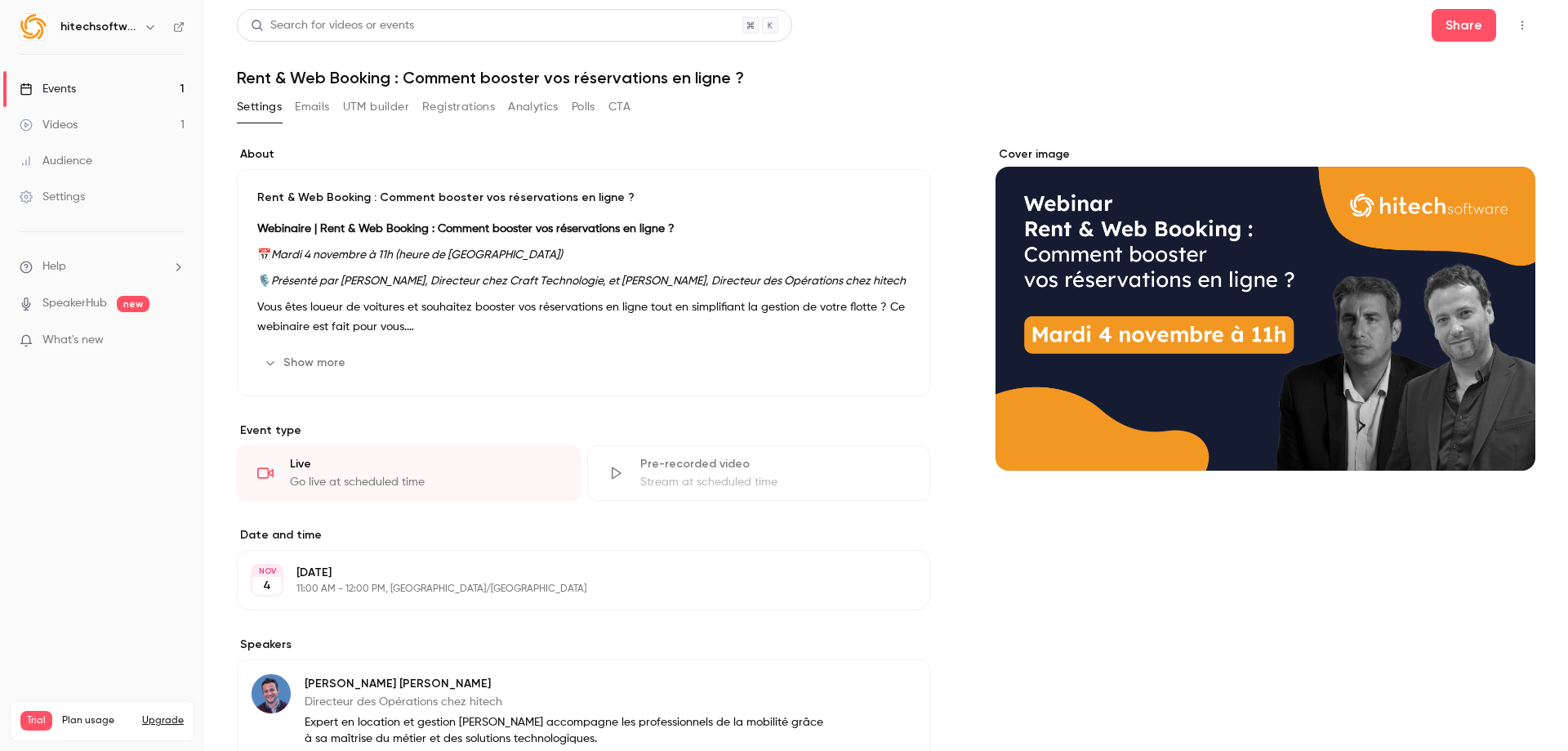
scroll to position [0, 0]
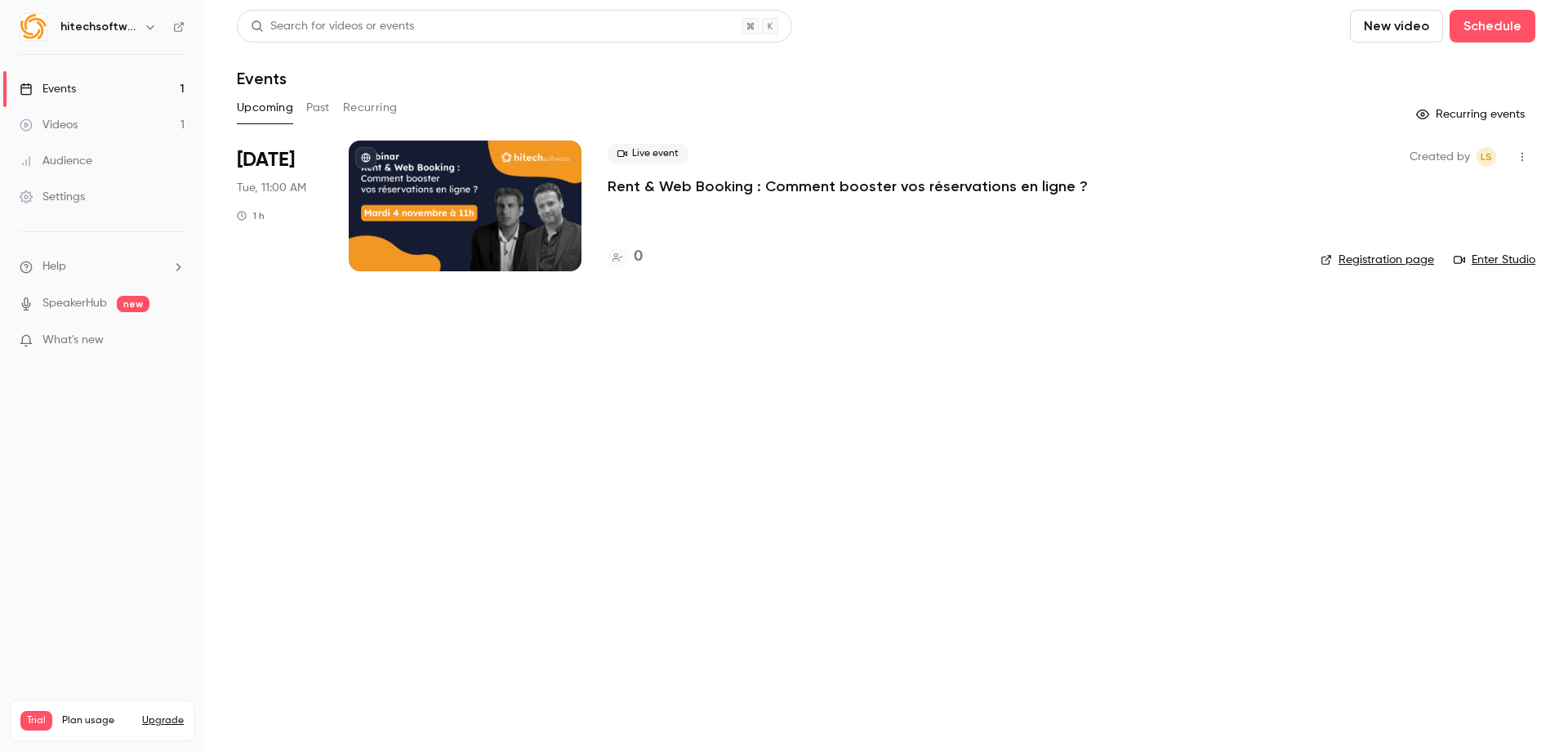
click at [724, 189] on p "Rent & Web Booking : Comment booster vos réservations en ligne ?" at bounding box center [847, 186] width 480 height 20
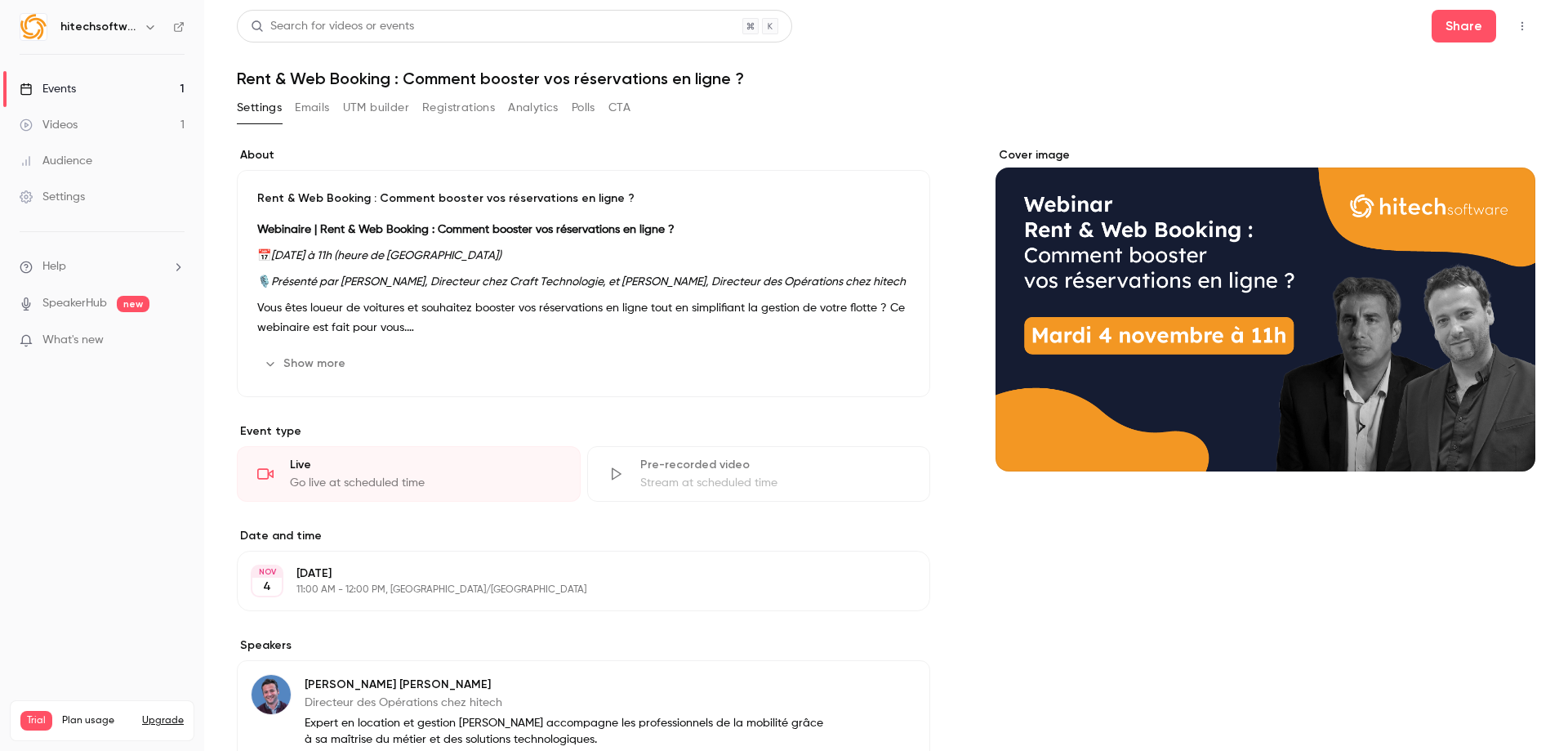
click at [406, 272] on div "Webinaire | Rent & Web Booking : Comment booster vos réservations en ligne ? 📅 …" at bounding box center [584, 279] width 652 height 117
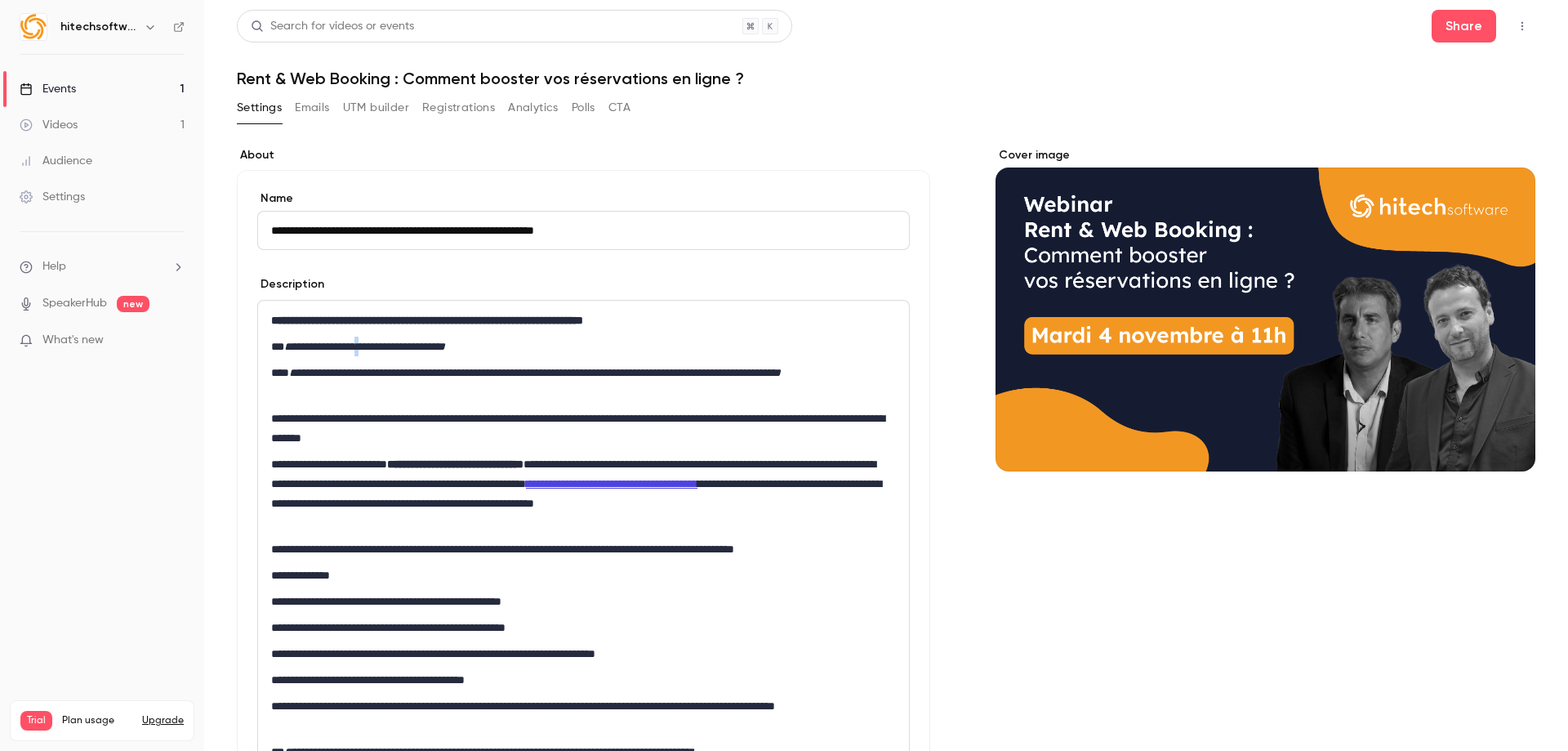
click at [386, 344] on em "**********" at bounding box center [365, 345] width 161 height 11
click at [414, 346] on em "**********" at bounding box center [367, 345] width 165 height 11
click at [418, 346] on em "**********" at bounding box center [367, 345] width 165 height 11
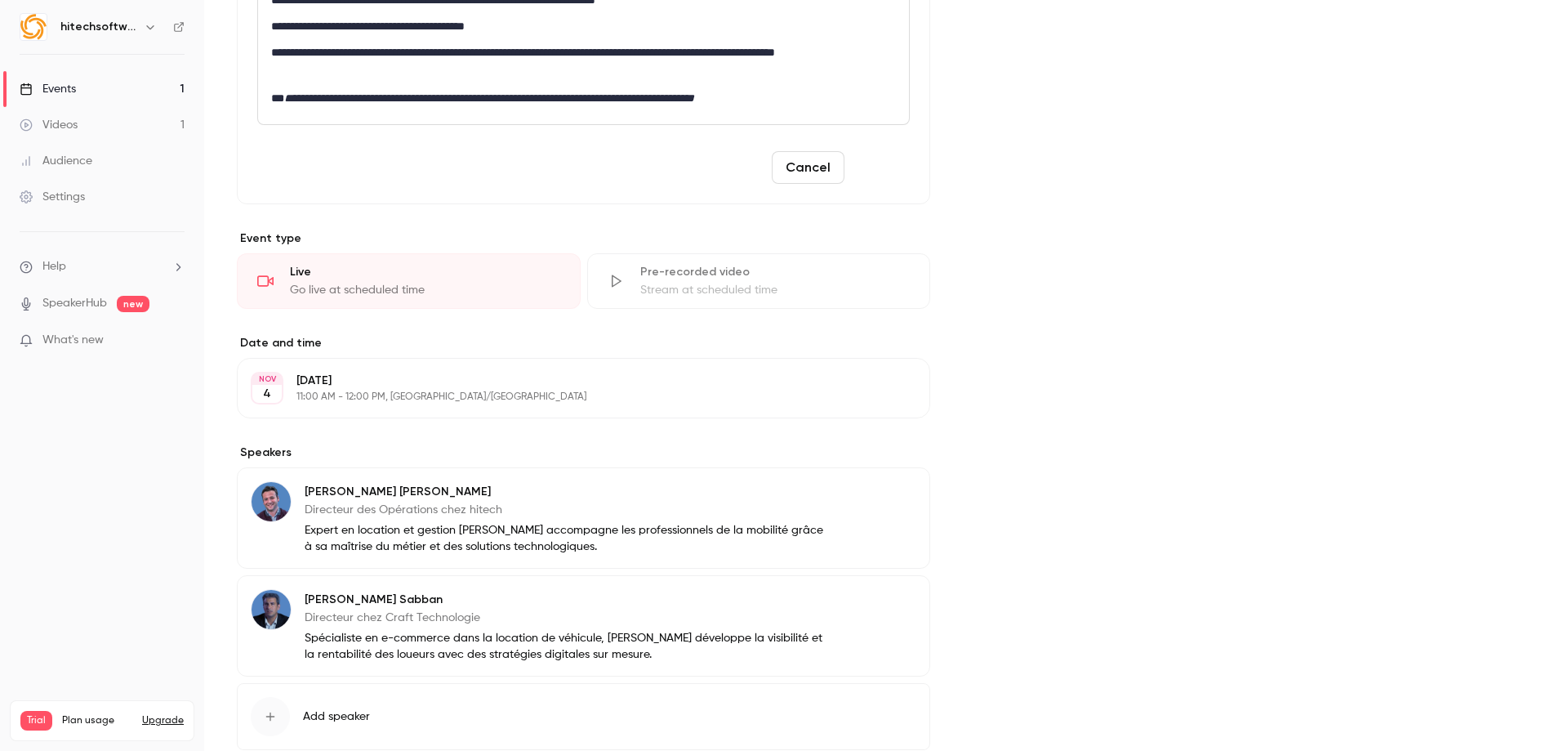
click at [875, 177] on button "Save" at bounding box center [880, 167] width 59 height 33
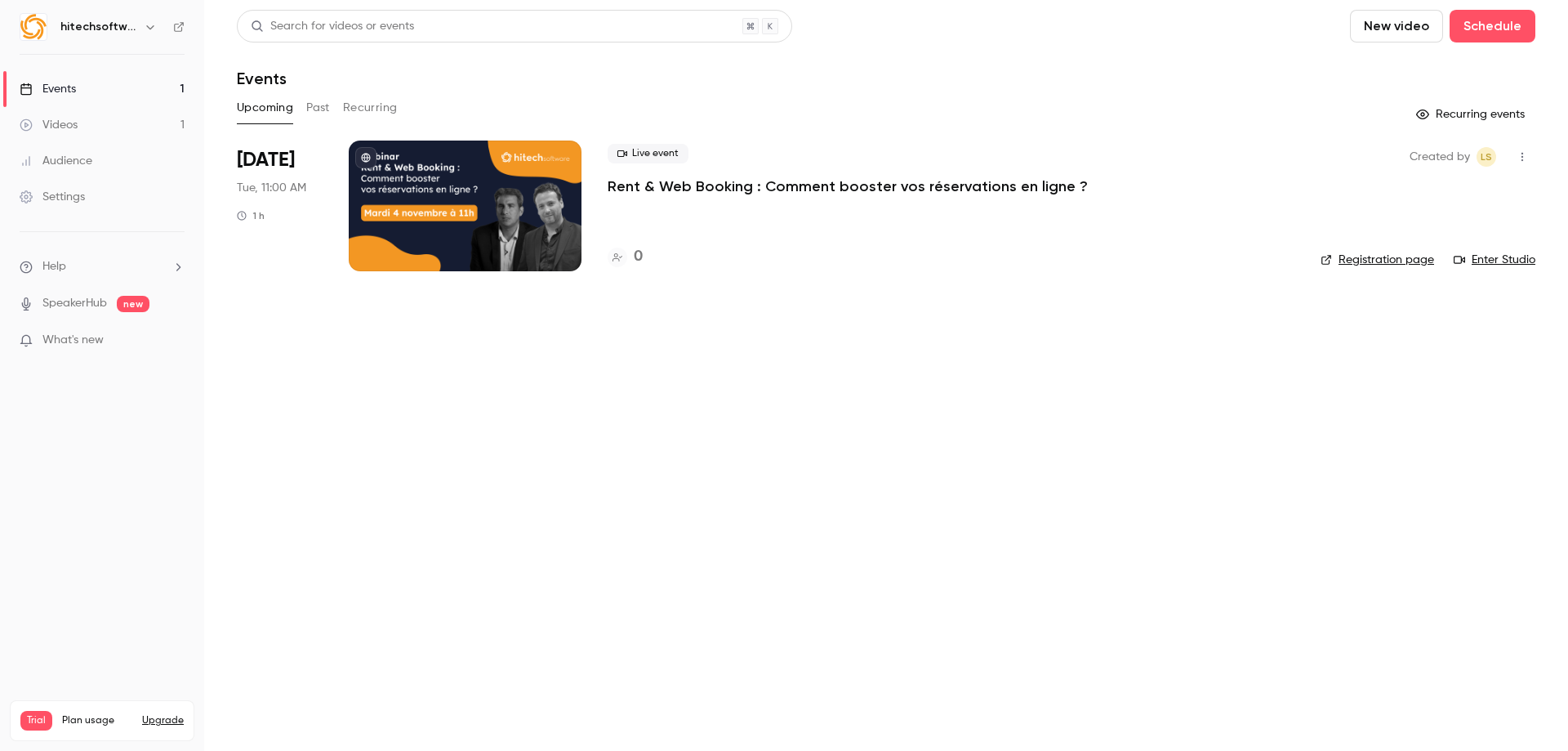
click at [664, 185] on p "Rent & Web Booking : Comment booster vos réservations en ligne ?" at bounding box center [847, 186] width 480 height 20
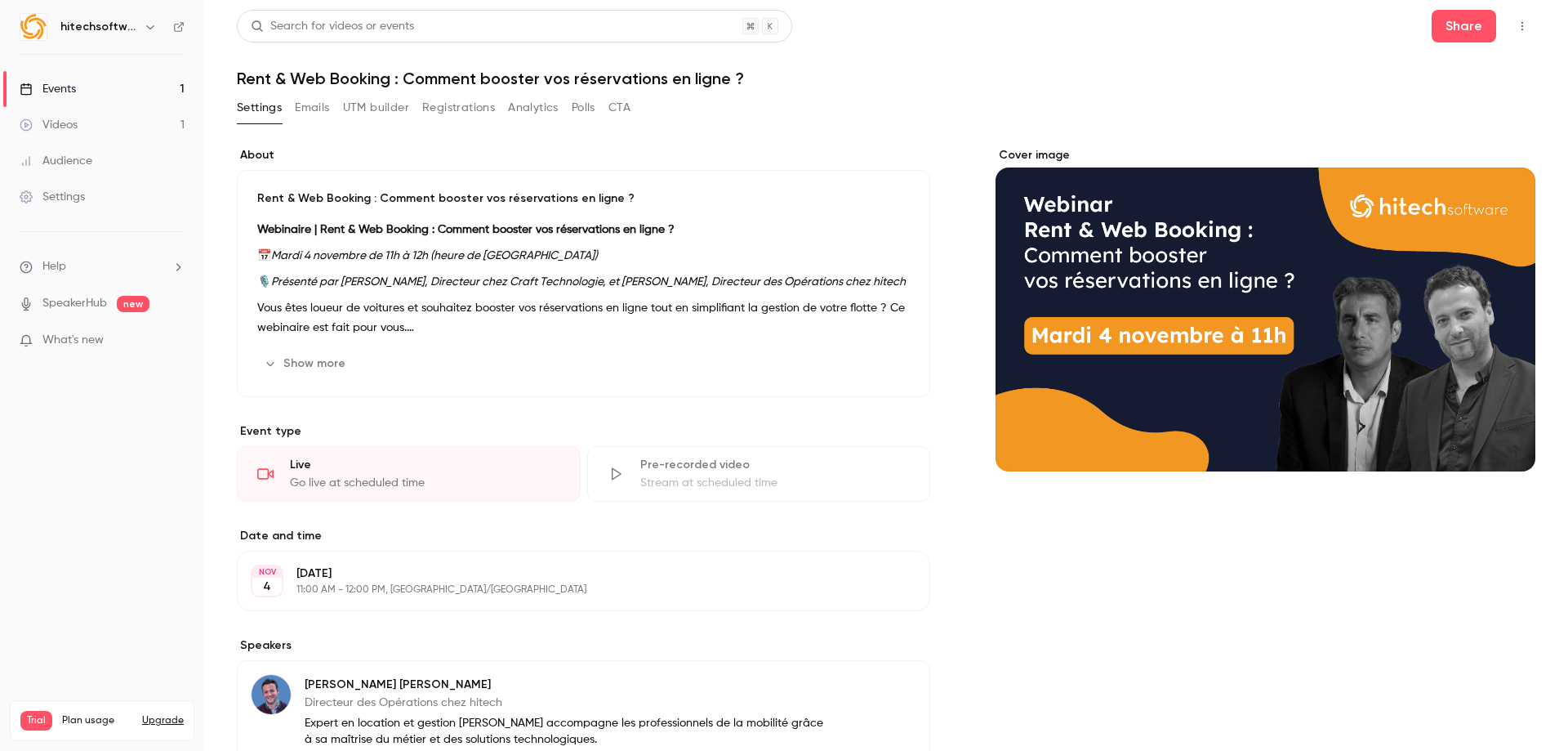
click at [340, 363] on button "Show more" at bounding box center [306, 363] width 98 height 26
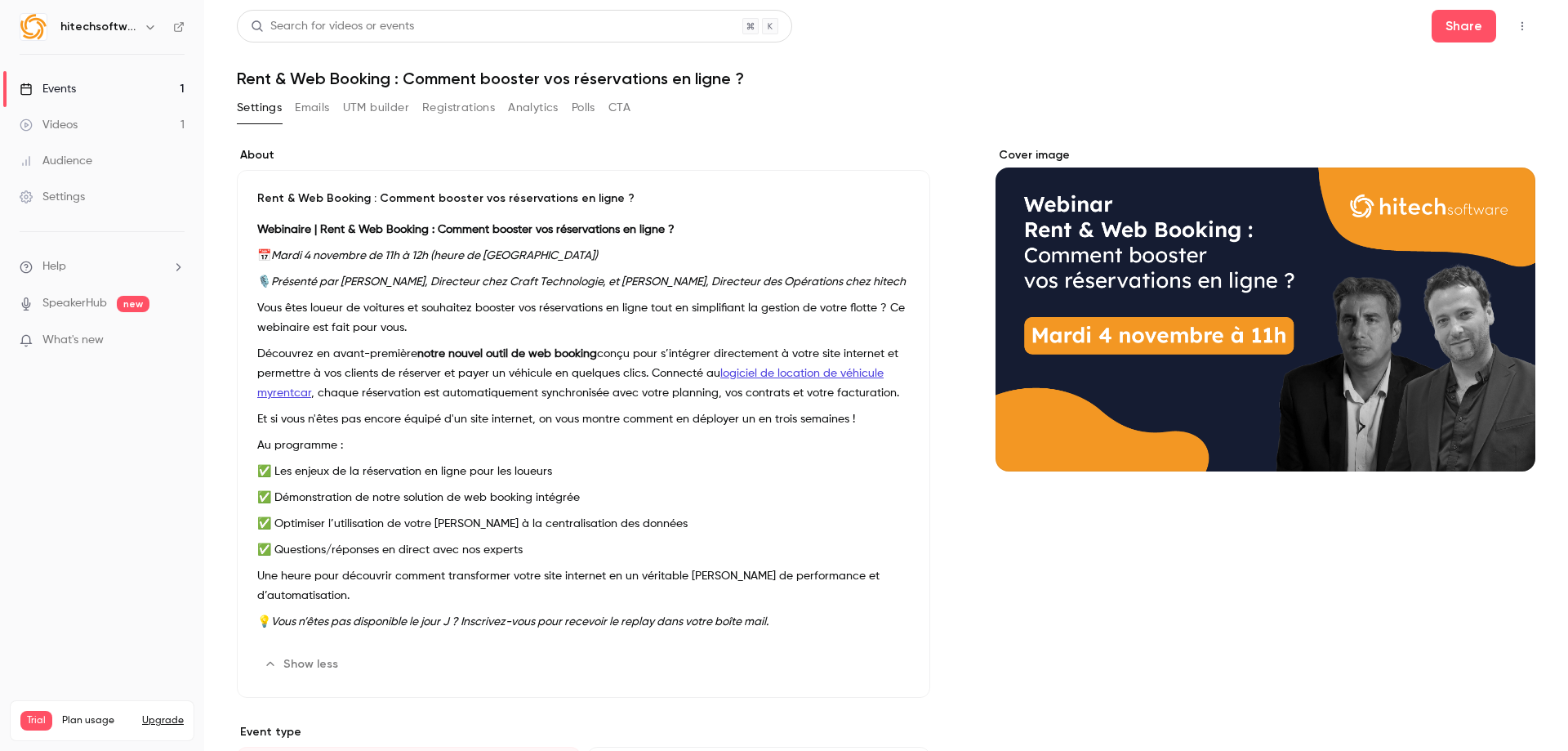
click at [380, 481] on p "✅ Les enjeux de la réservation en ligne pour les loueurs" at bounding box center [584, 471] width 652 height 20
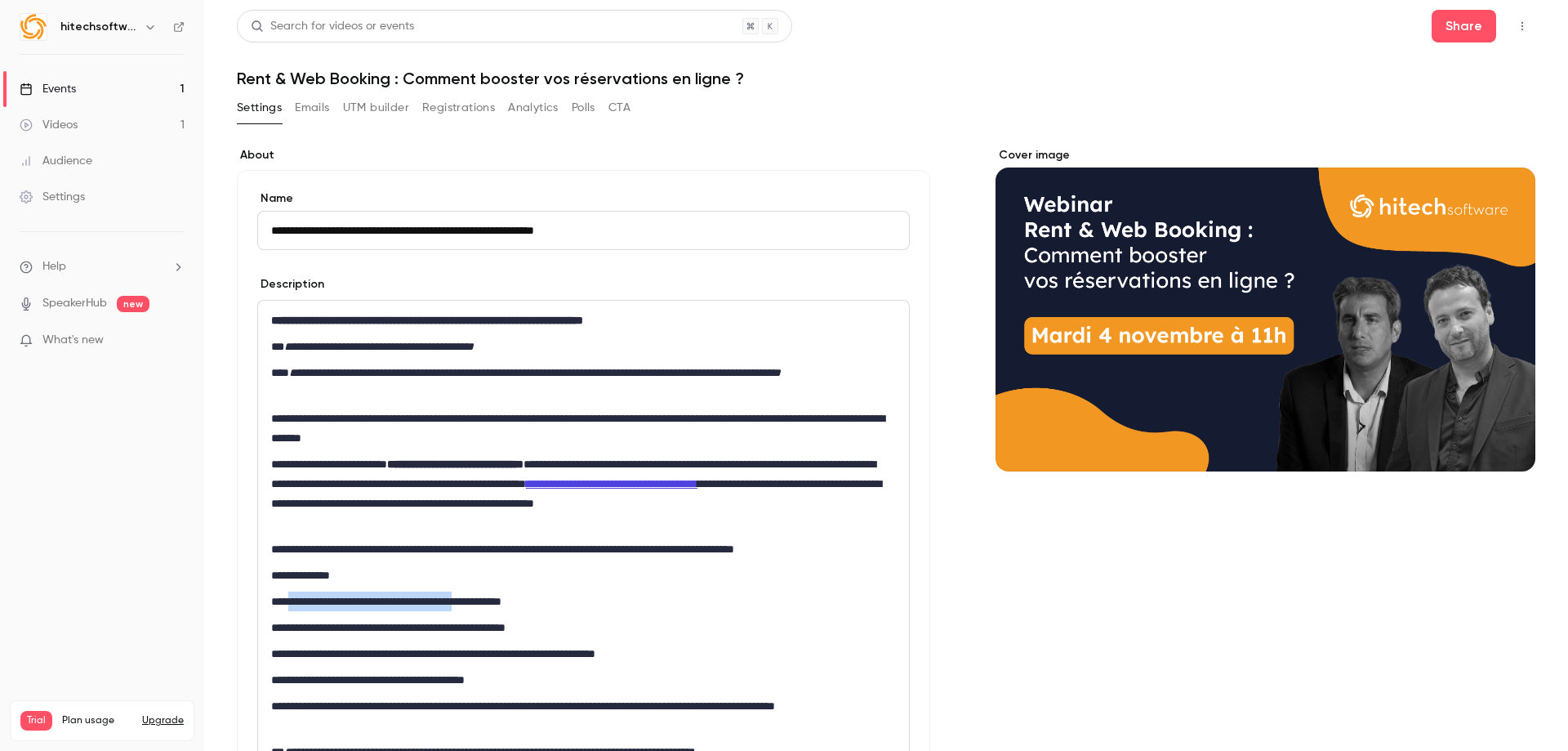
drag, startPoint x: 505, startPoint y: 602, endPoint x: 300, endPoint y: 598, distance: 205.0
click at [300, 598] on p "**********" at bounding box center [581, 602] width 618 height 20
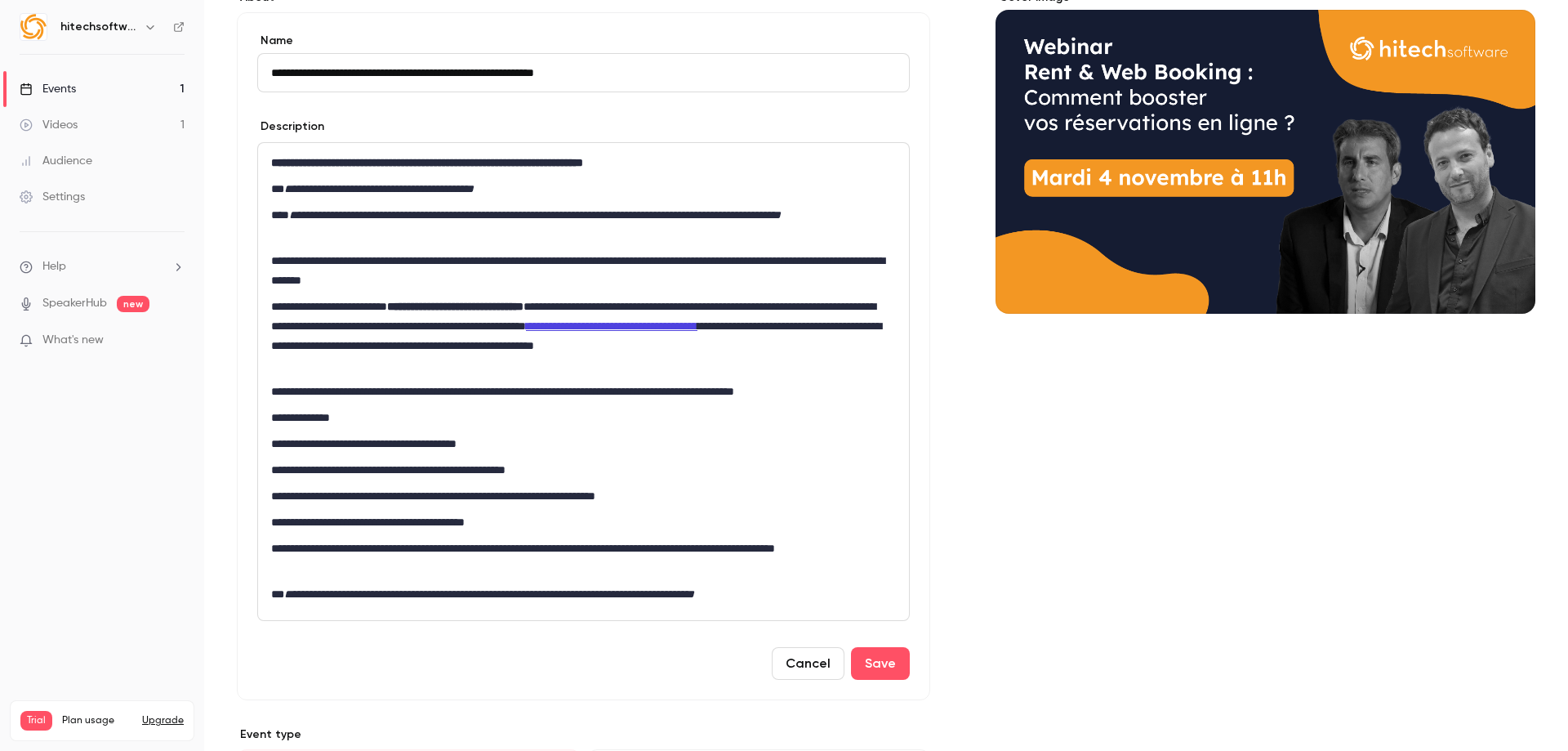
scroll to position [163, 0]
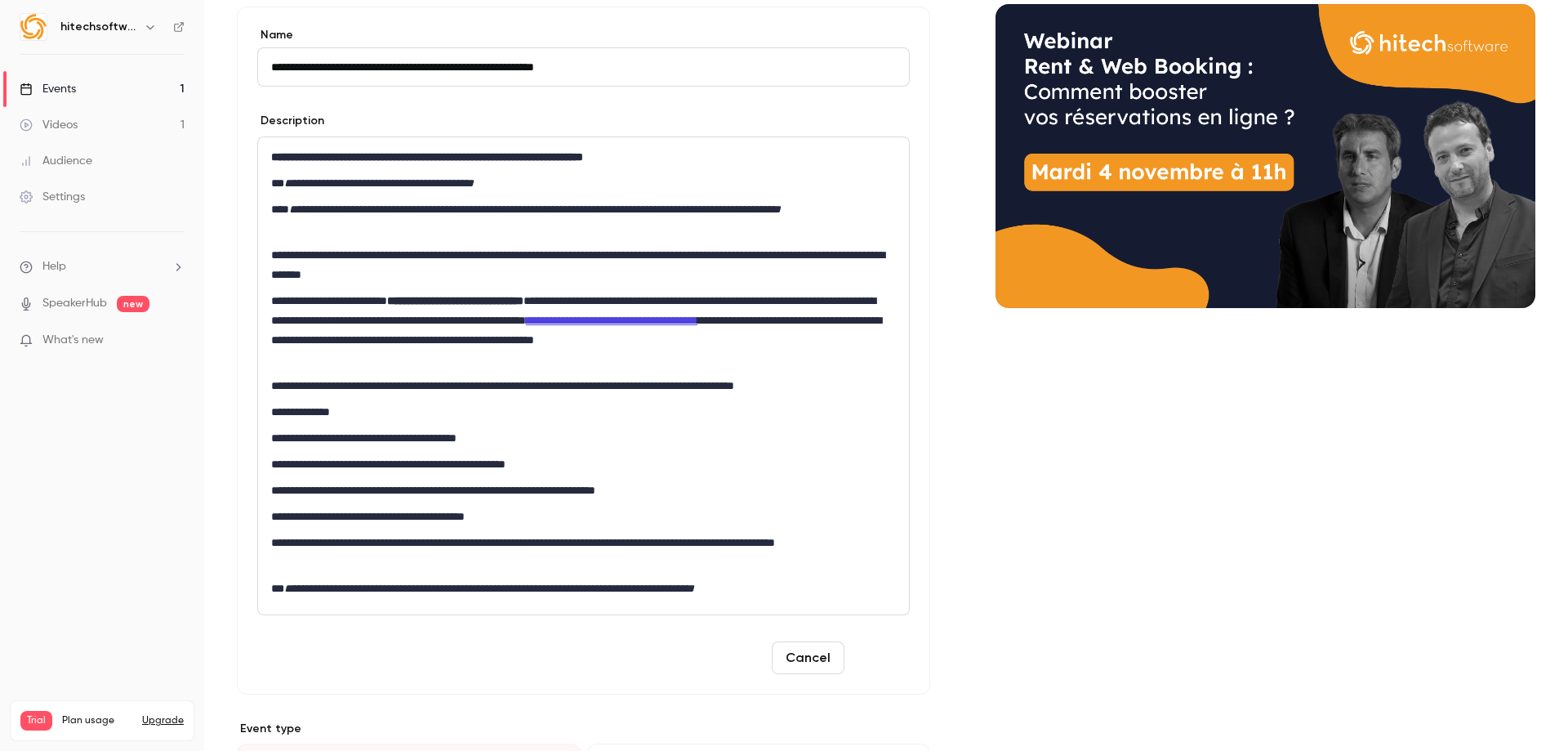
click at [864, 657] on button "Save" at bounding box center [880, 657] width 59 height 33
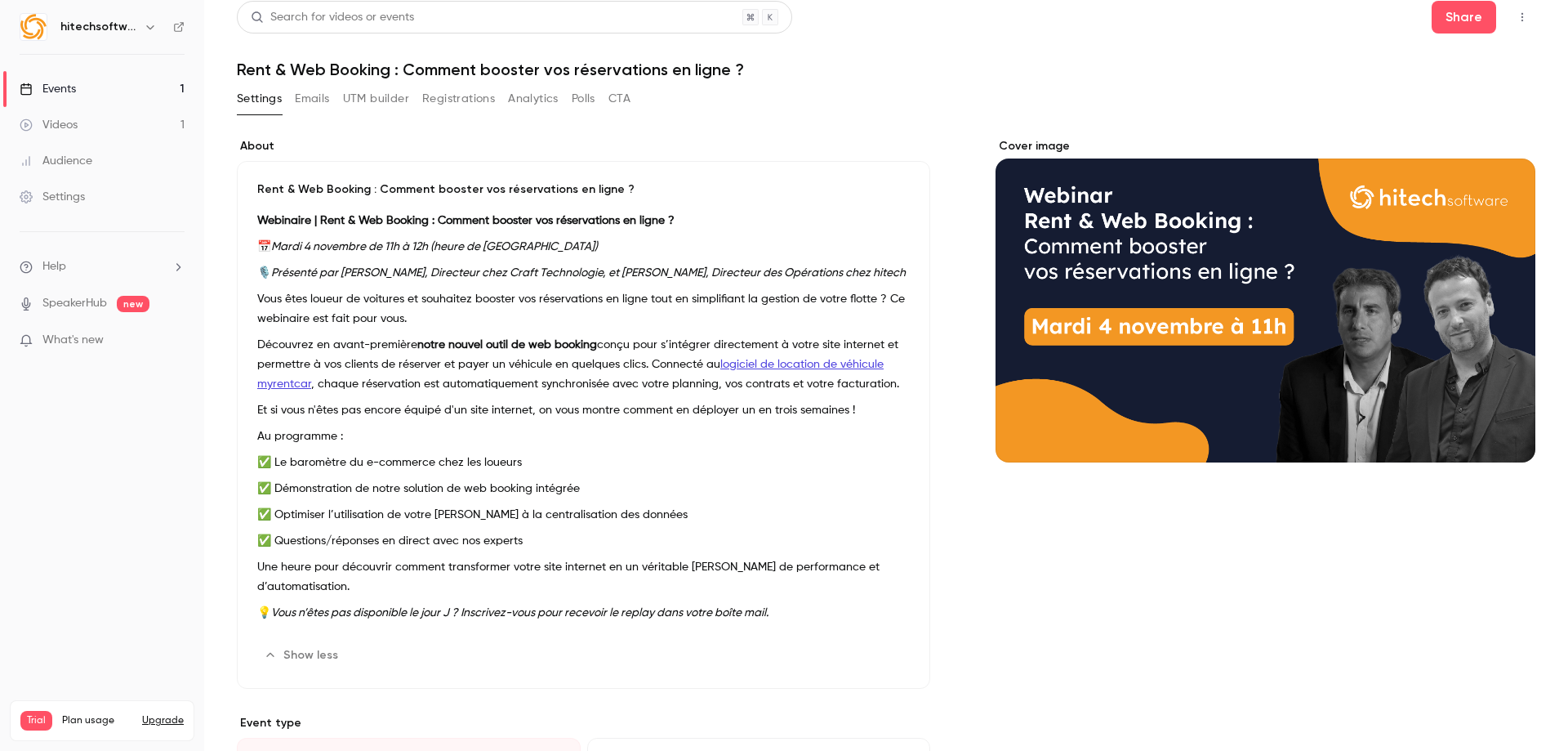
scroll to position [0, 0]
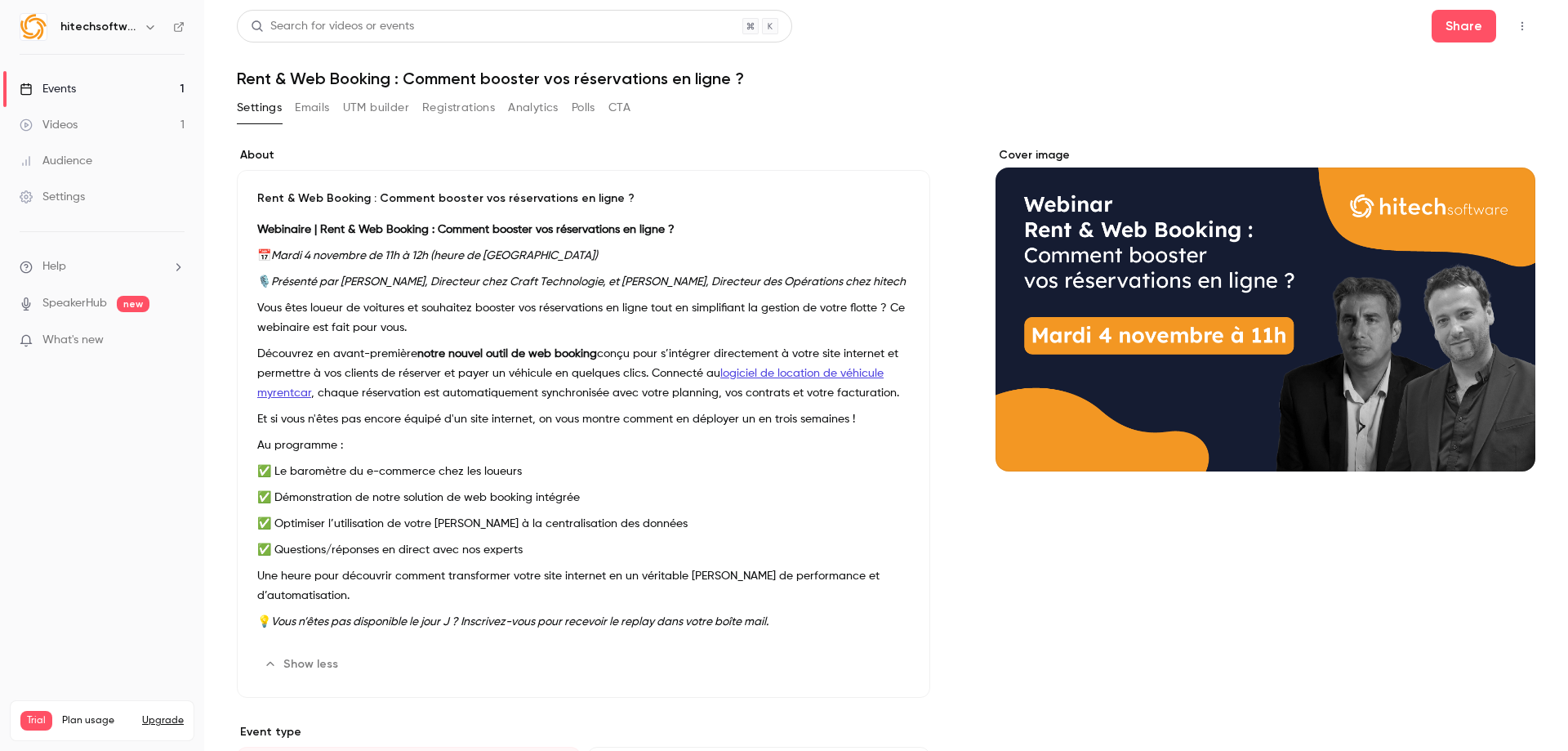
click at [628, 388] on p "Découvrez en avant-première notre nouvel outil de web booking conçu pour s’inté…" at bounding box center [584, 373] width 652 height 59
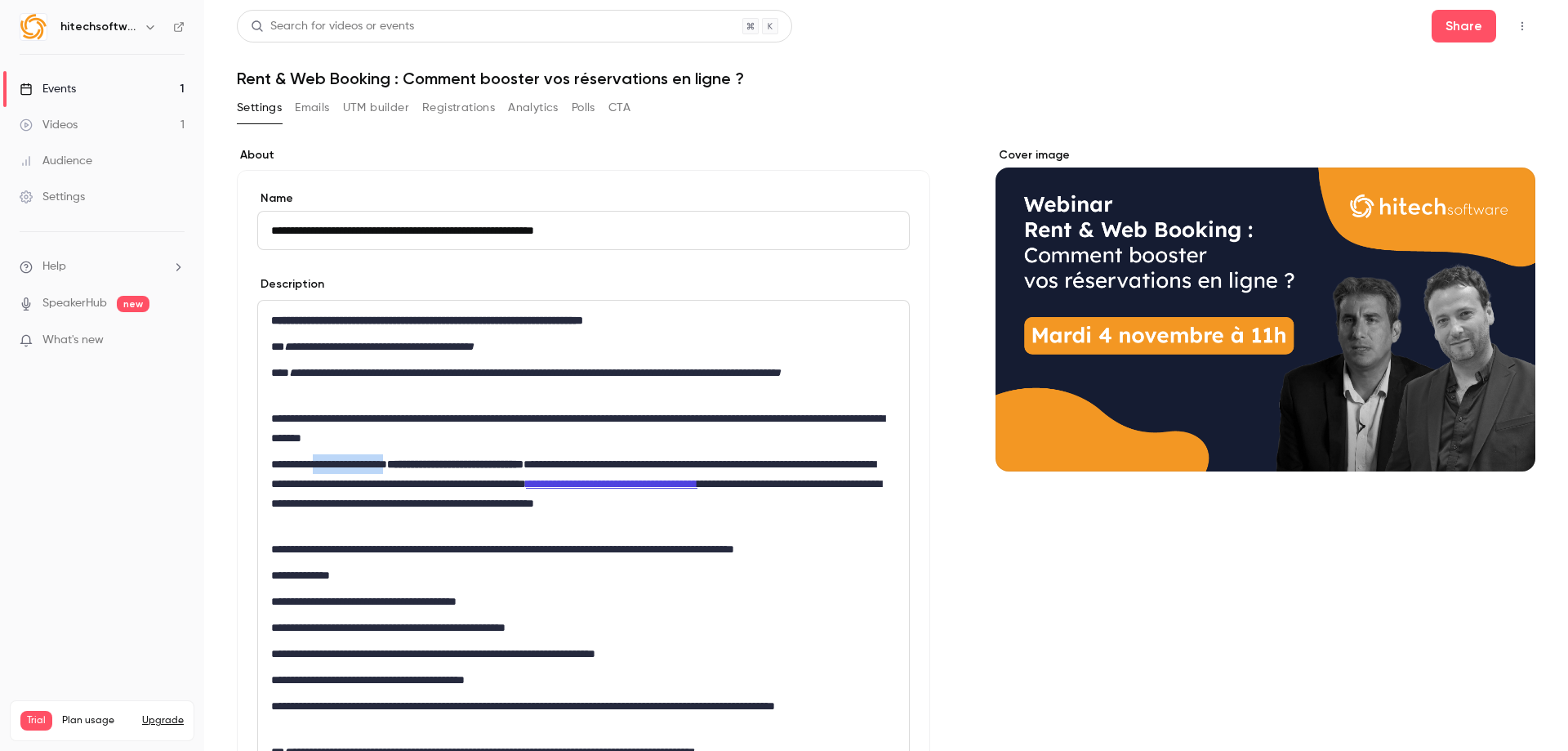
drag, startPoint x: 427, startPoint y: 466, endPoint x: 331, endPoint y: 469, distance: 96.0
click at [331, 469] on p "**********" at bounding box center [581, 493] width 618 height 79
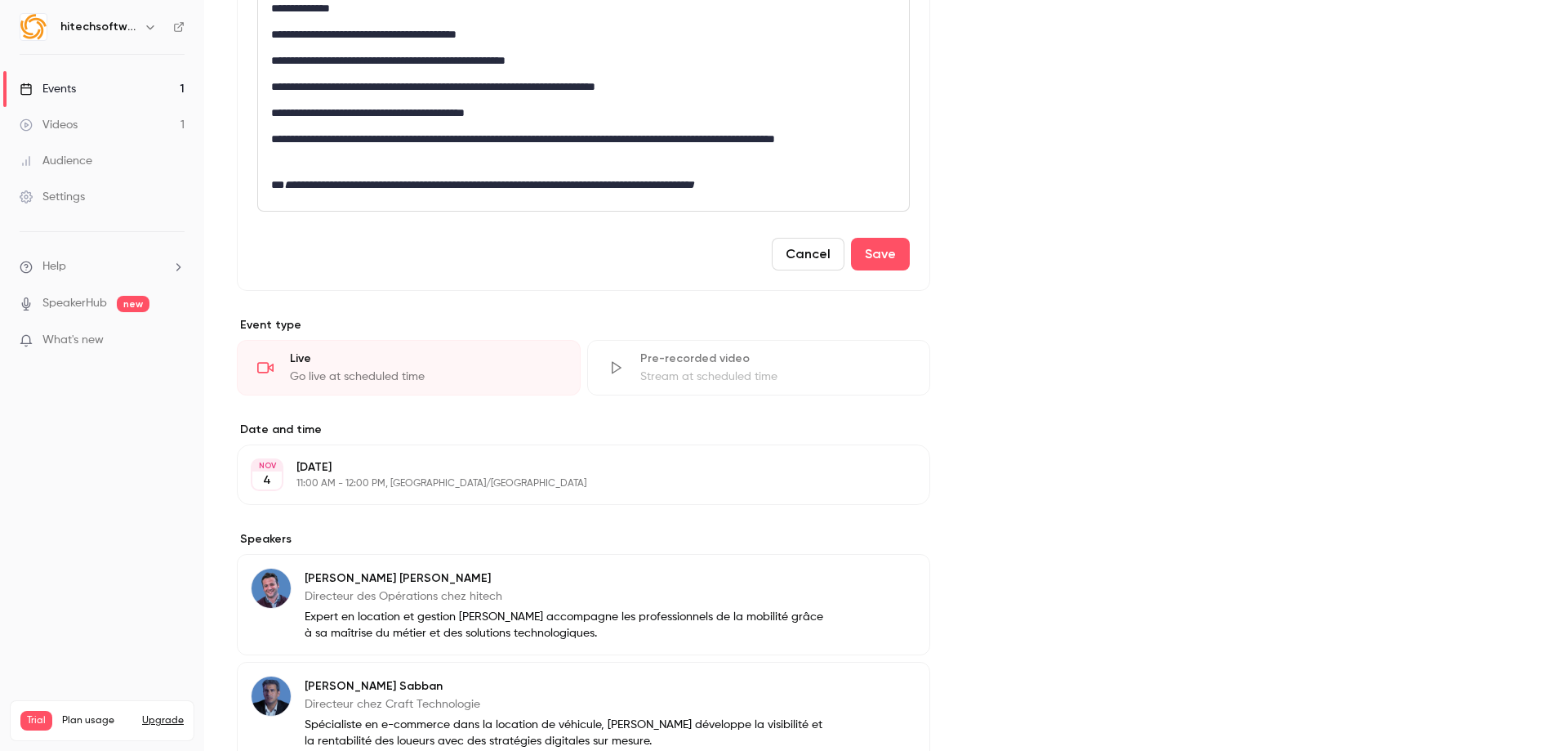
scroll to position [654, 0]
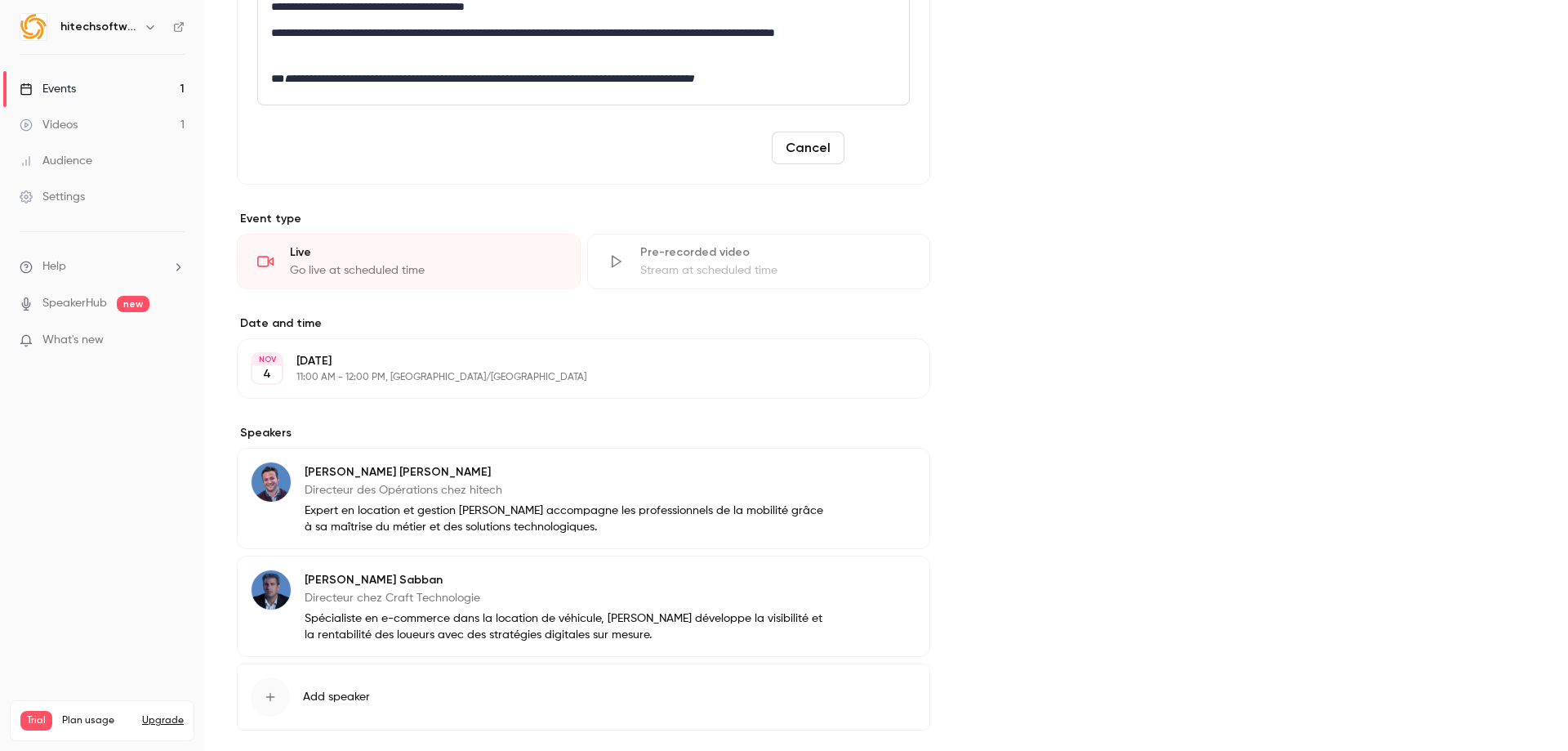
click at [870, 149] on button "Save" at bounding box center [880, 147] width 59 height 33
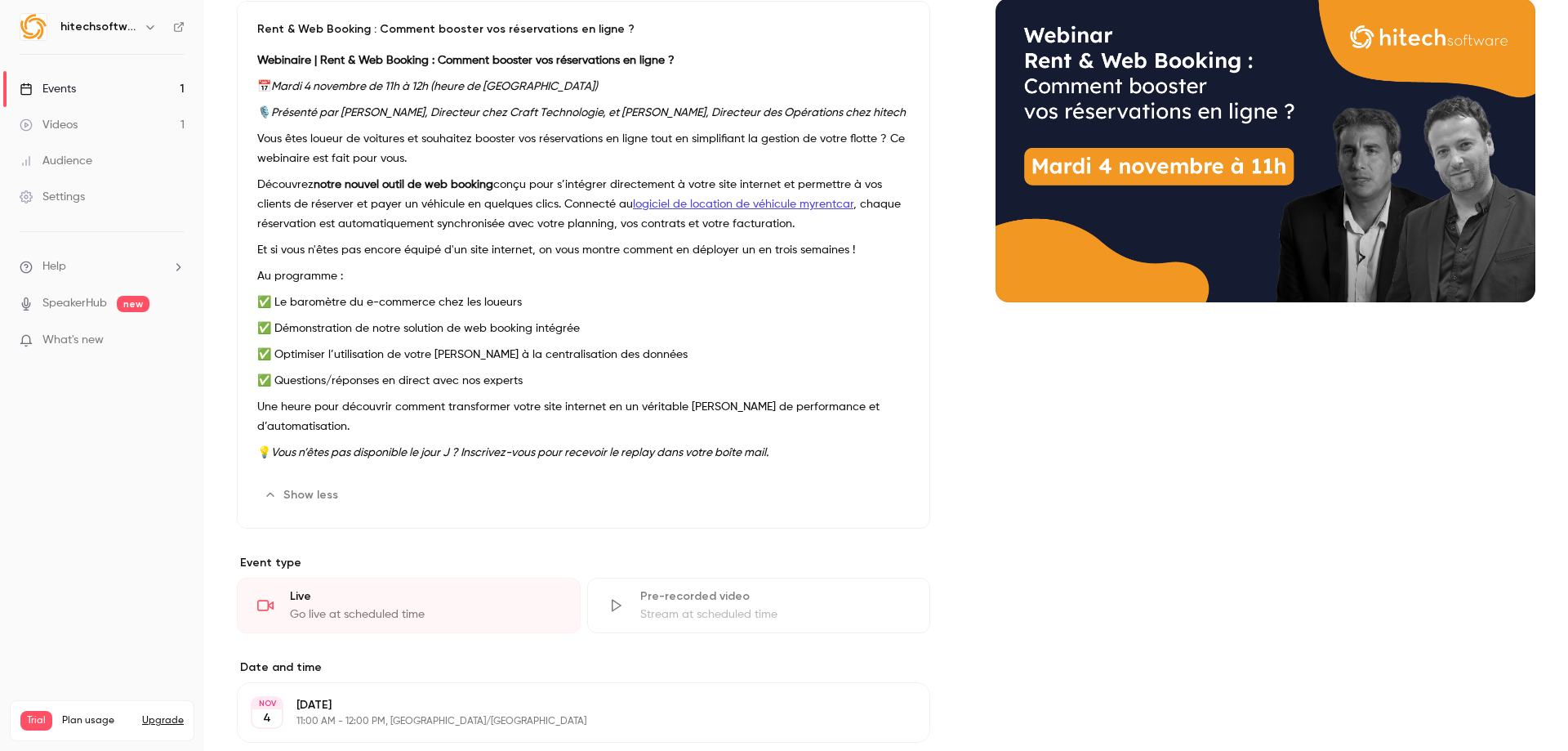
scroll to position [0, 0]
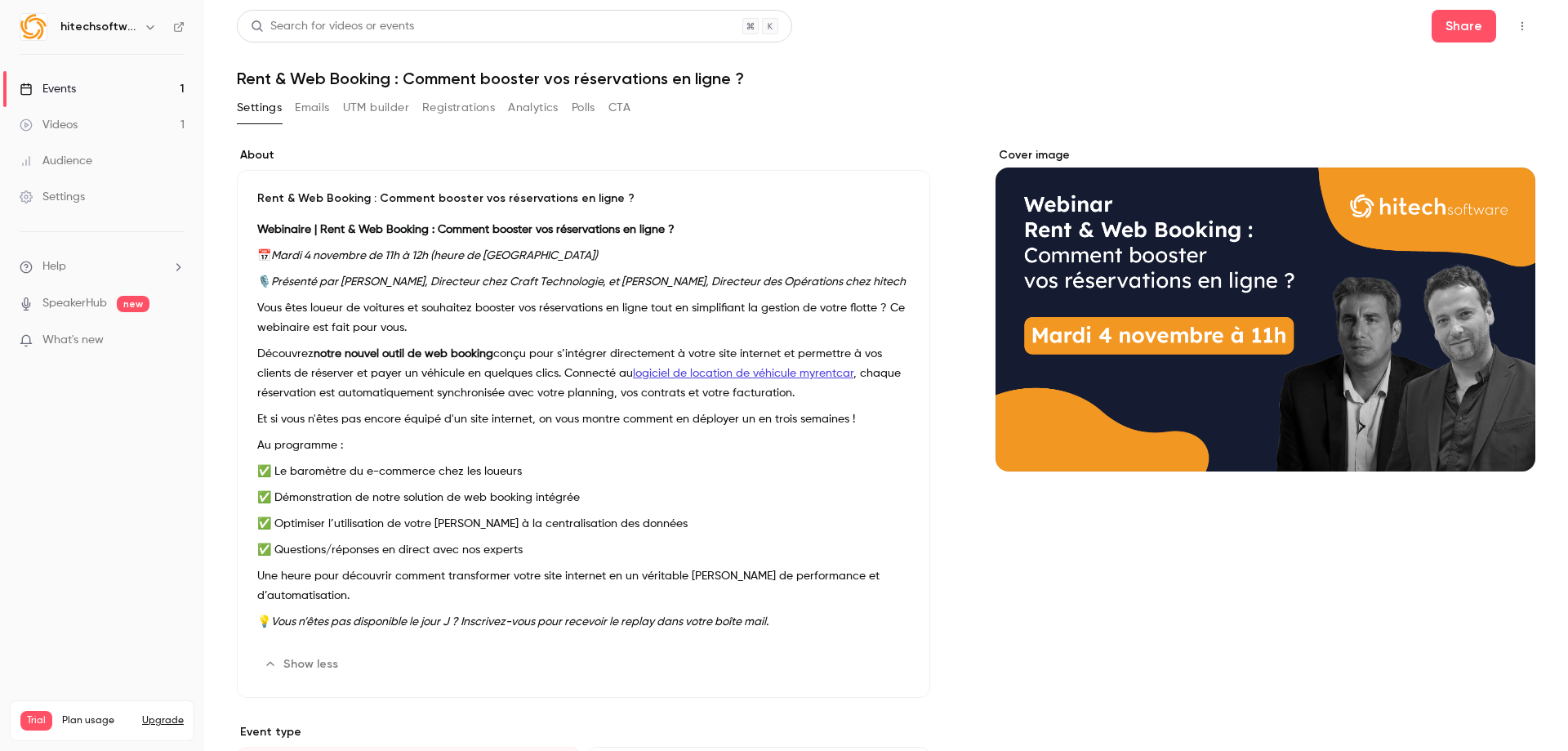
click at [576, 98] on button "Polls" at bounding box center [584, 107] width 24 height 26
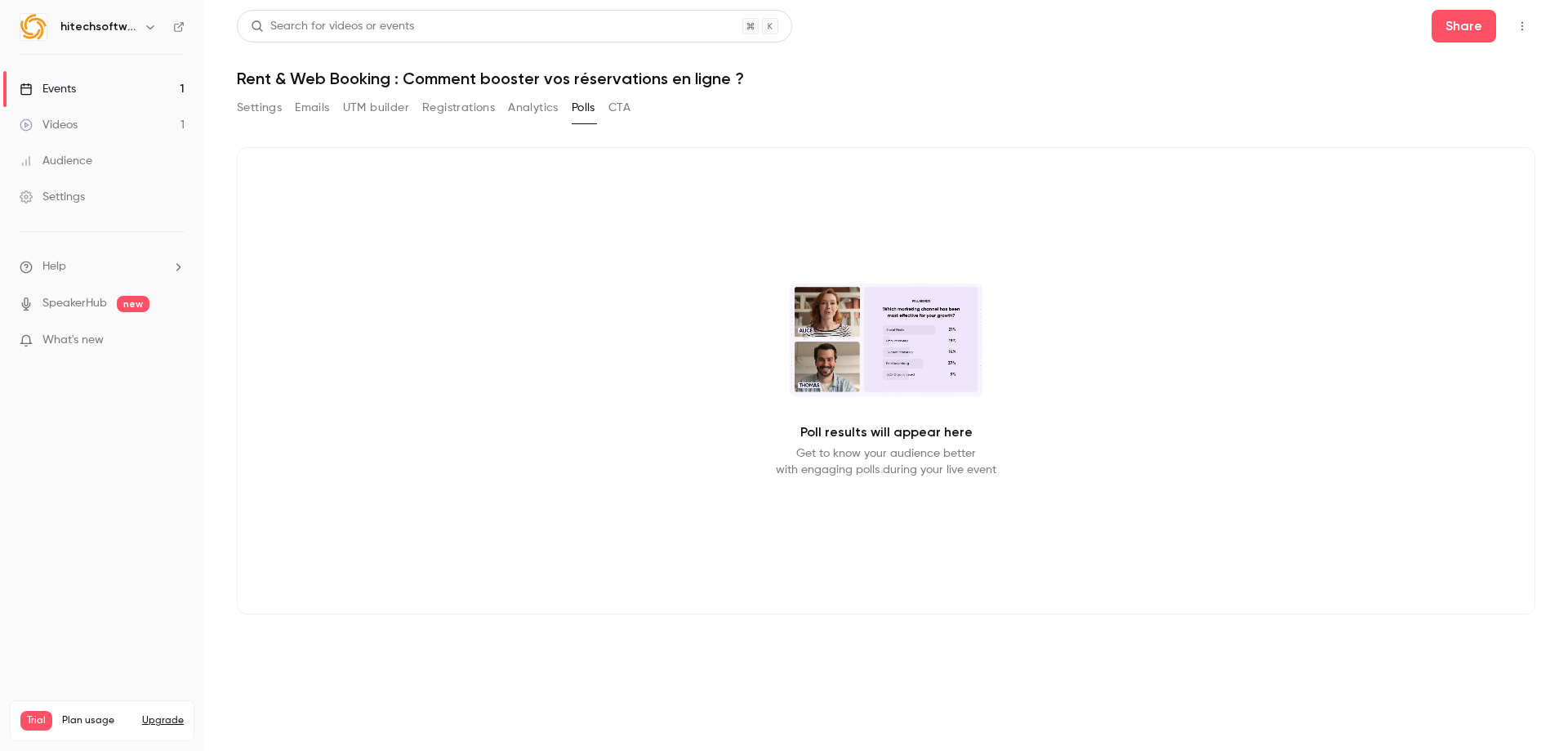
click at [542, 106] on button "Analytics" at bounding box center [533, 107] width 51 height 26
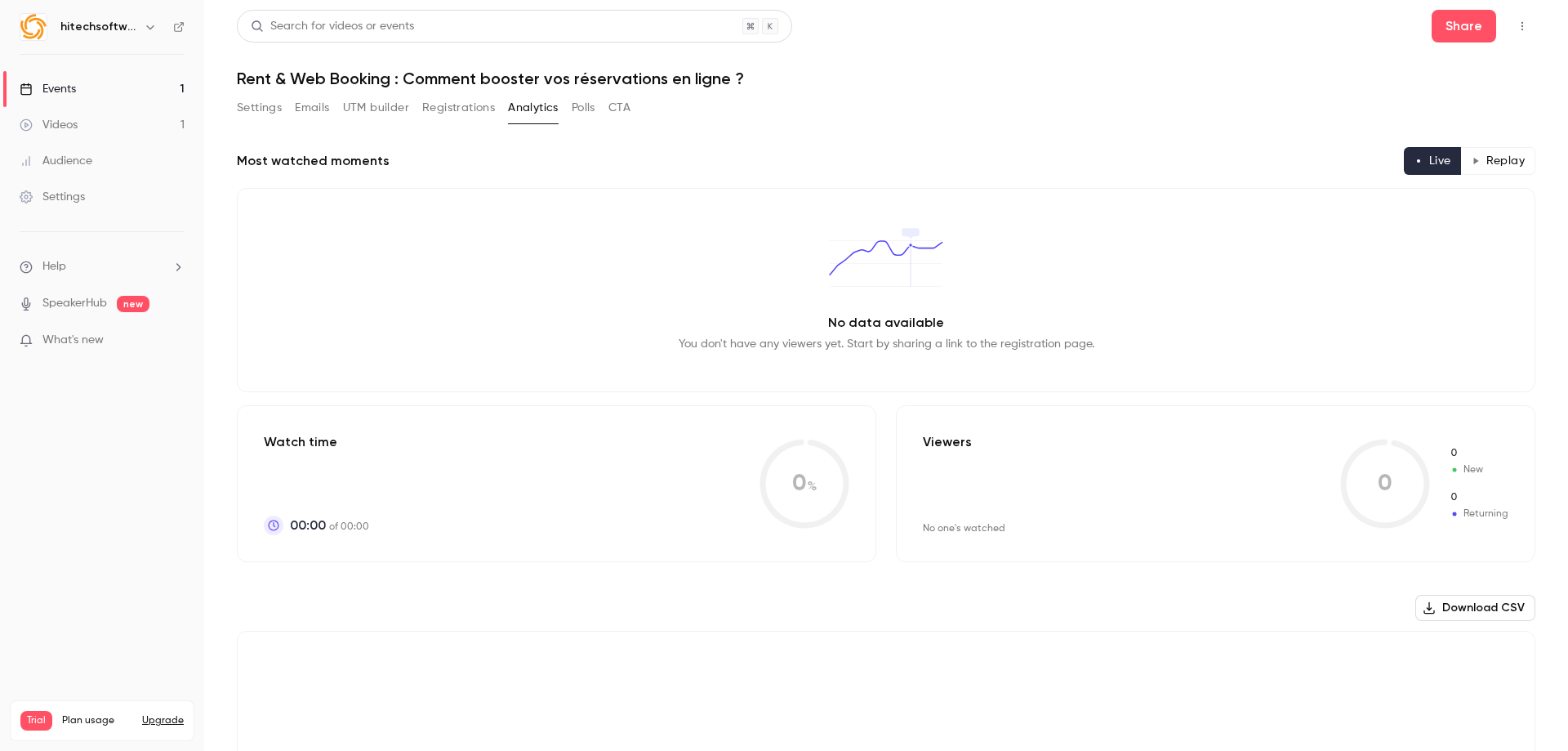
click at [85, 94] on link "Events 1" at bounding box center [101, 89] width 204 height 36
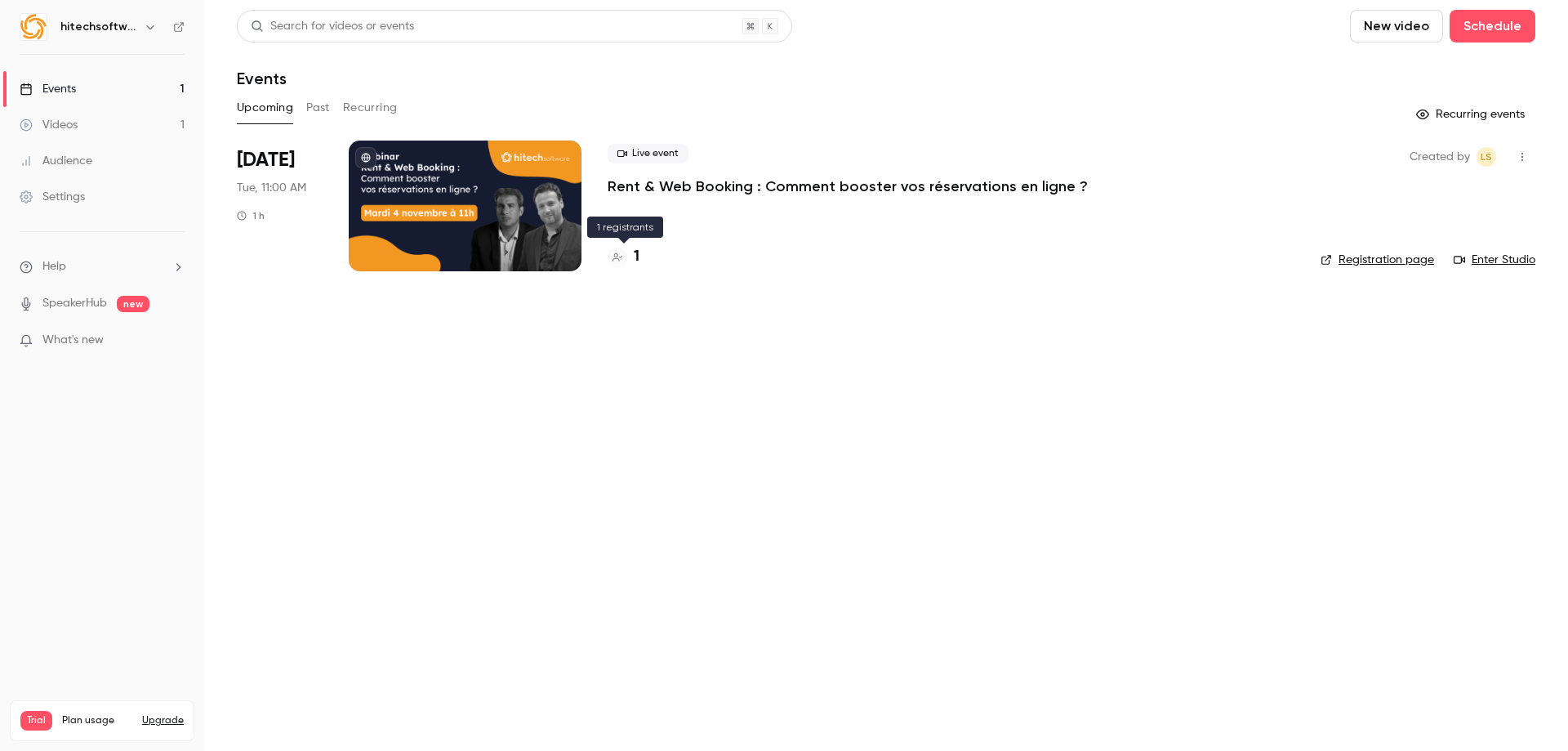
click at [635, 260] on h4 "1" at bounding box center [636, 257] width 6 height 22
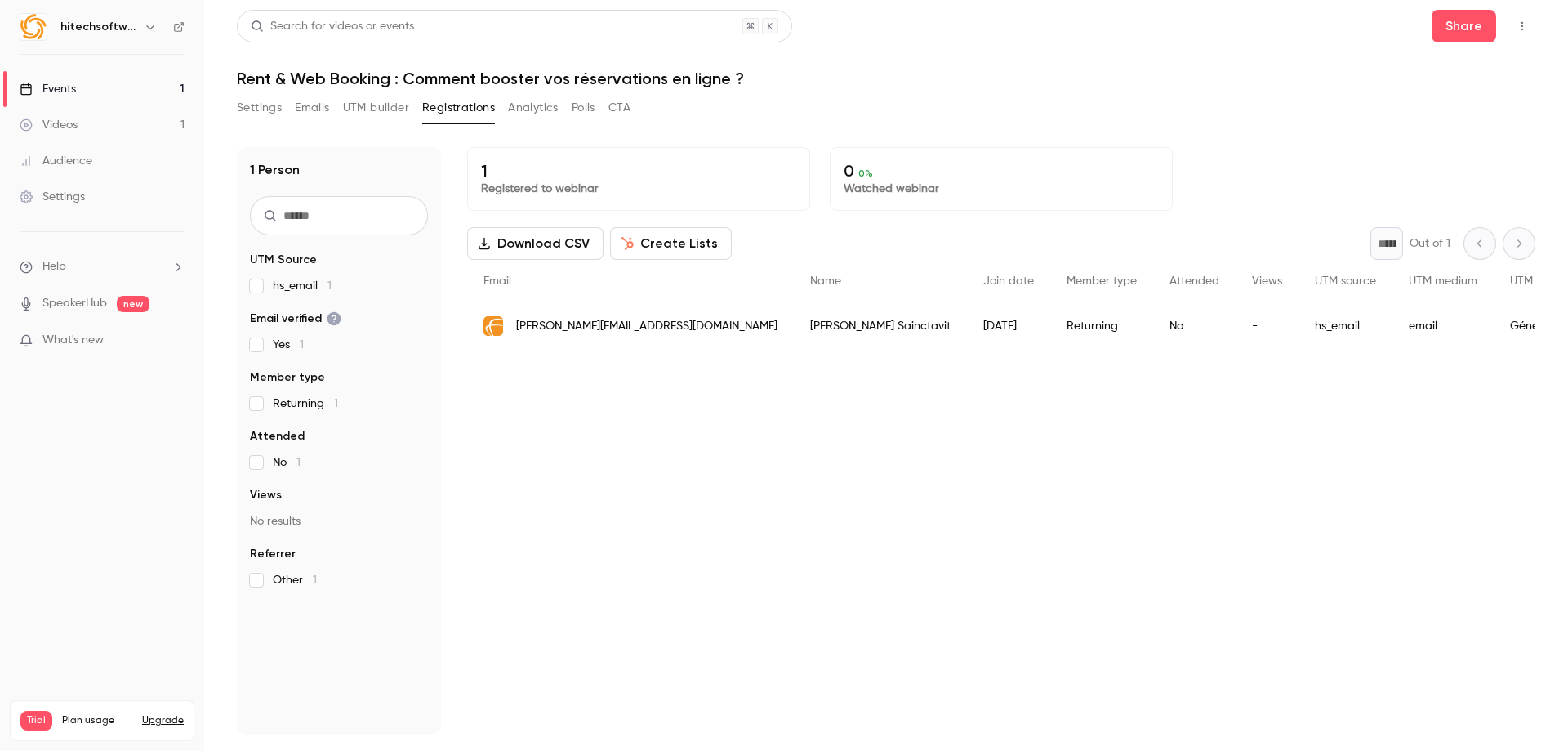
click at [645, 243] on button "Create Lists" at bounding box center [670, 243] width 121 height 33
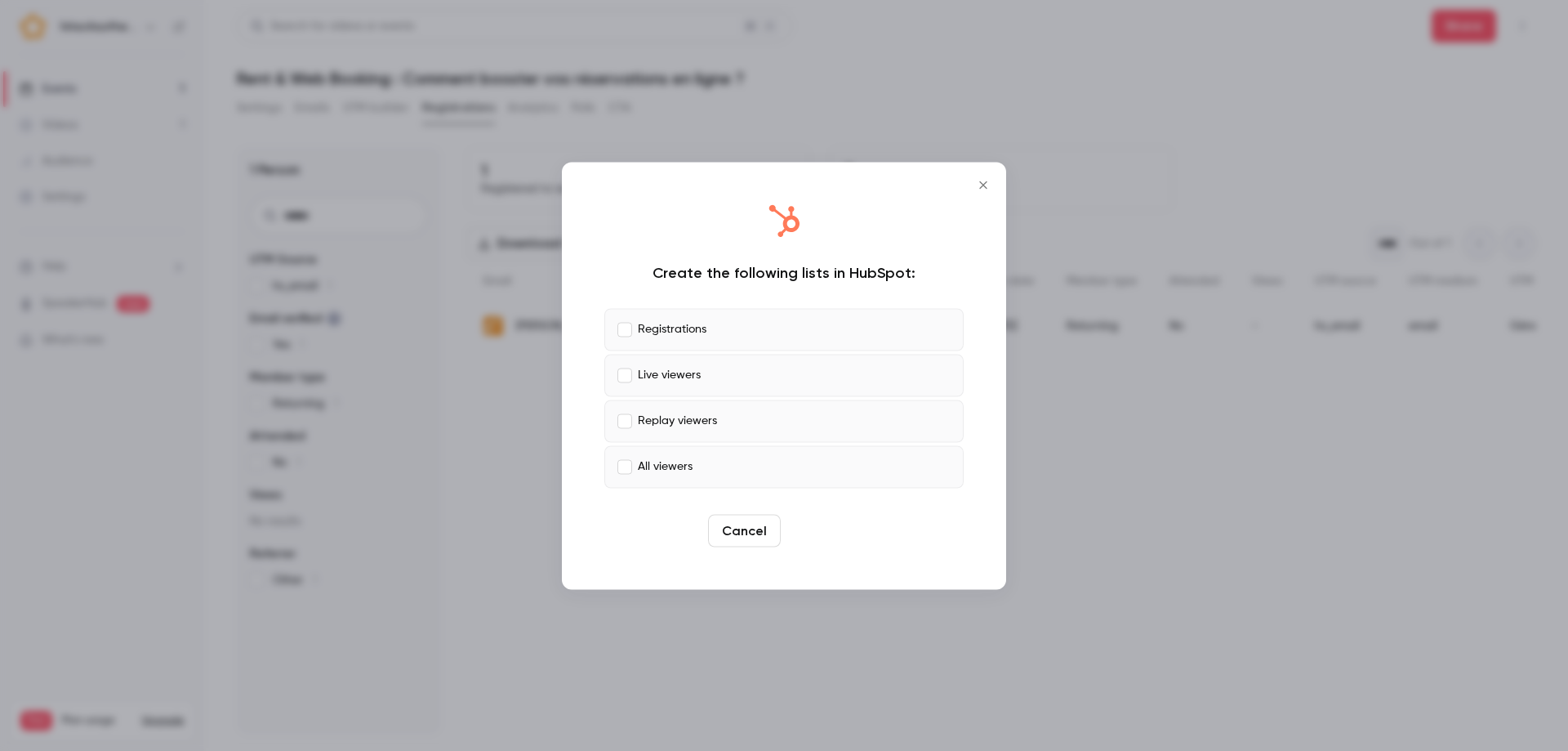
click at [824, 537] on button "Create" at bounding box center [824, 530] width 74 height 33
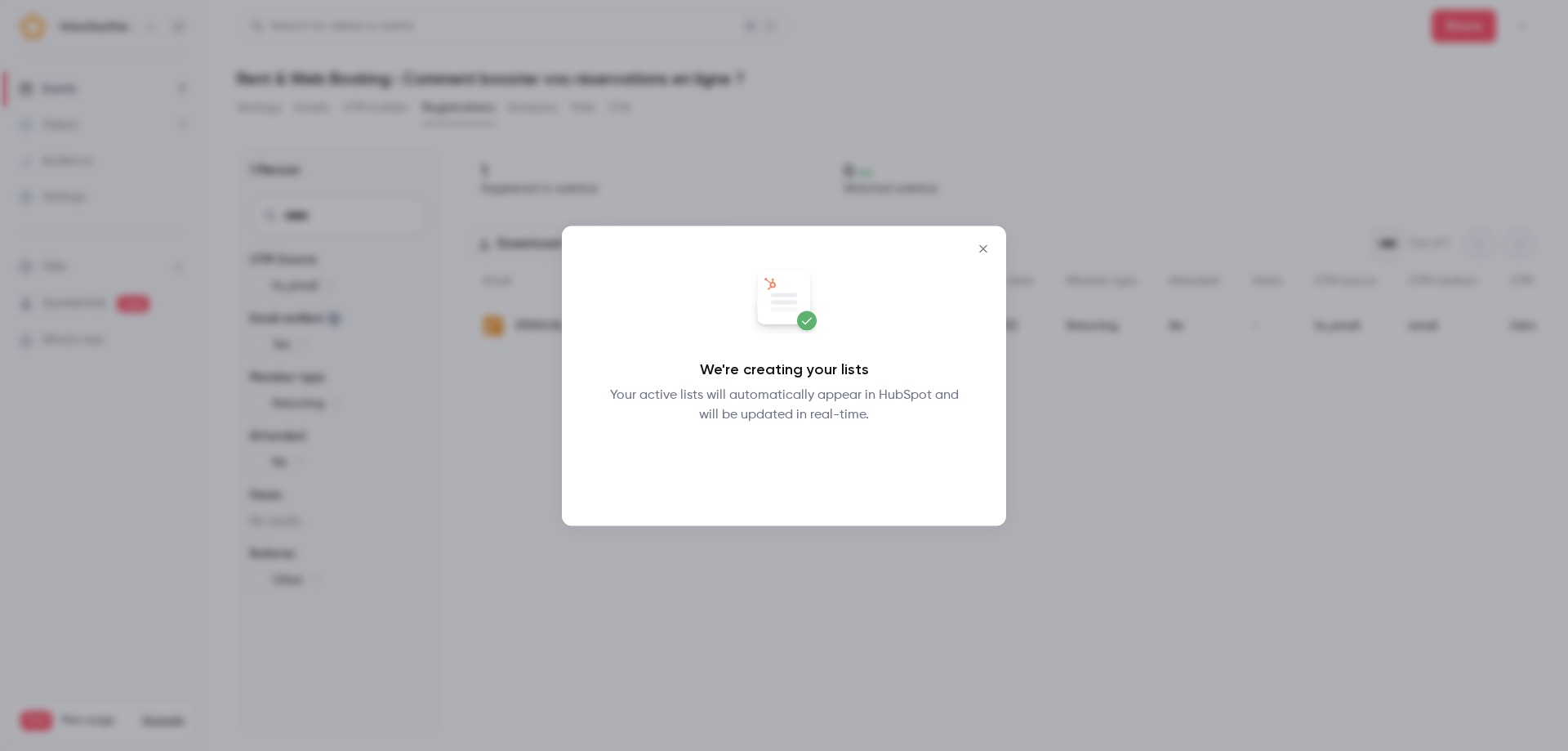
click at [785, 474] on button "Okay" at bounding box center [784, 466] width 60 height 33
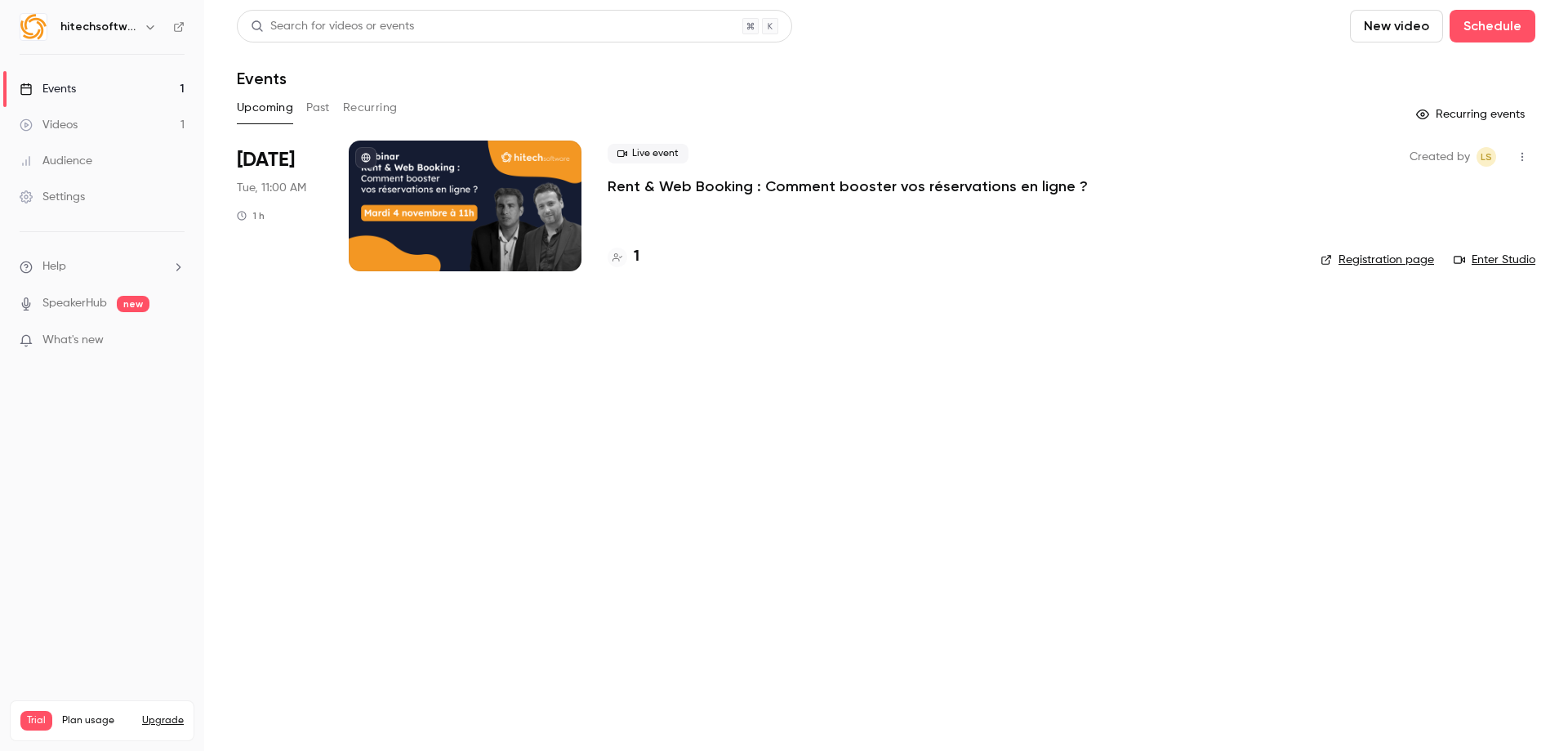
click at [898, 200] on div "Live event Rent & Web Booking : Comment booster vos réservations en ligne ? 1" at bounding box center [951, 205] width 687 height 130
click at [840, 185] on p "Rent & Web Booking : Comment booster vos réservations en ligne ?" at bounding box center [847, 186] width 480 height 20
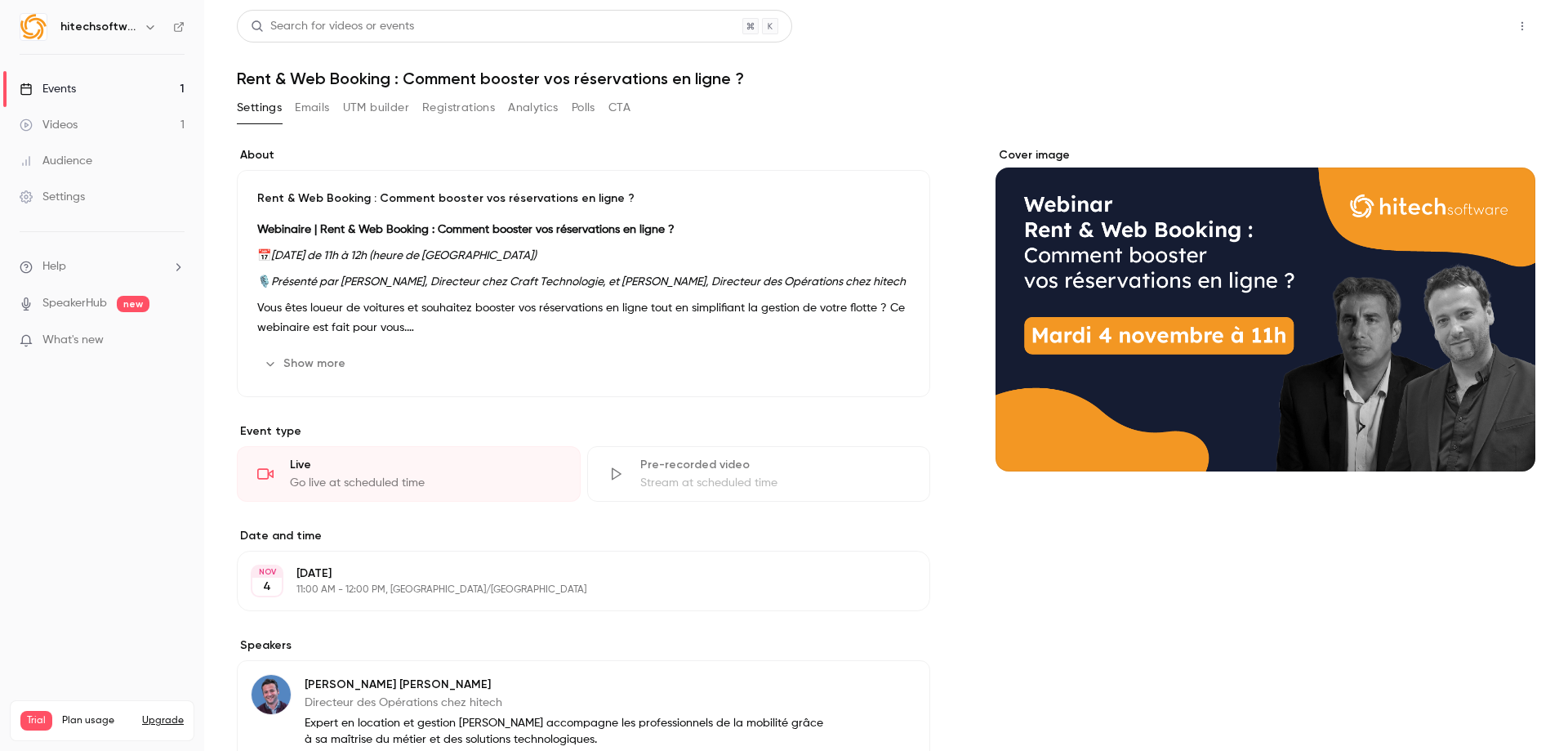
click at [1446, 29] on button "Share" at bounding box center [1464, 26] width 65 height 33
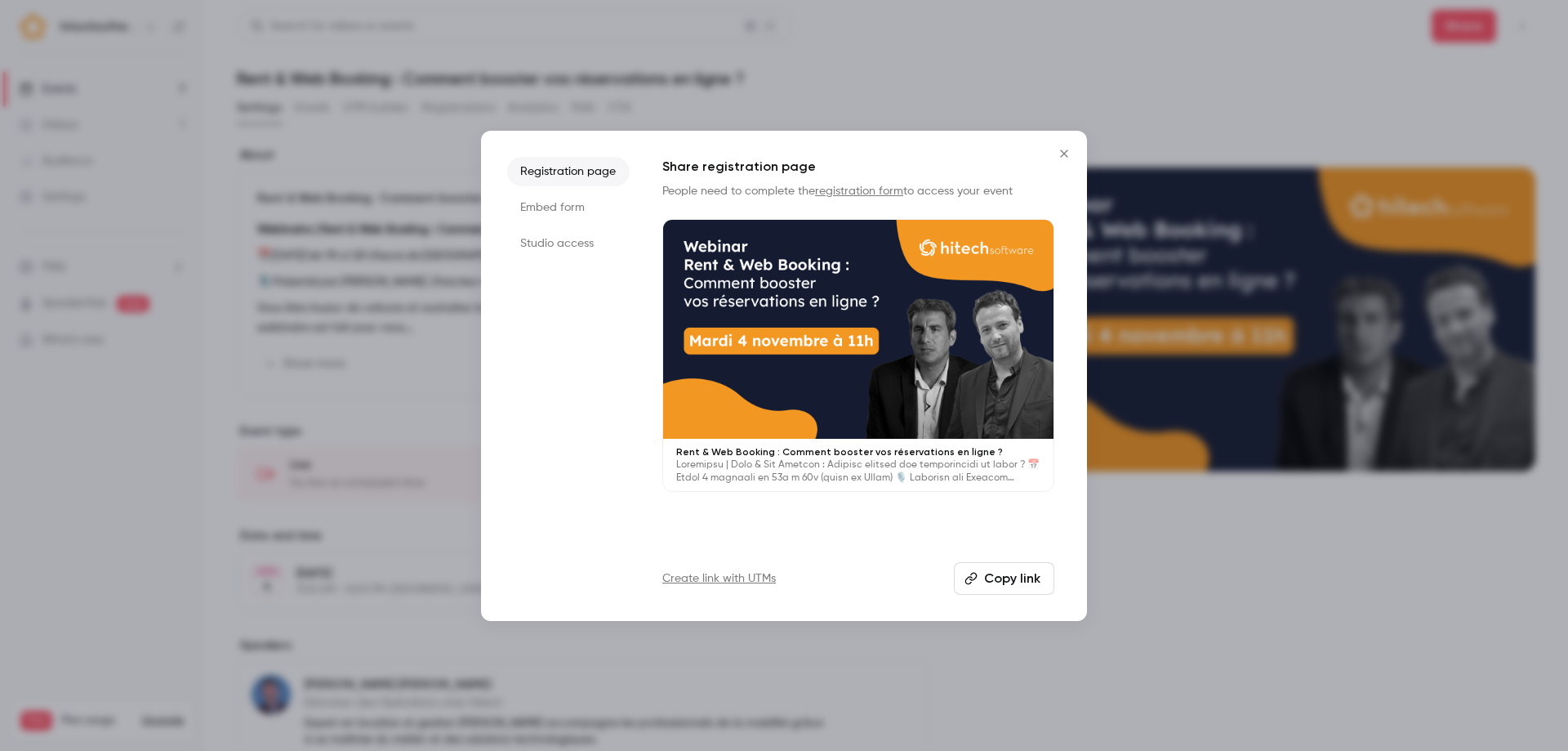
click at [997, 581] on button "Copy link" at bounding box center [1003, 578] width 100 height 33
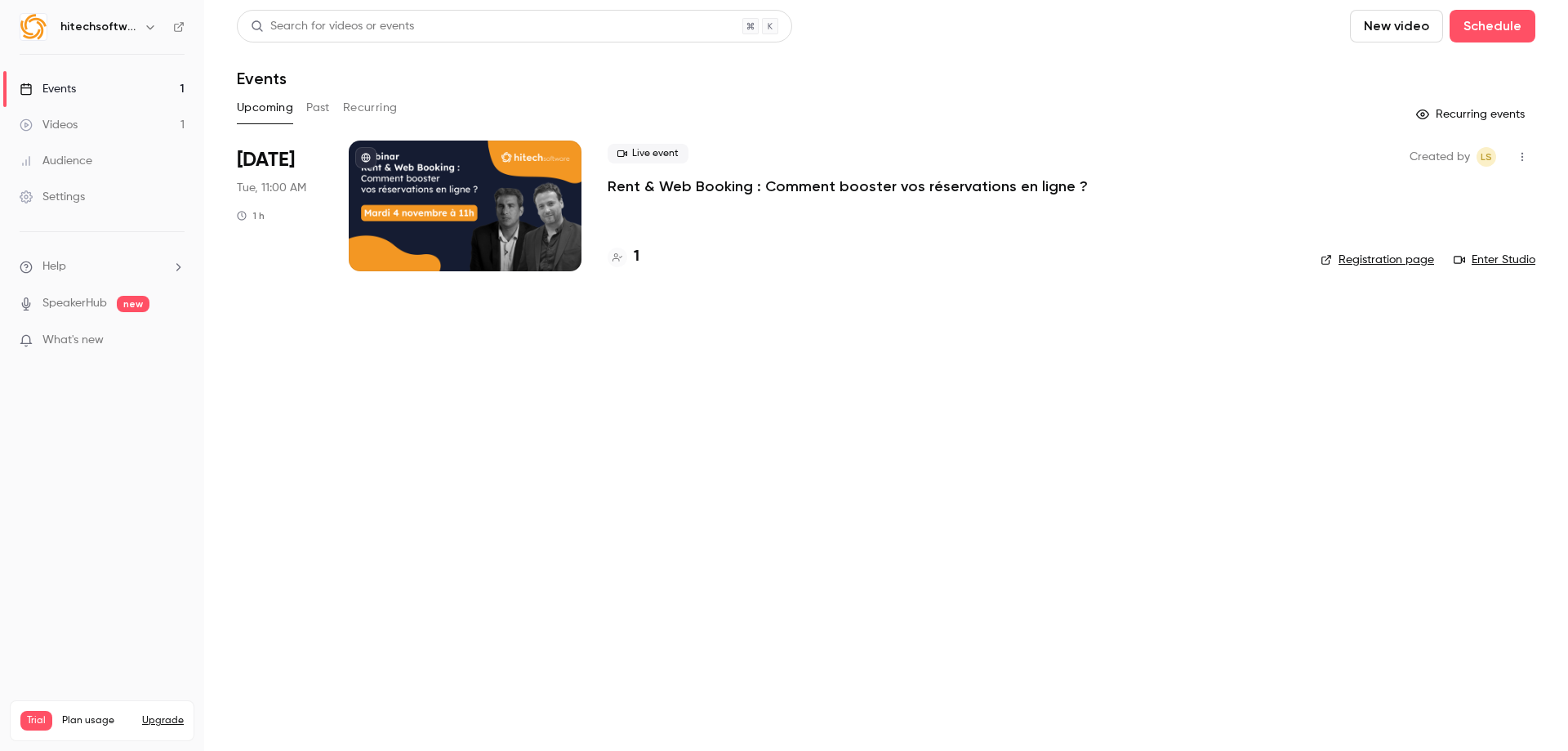
click at [729, 176] on div "Live event Rent & Web Booking : Comment booster vos réservations en ligne ?" at bounding box center [951, 170] width 687 height 53
click at [730, 181] on p "Rent & Web Booking : Comment booster vos réservations en ligne ?" at bounding box center [847, 186] width 480 height 20
click at [1373, 257] on link "Registration page" at bounding box center [1377, 260] width 113 height 16
click at [445, 246] on div at bounding box center [465, 205] width 233 height 130
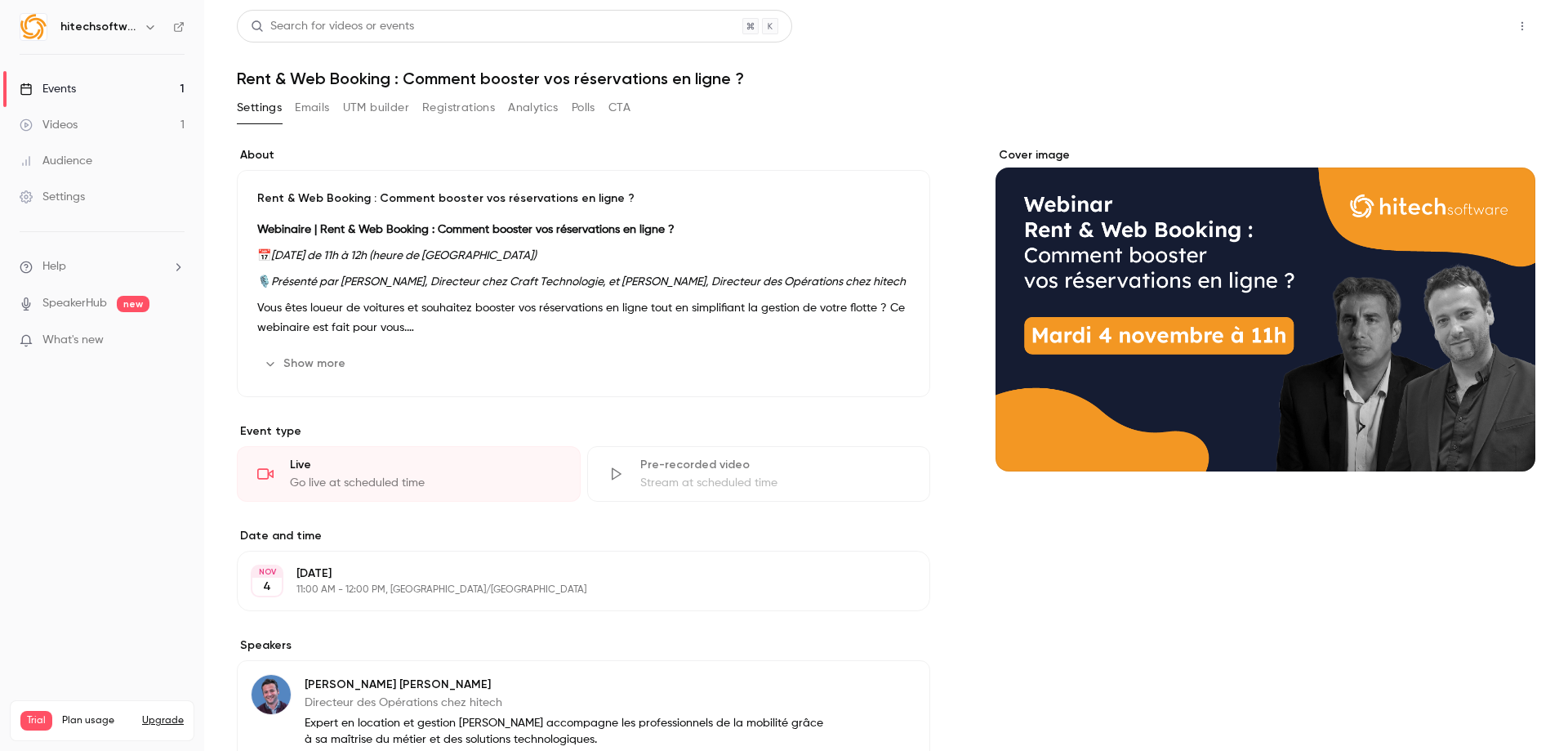
click at [1461, 20] on button "Share" at bounding box center [1464, 26] width 65 height 33
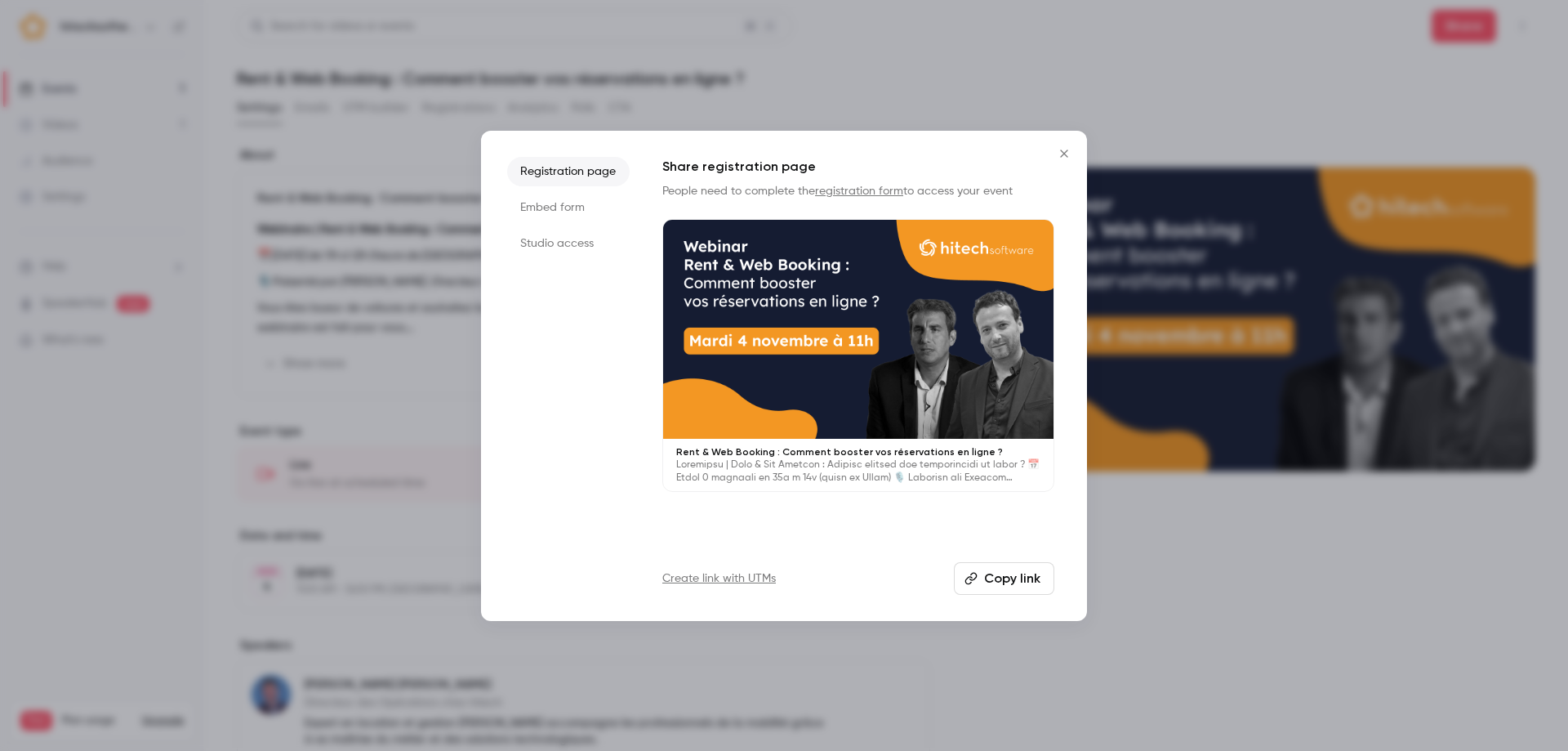
drag, startPoint x: 1033, startPoint y: 582, endPoint x: 884, endPoint y: 465, distance: 189.4
click at [1032, 582] on button "Copy link" at bounding box center [1003, 578] width 100 height 33
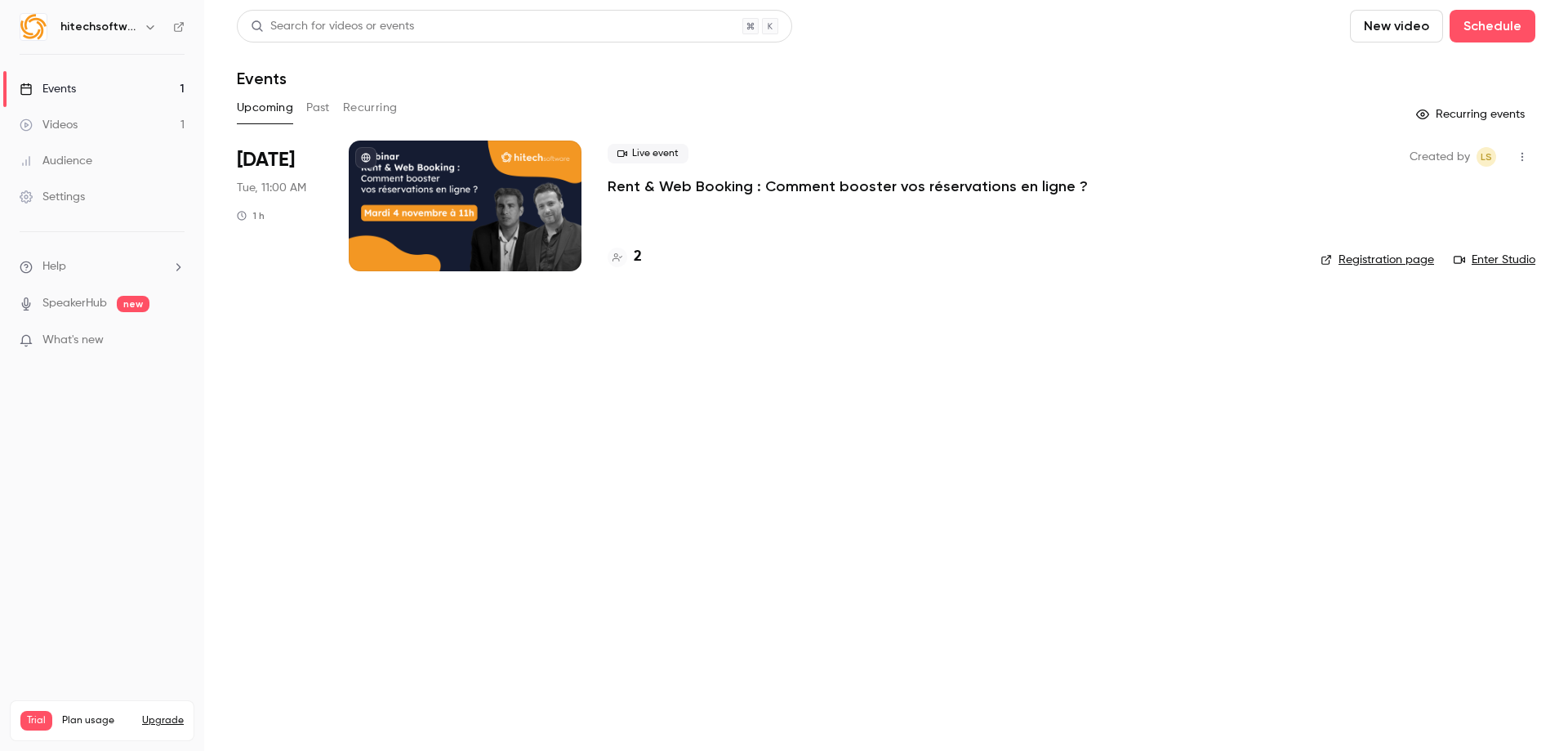
click at [1370, 258] on link "Registration page" at bounding box center [1377, 260] width 113 height 16
click at [797, 189] on p "Rent & Web Booking : Comment booster vos réservations en ligne ?" at bounding box center [847, 186] width 480 height 20
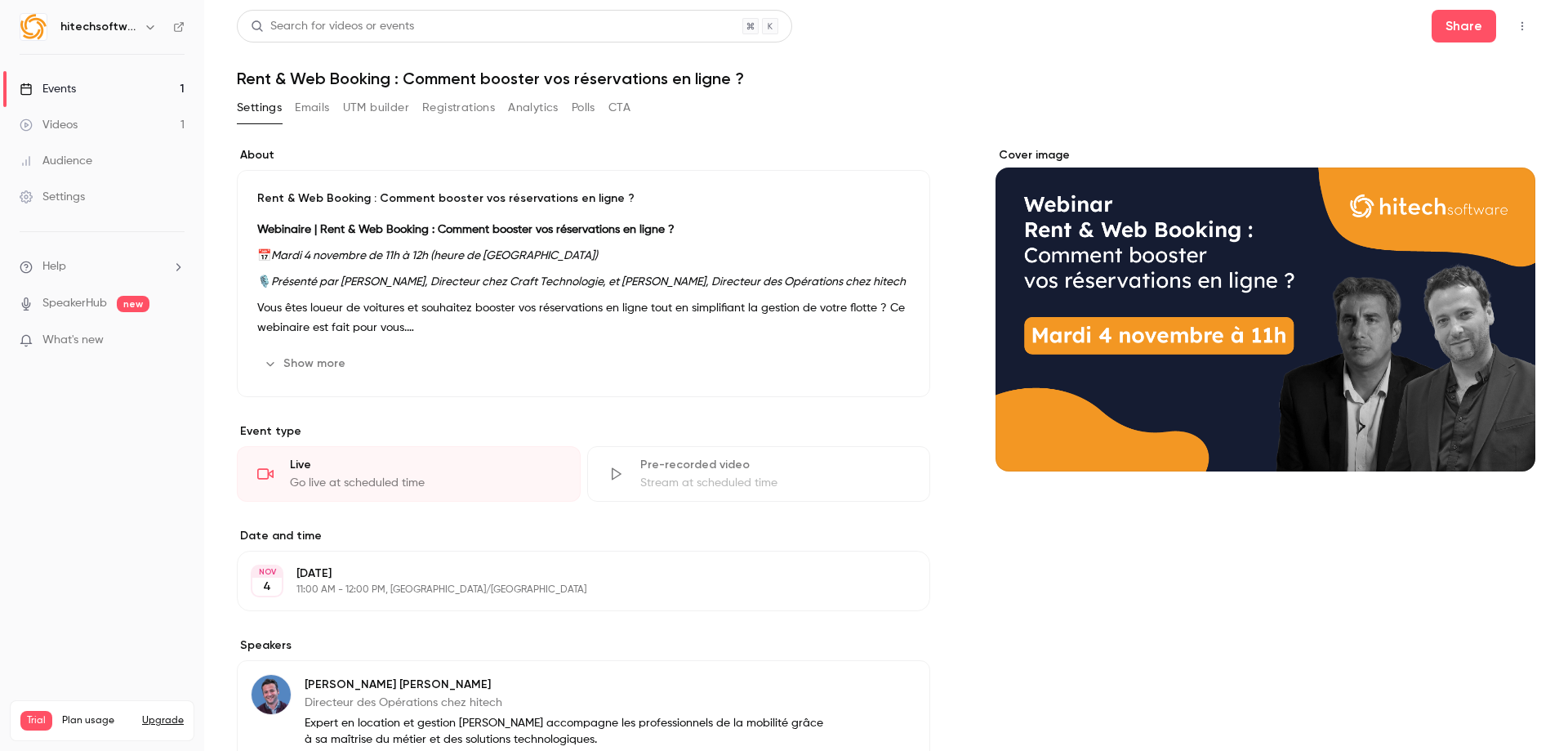
click at [527, 237] on p "Webinaire | Rent & Web Booking : Comment booster vos réservations en ligne ?" at bounding box center [584, 230] width 652 height 20
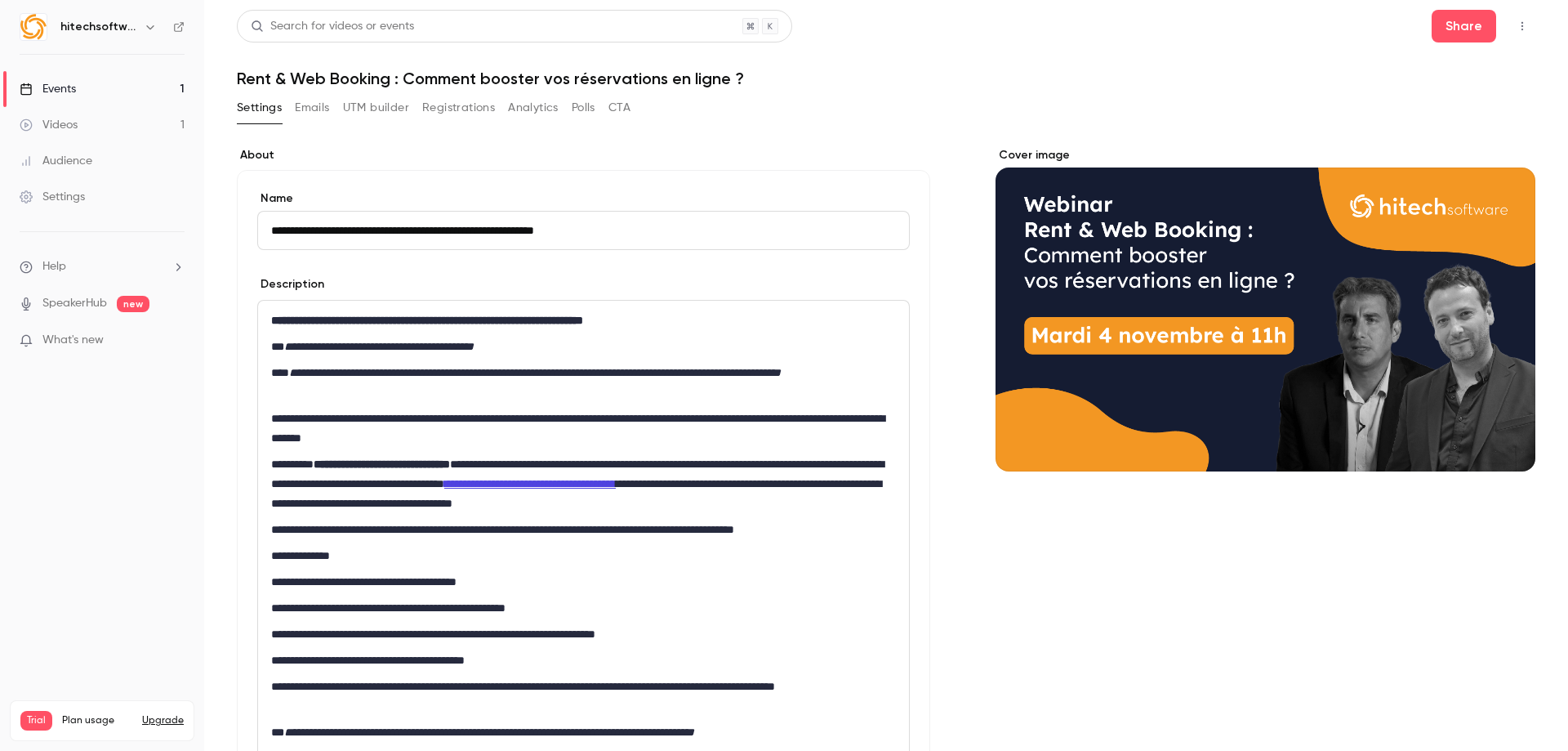
click at [550, 349] on p "**********" at bounding box center [581, 346] width 618 height 20
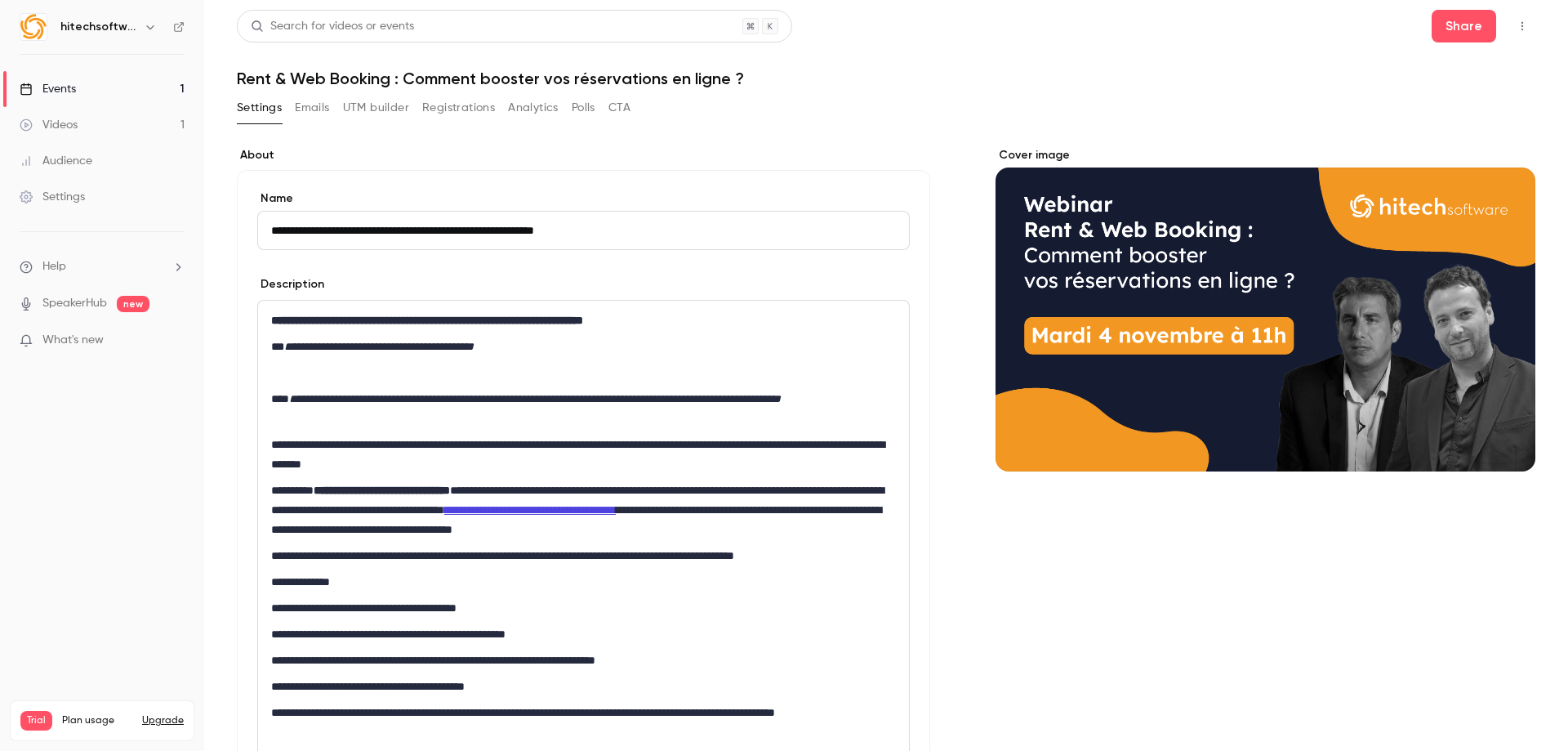
click at [484, 370] on p "editor" at bounding box center [584, 373] width 624 height 20
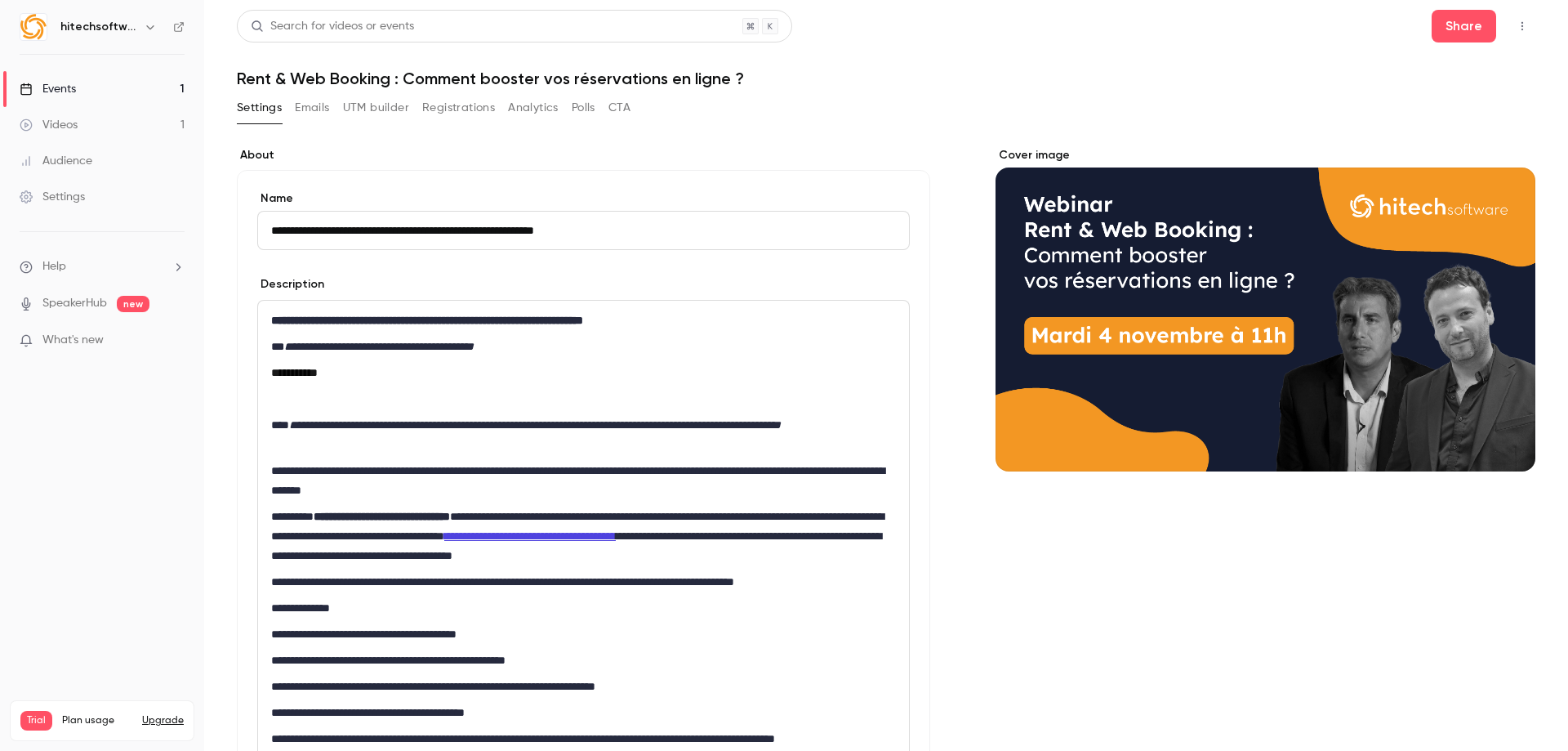
click at [350, 402] on p "editor" at bounding box center [584, 399] width 624 height 20
click at [296, 460] on div "**********" at bounding box center [583, 555] width 650 height 509
click at [278, 455] on div "**********" at bounding box center [583, 555] width 650 height 509
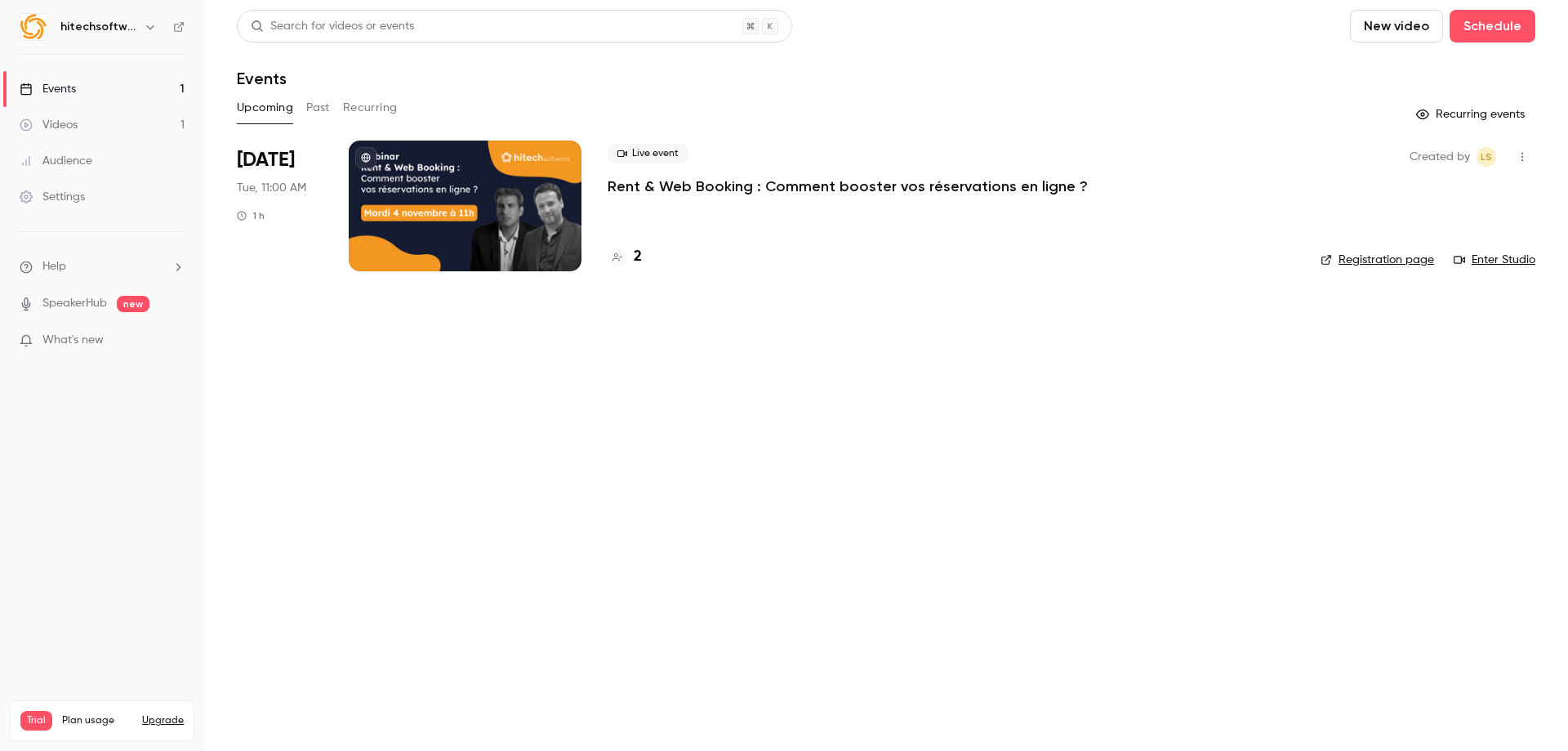
click at [766, 192] on p "Rent & Web Booking : Comment booster vos réservations en ligne ?" at bounding box center [847, 186] width 480 height 20
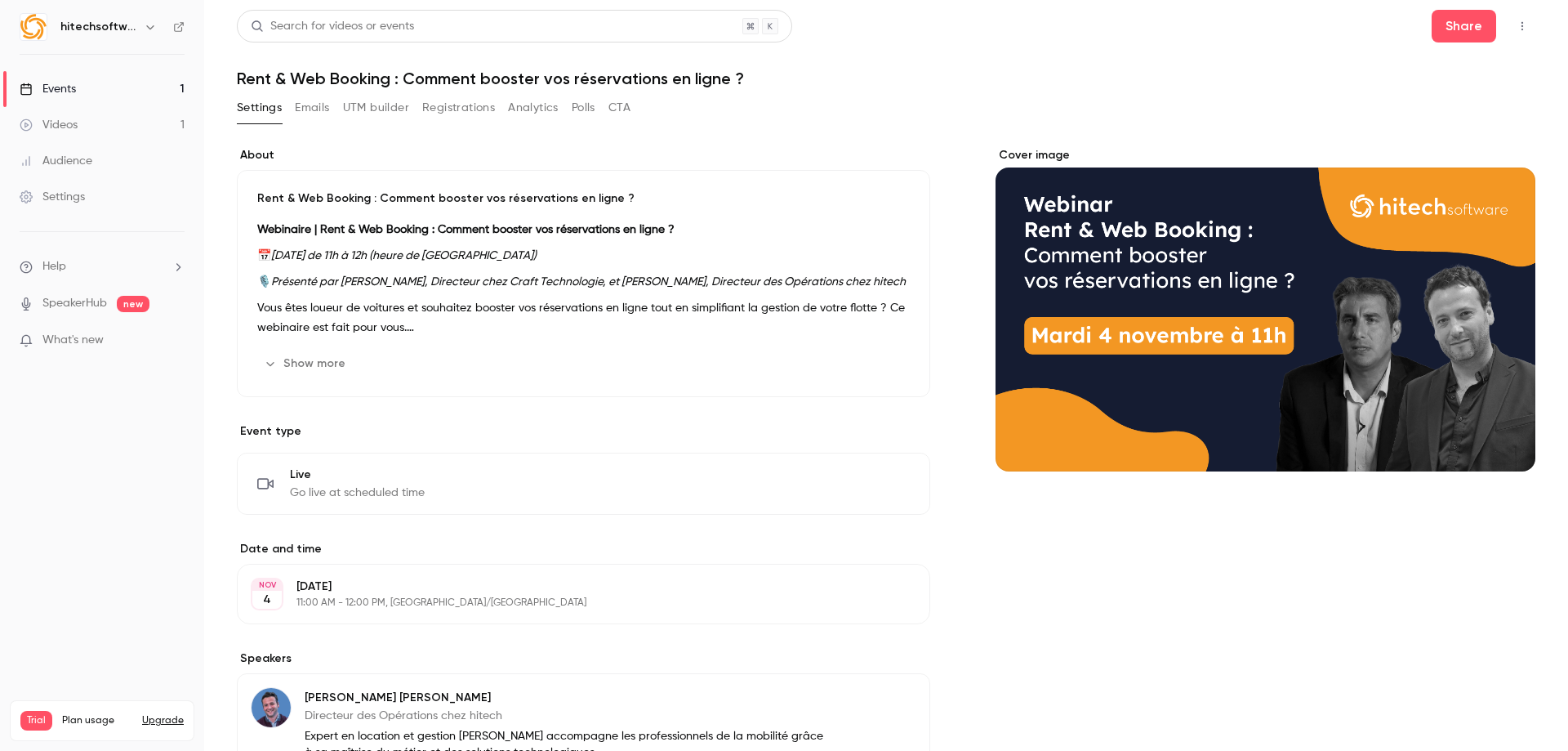
click at [560, 277] on em "Présenté par [PERSON_NAME], Directeur chez Craft Technologie, et [PERSON_NAME],…" at bounding box center [589, 282] width 634 height 11
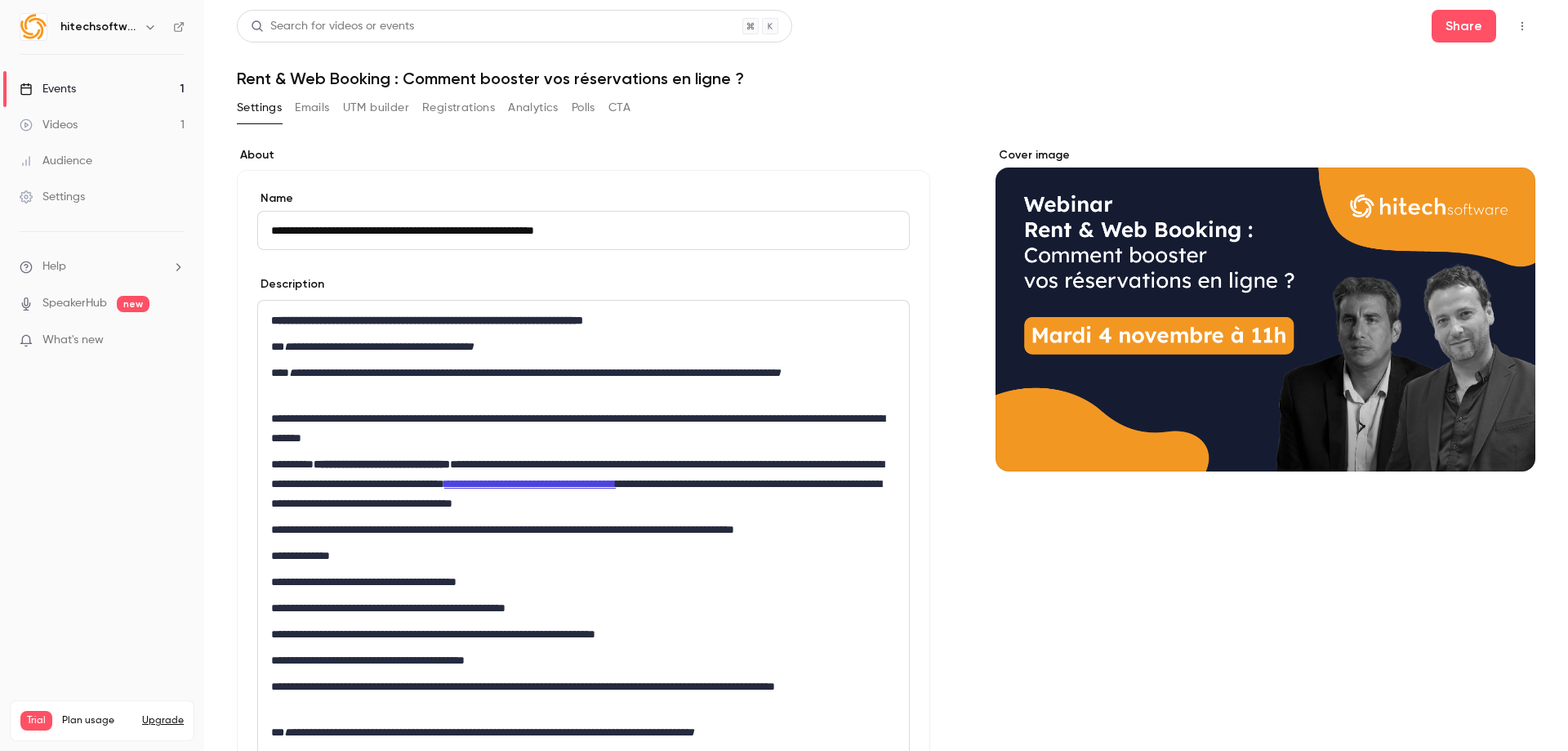
click at [551, 347] on p "**********" at bounding box center [581, 346] width 618 height 20
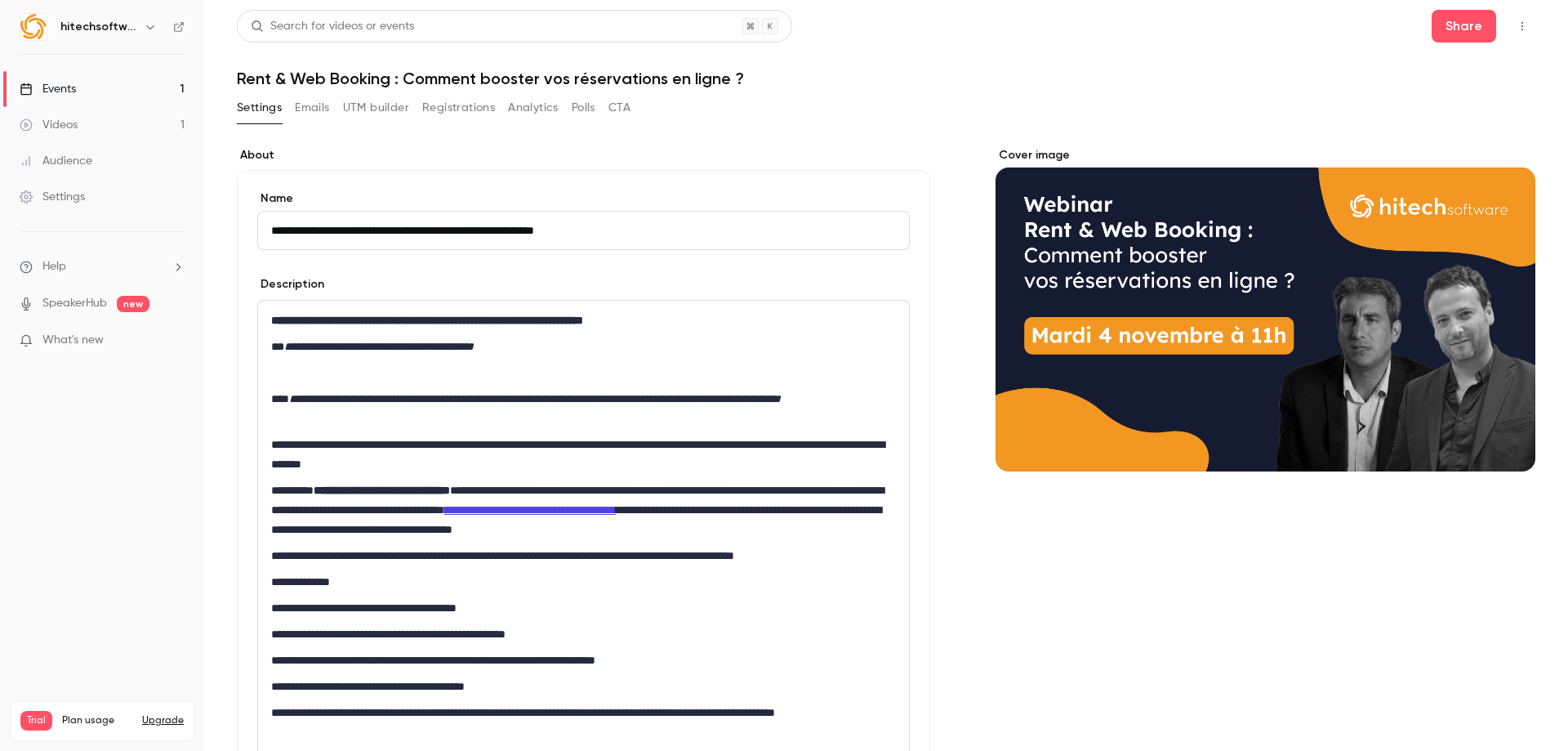
click at [431, 376] on p "editor" at bounding box center [584, 373] width 624 height 20
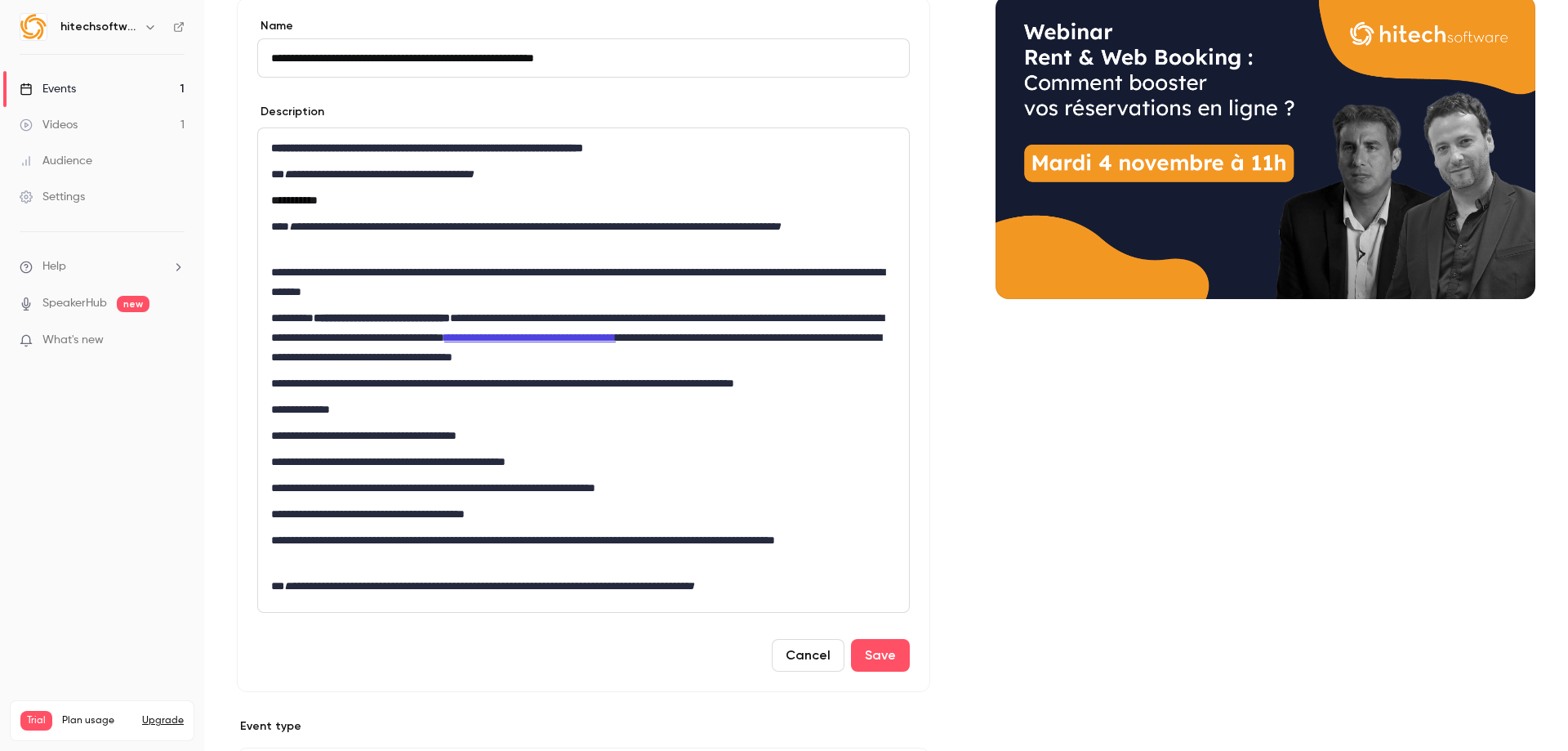
scroll to position [245, 0]
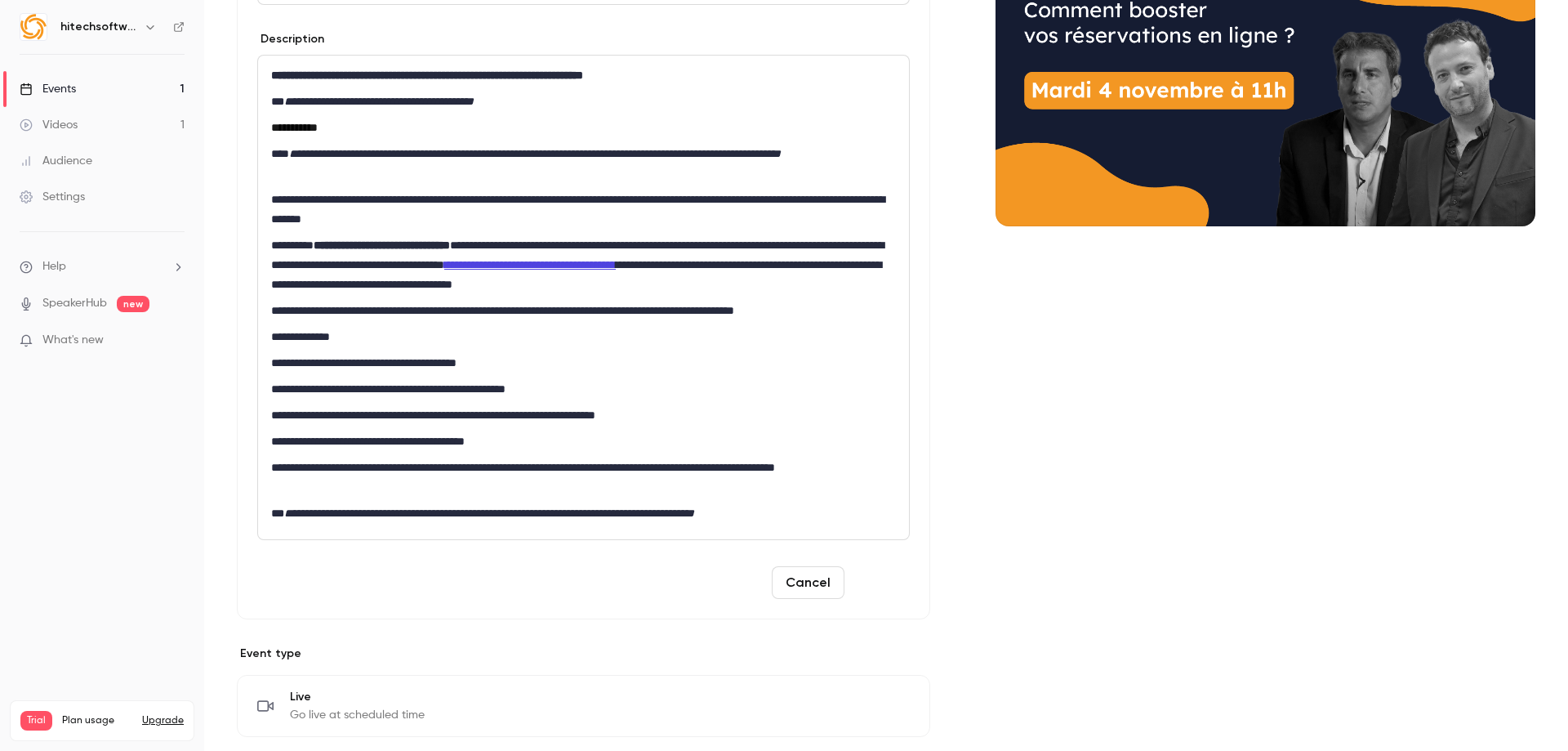
click at [865, 583] on button "Save" at bounding box center [880, 582] width 59 height 33
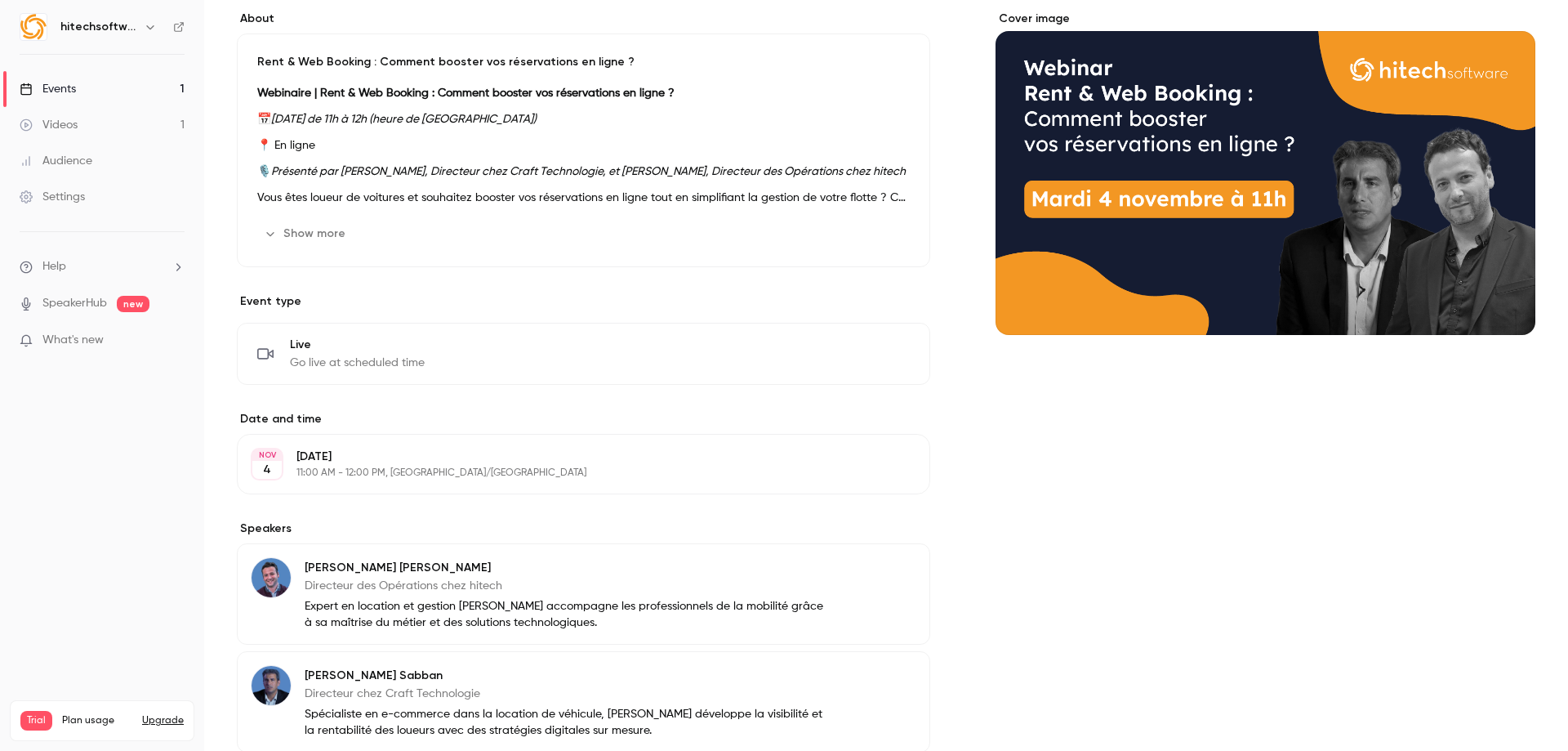
scroll to position [0, 0]
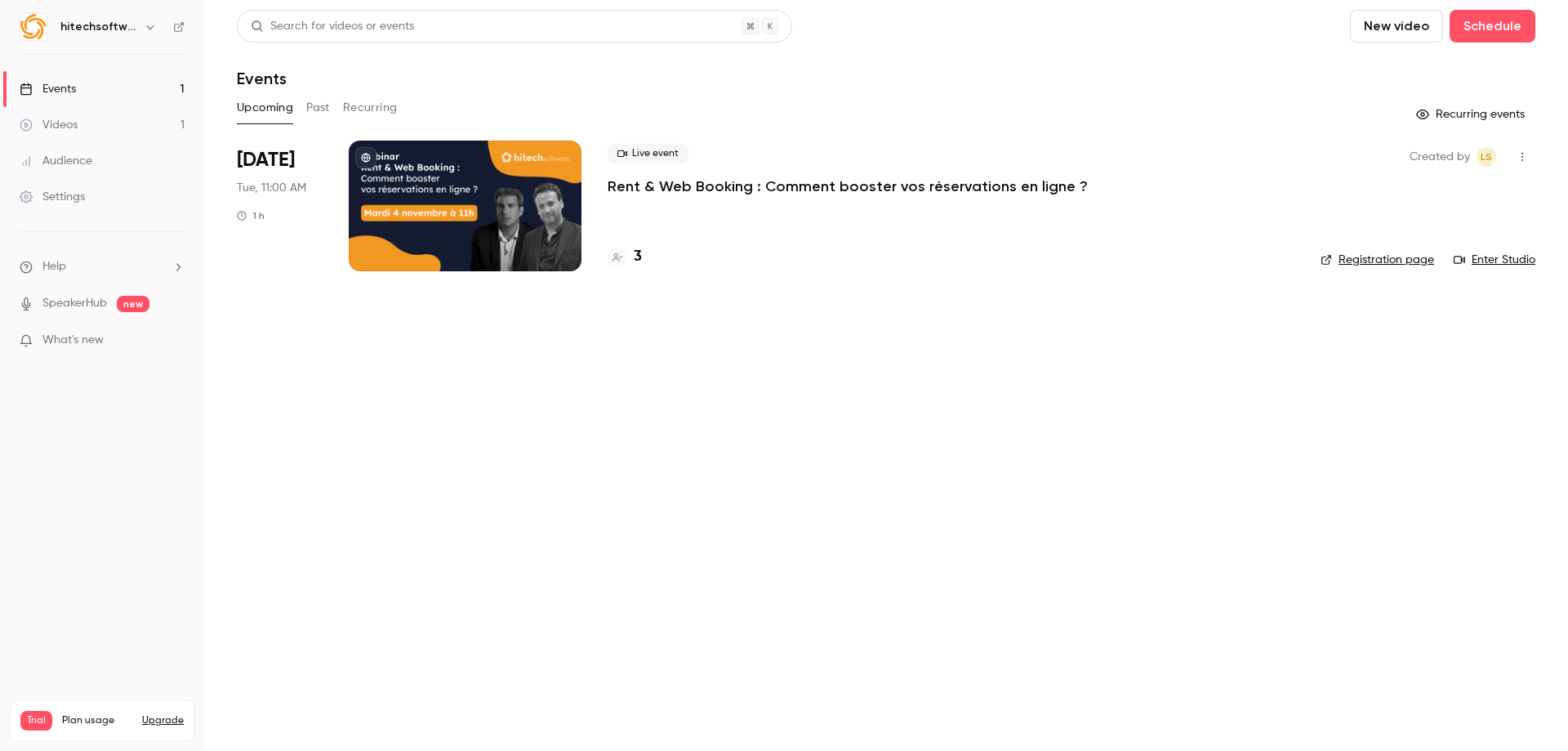
click at [710, 189] on p "Rent & Web Booking : Comment booster vos réservations en ligne ?" at bounding box center [847, 186] width 480 height 20
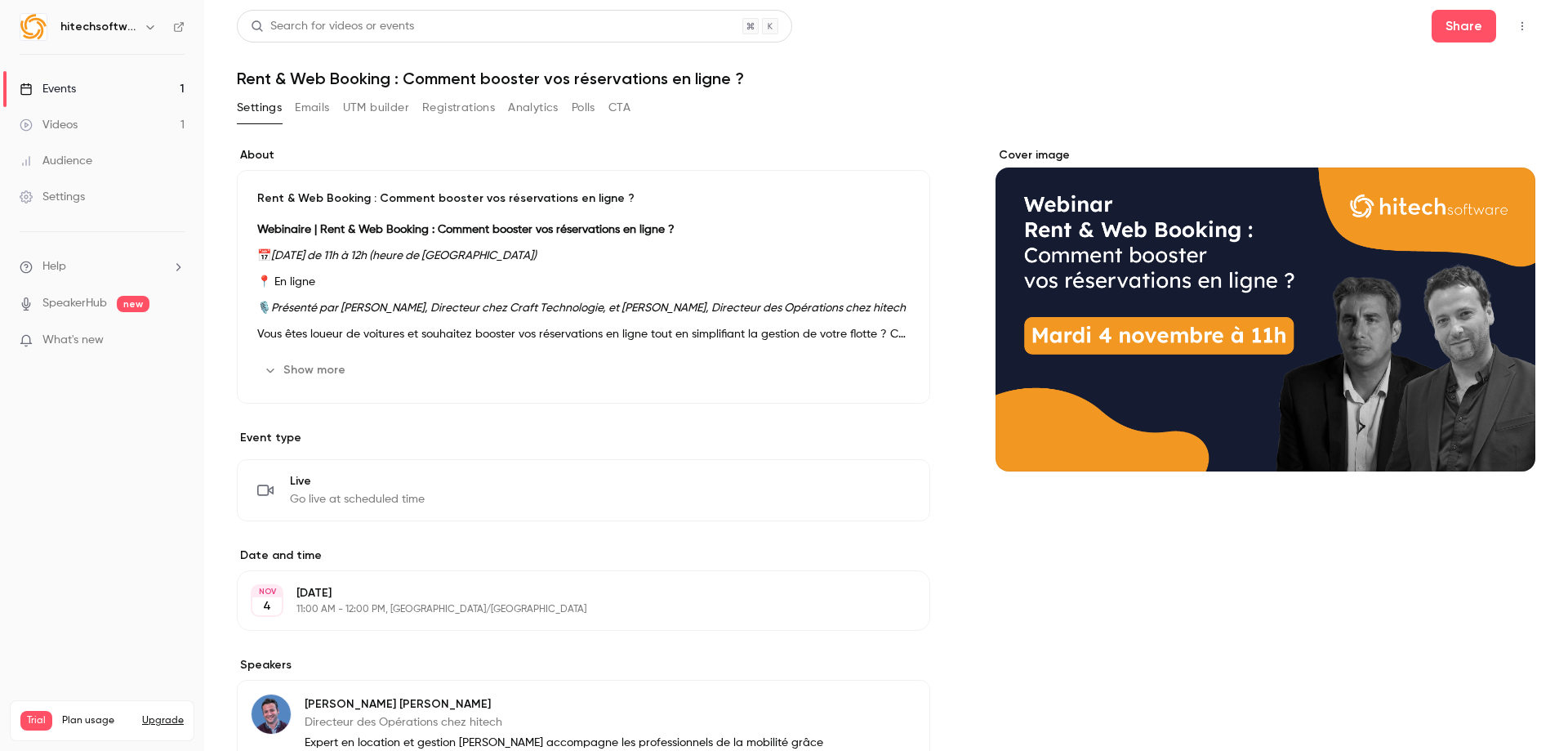
click at [468, 113] on button "Registrations" at bounding box center [458, 107] width 73 height 26
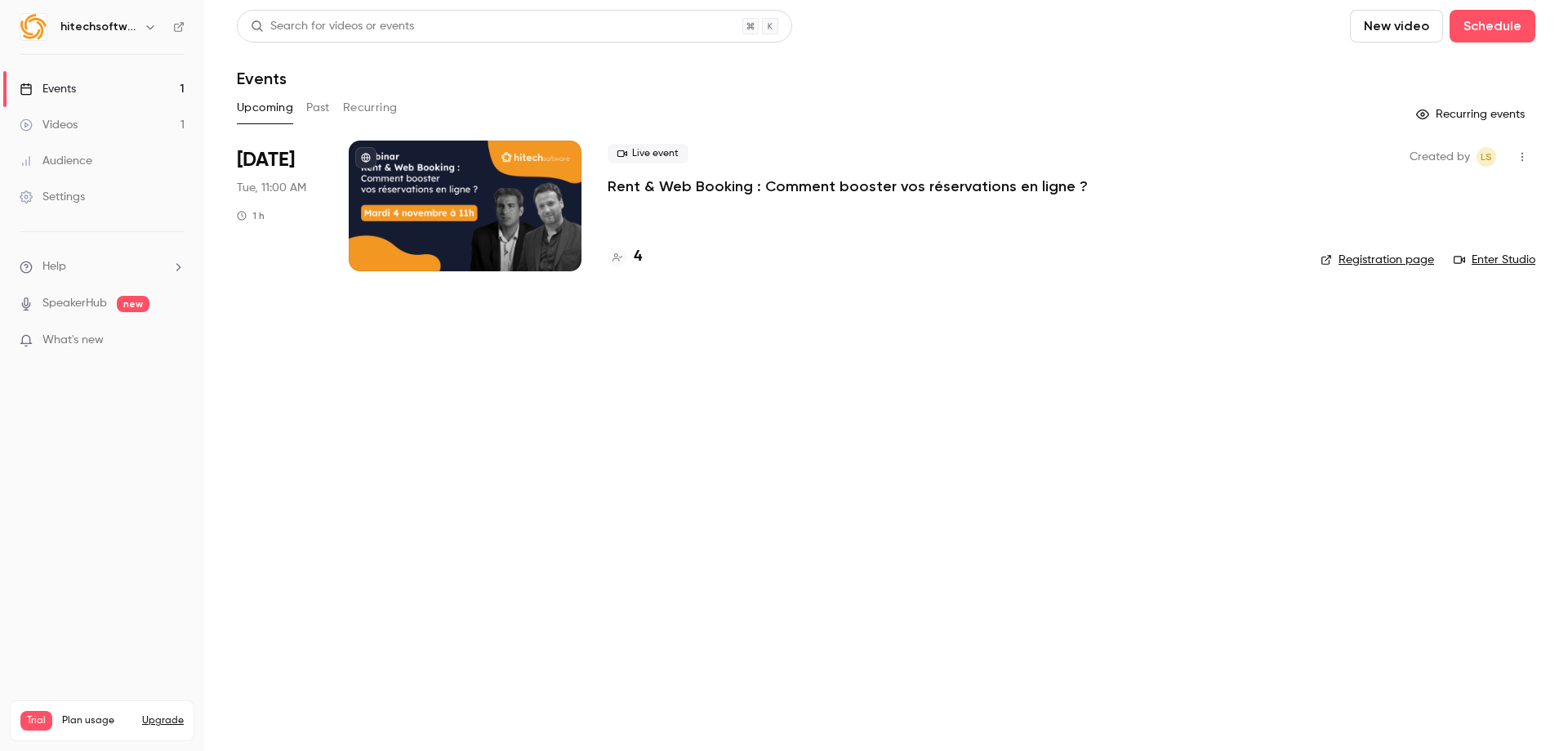
click at [664, 171] on div "Live event Rent & Web Booking : Comment booster vos réservations en ligne ?" at bounding box center [951, 170] width 687 height 53
click at [664, 184] on p "Rent & Web Booking : Comment booster vos réservations en ligne ?" at bounding box center [847, 186] width 480 height 20
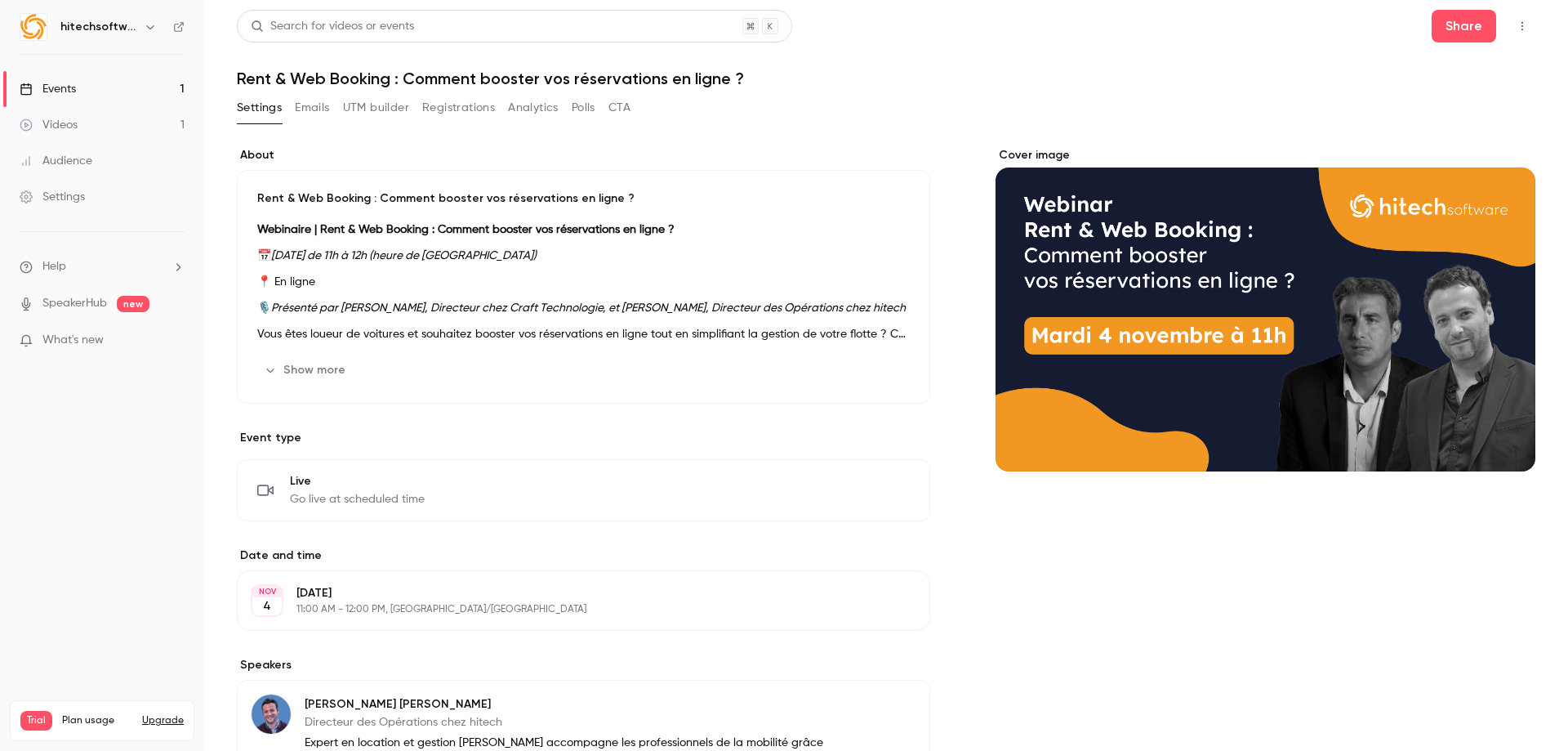
click at [529, 112] on button "Analytics" at bounding box center [533, 107] width 51 height 26
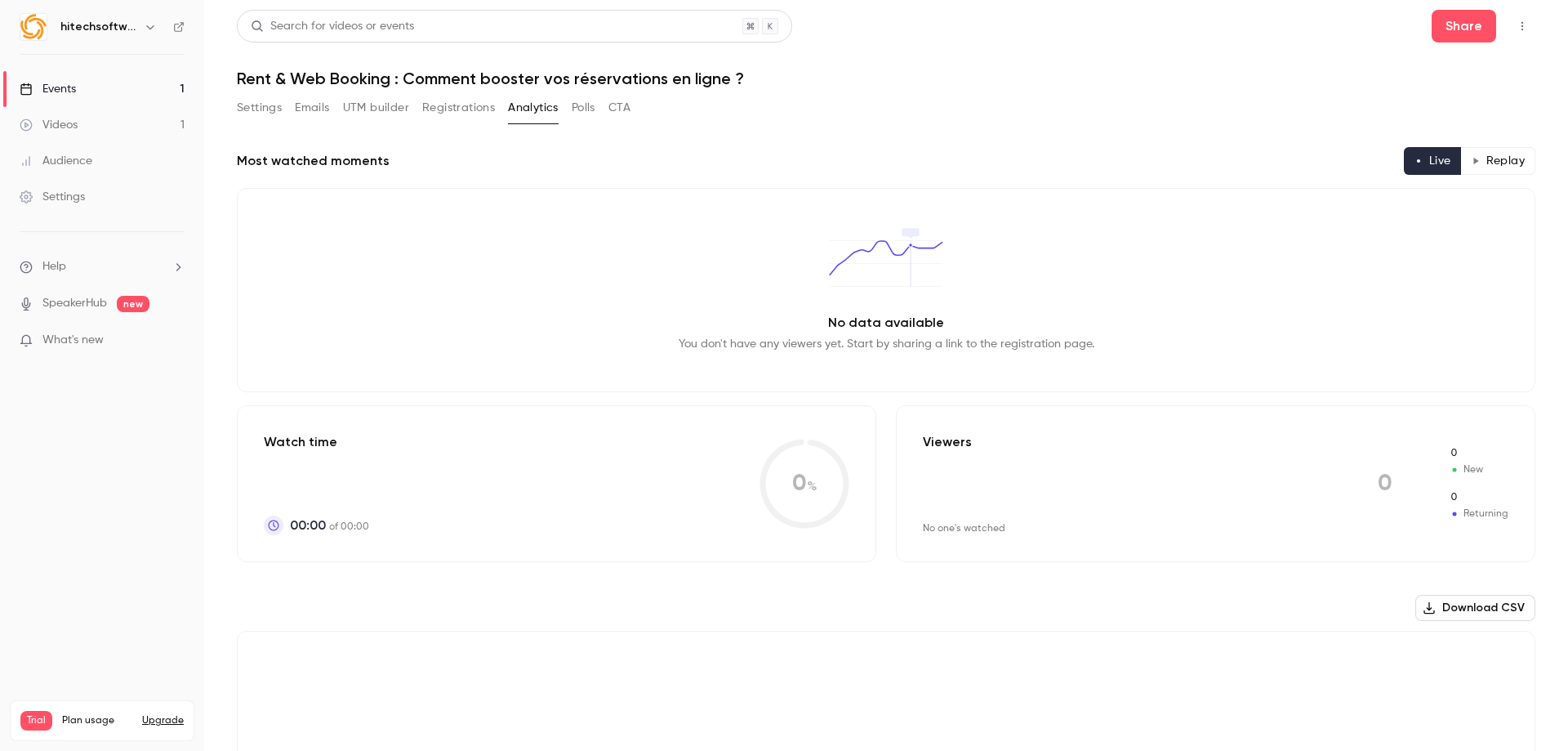
click at [452, 112] on button "Registrations" at bounding box center [458, 107] width 73 height 26
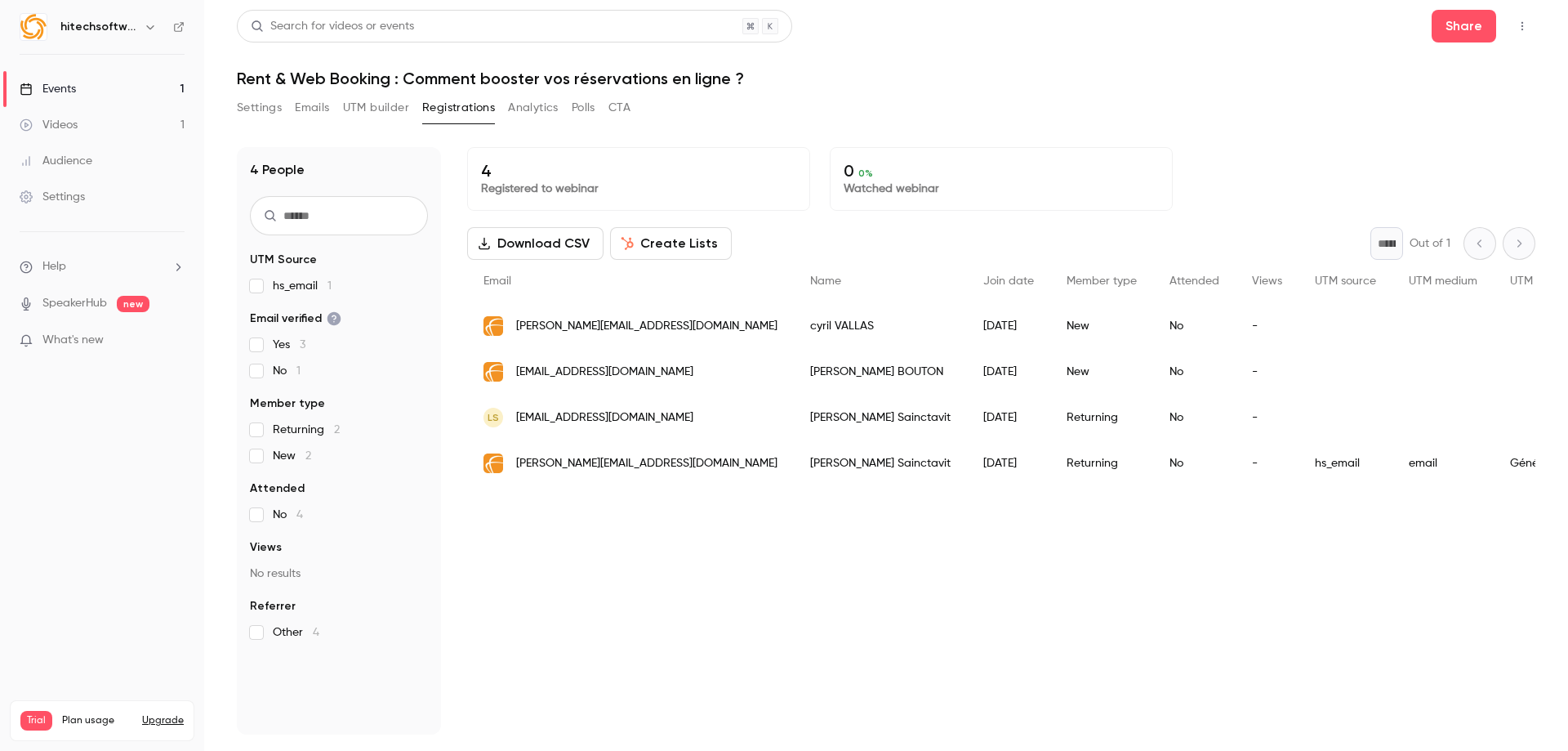
click at [372, 112] on button "UTM builder" at bounding box center [376, 107] width 67 height 26
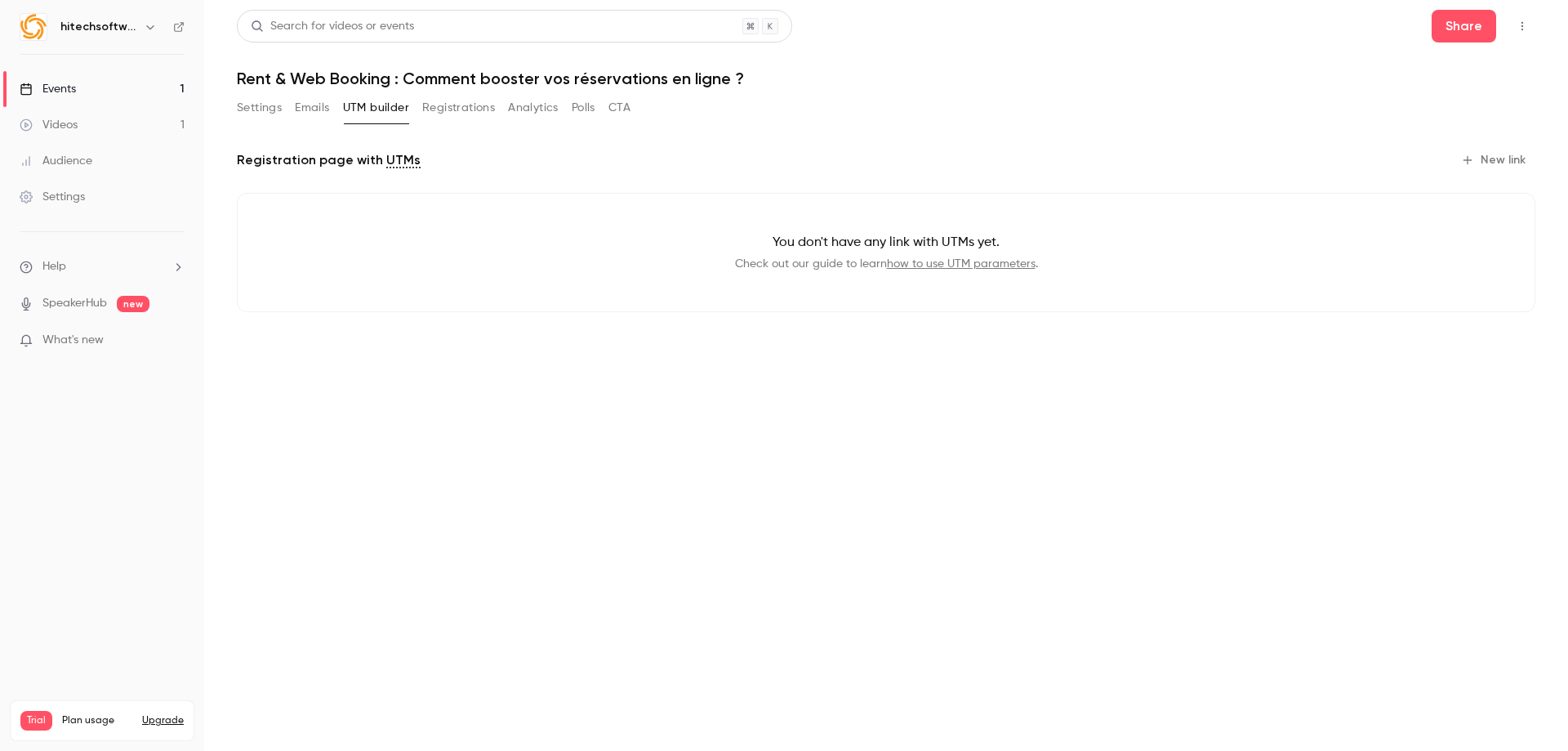
click at [427, 109] on button "Registrations" at bounding box center [458, 107] width 73 height 26
